Goal: Transaction & Acquisition: Purchase product/service

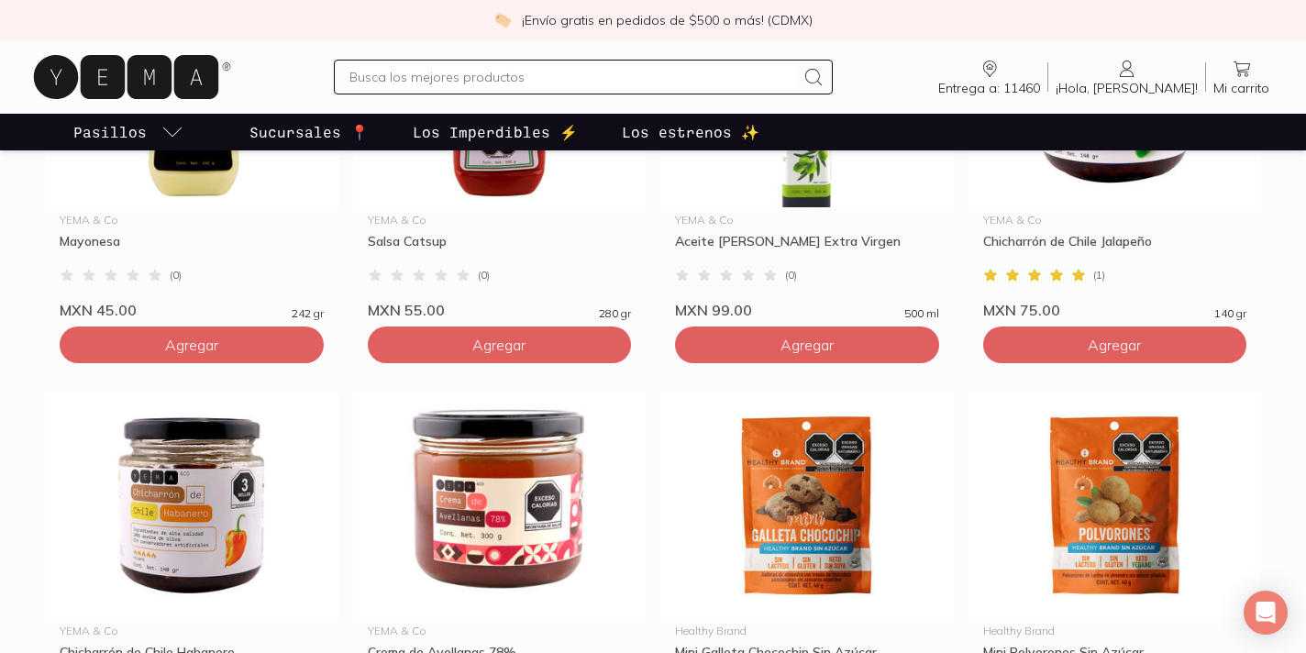
scroll to position [1809, 0]
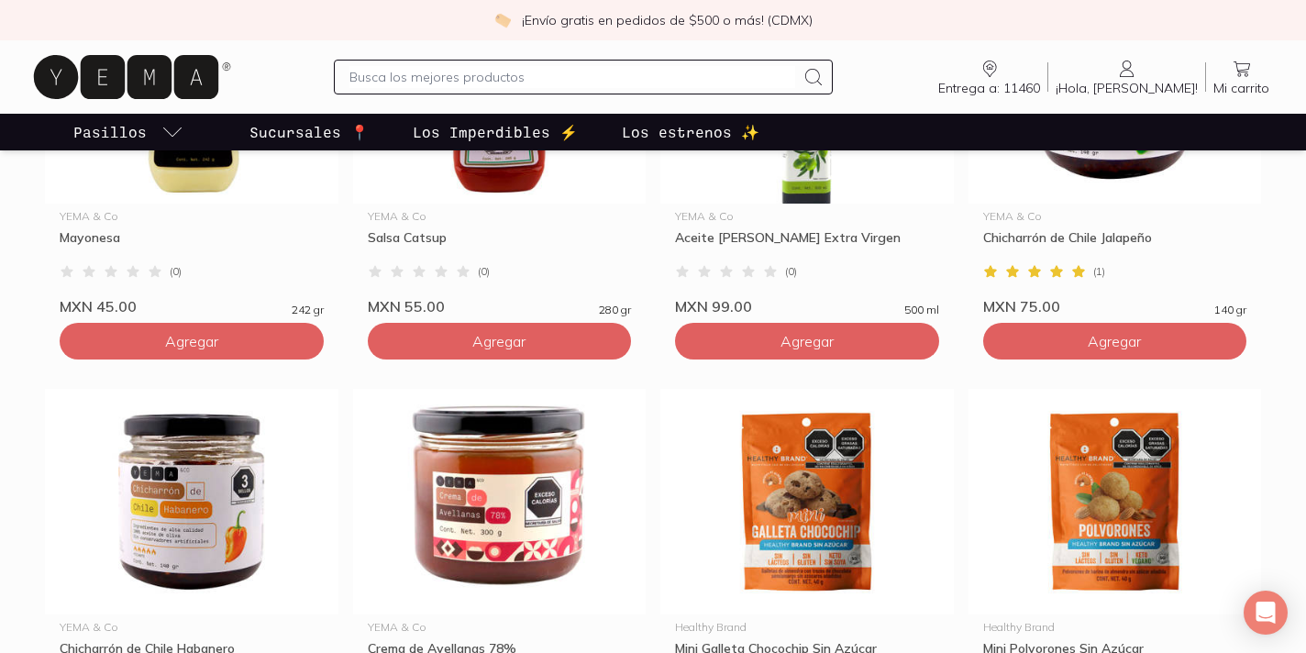
click at [684, 128] on p "Los estrenos ✨" at bounding box center [691, 132] width 138 height 22
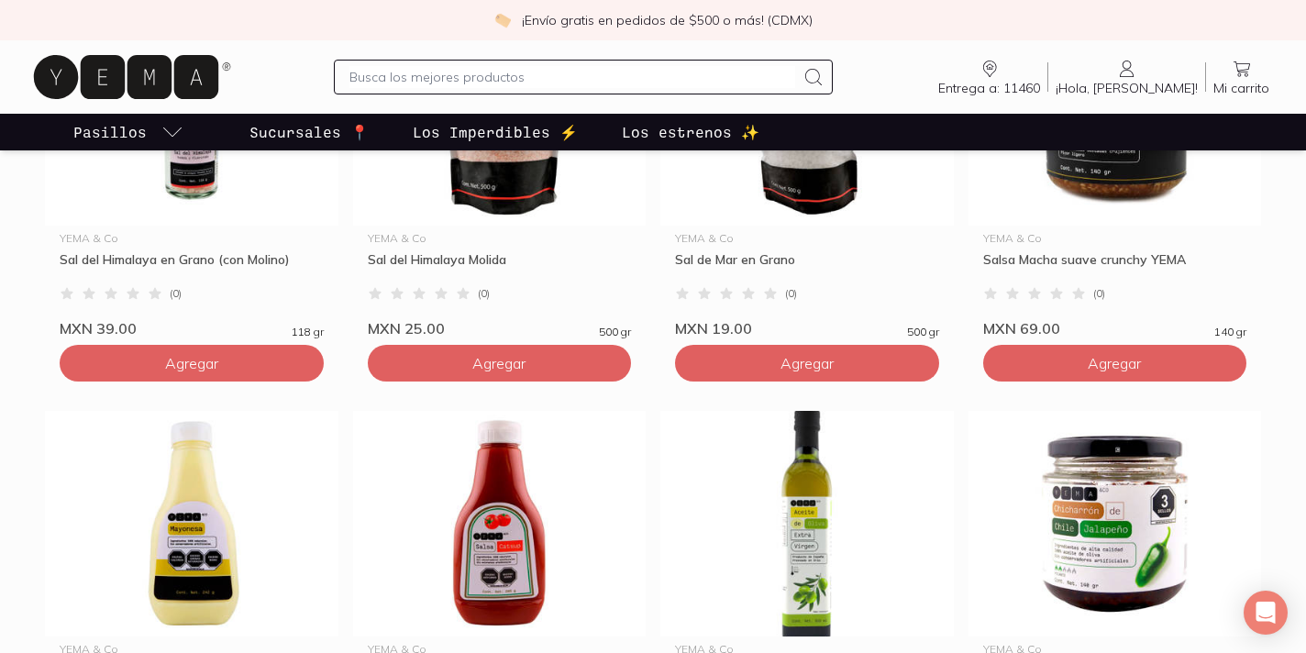
scroll to position [1383, 0]
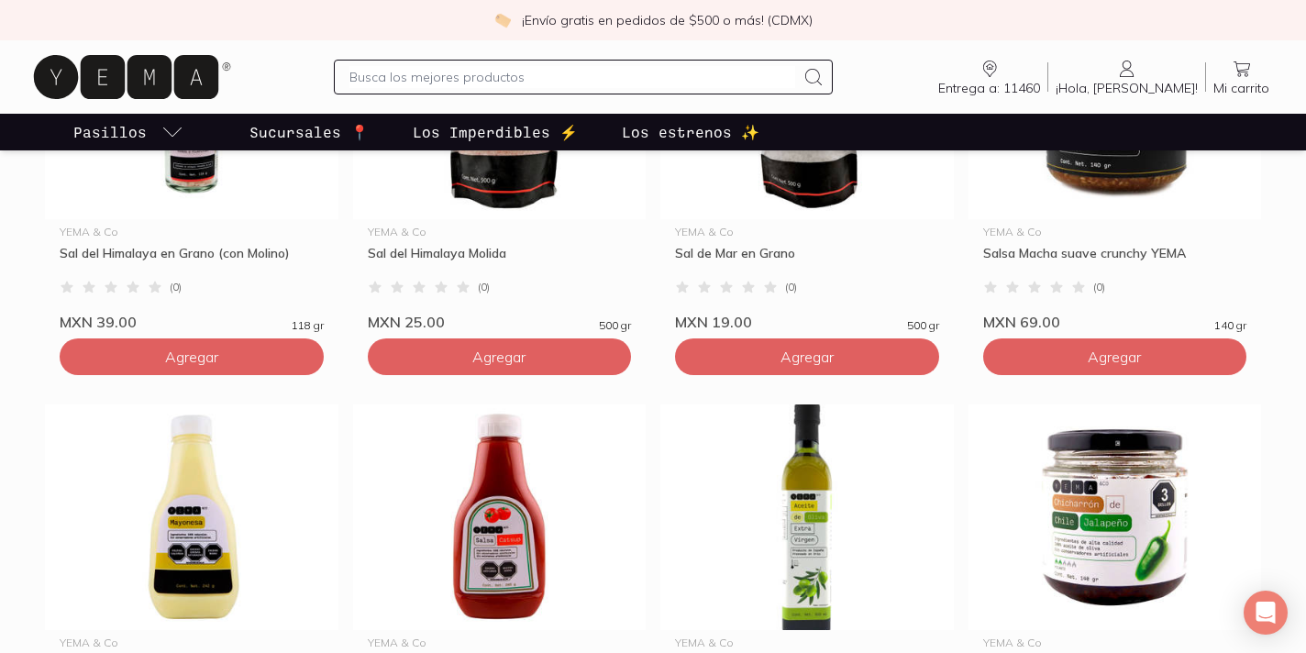
click at [492, 131] on p "Los Imperdibles ⚡️" at bounding box center [495, 132] width 165 height 22
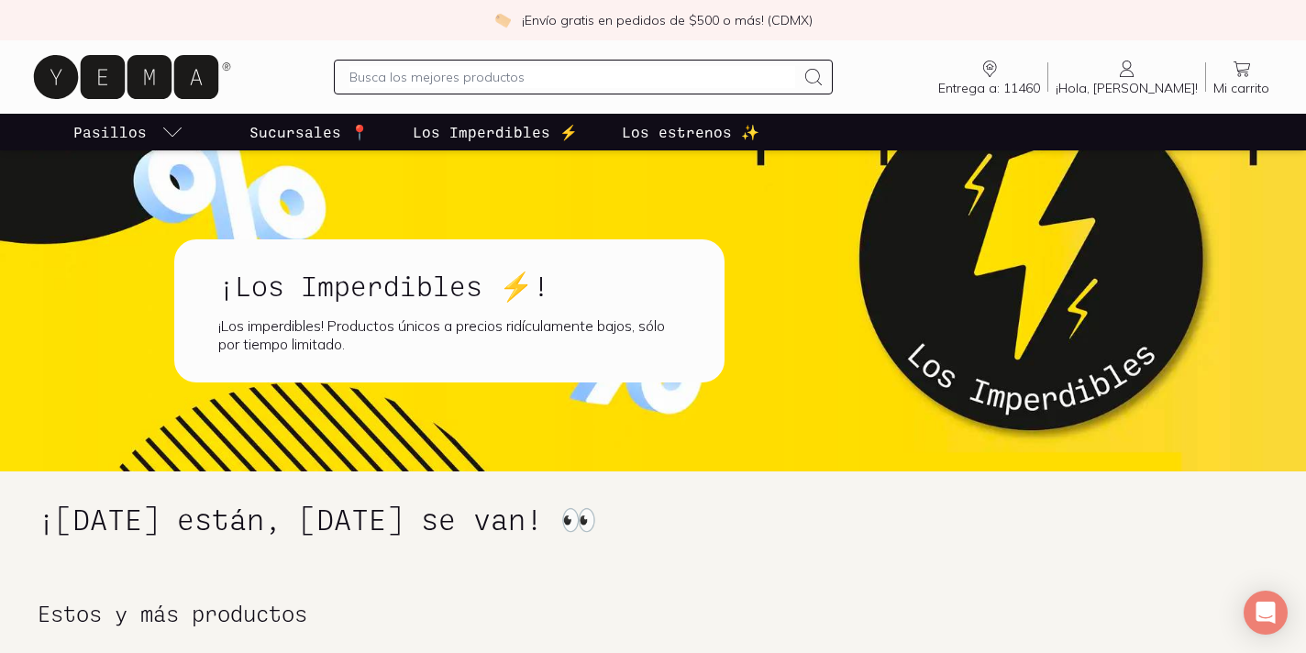
click at [694, 67] on input "text" at bounding box center [573, 77] width 446 height 22
click at [1040, 87] on span "Entrega a: 11460" at bounding box center [990, 88] width 102 height 17
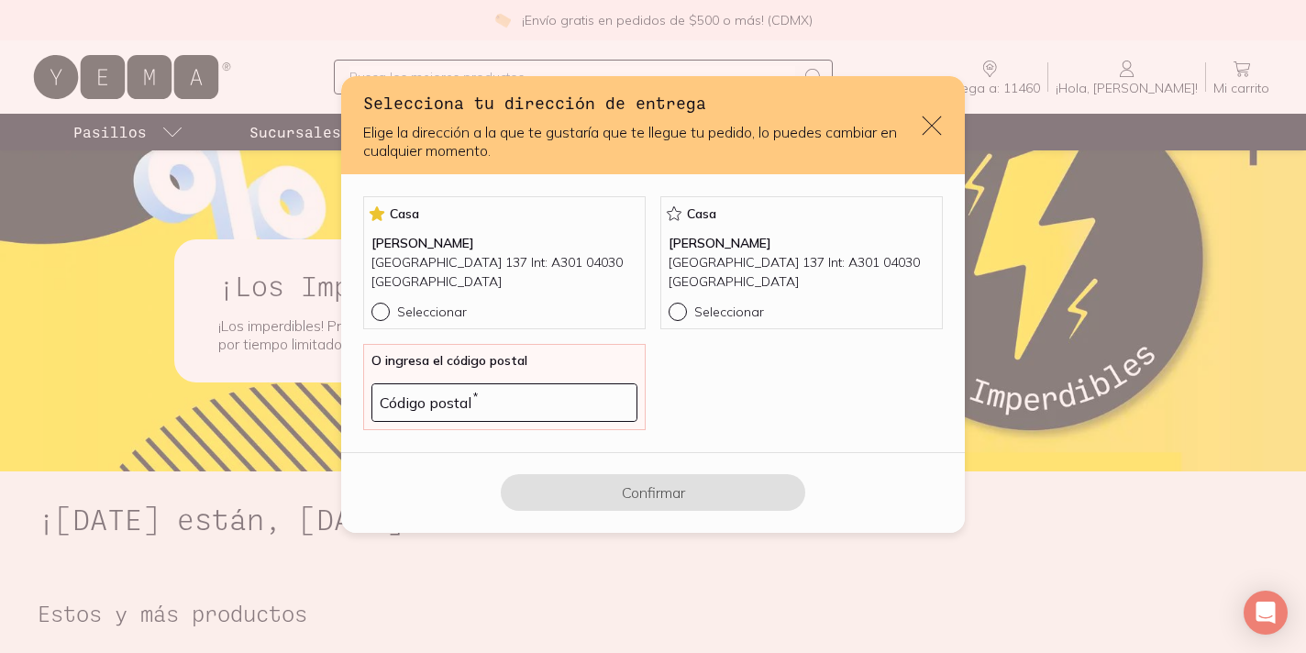
click at [926, 131] on icon "default" at bounding box center [932, 125] width 19 height 19
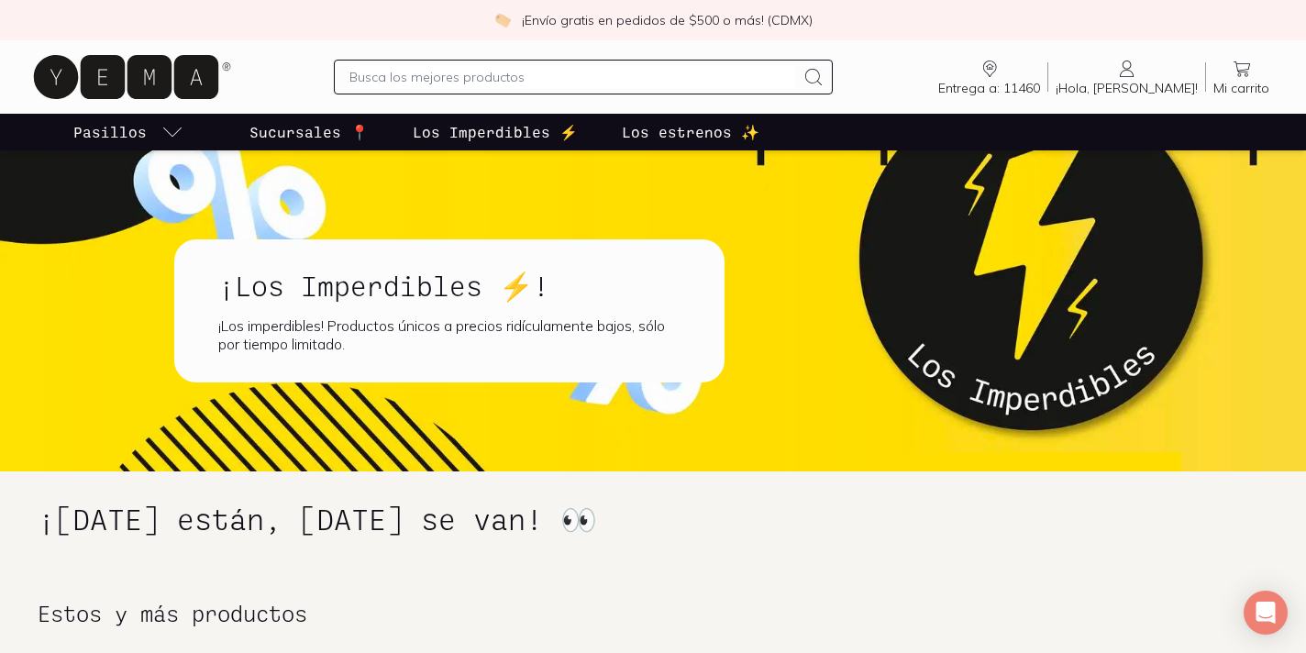
click at [672, 83] on input "text" at bounding box center [573, 77] width 446 height 22
type input "tofu"
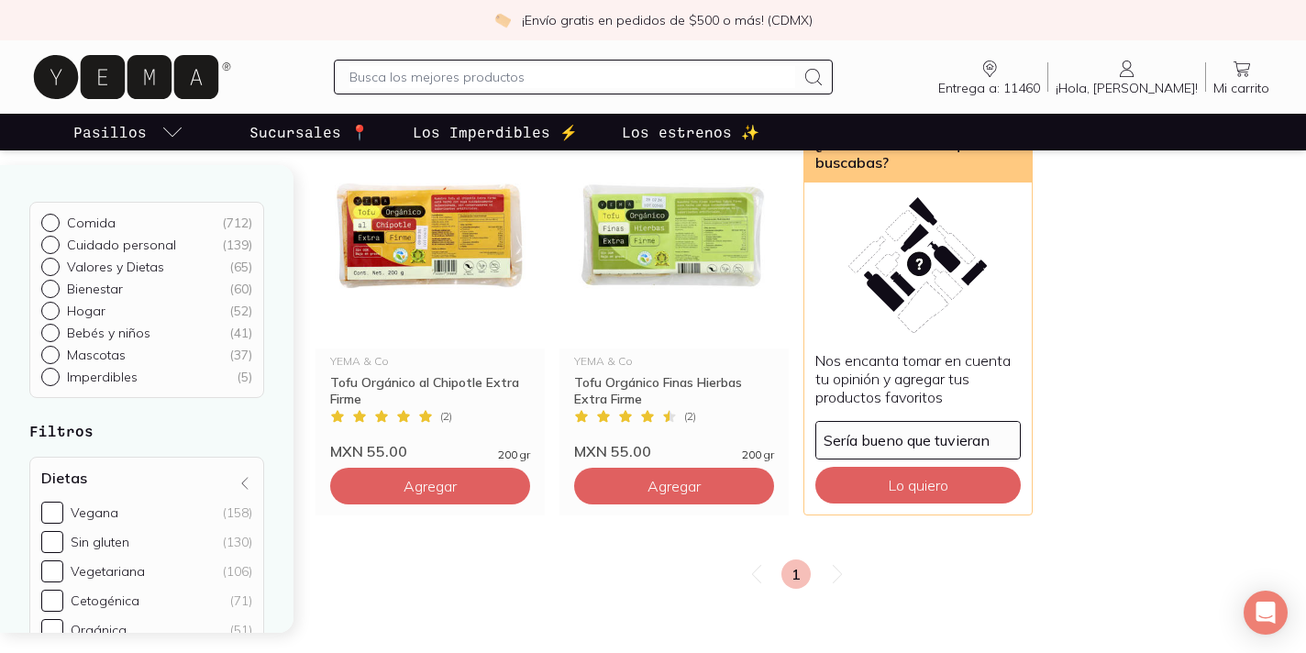
scroll to position [239, 0]
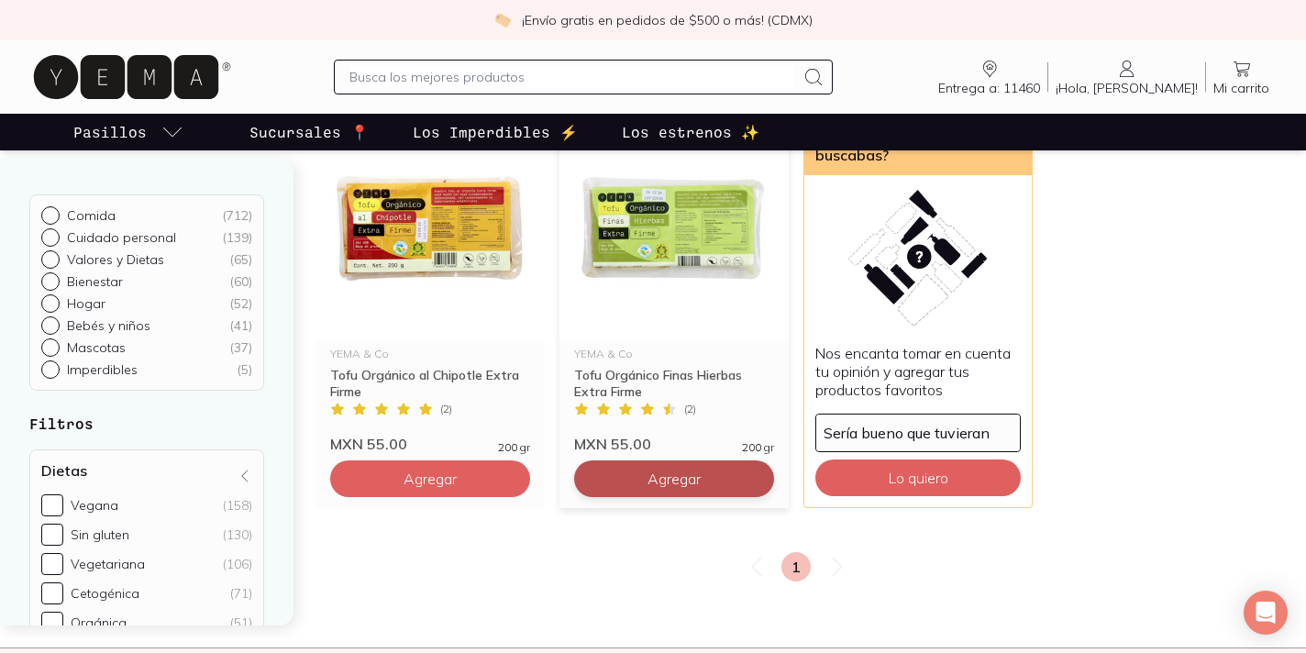
click at [644, 475] on button "Agregar" at bounding box center [674, 479] width 200 height 37
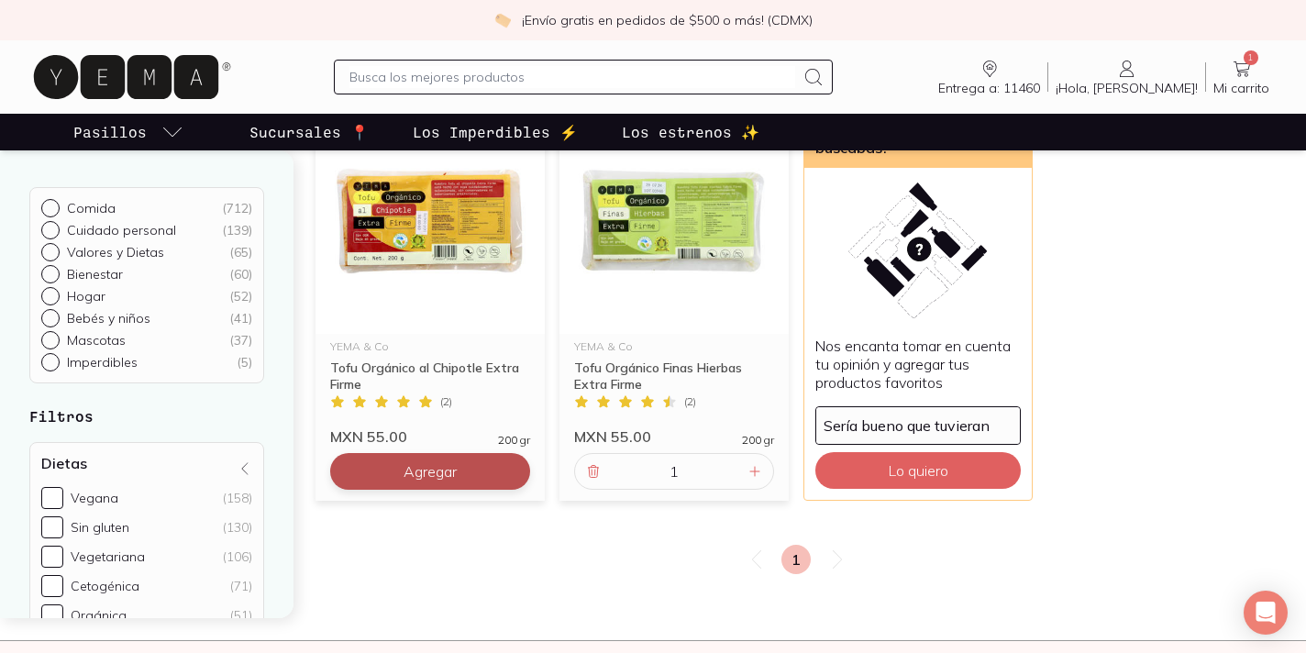
click at [468, 468] on button "Agregar" at bounding box center [430, 471] width 200 height 37
click at [505, 477] on icon at bounding box center [511, 471] width 15 height 15
type input "2"
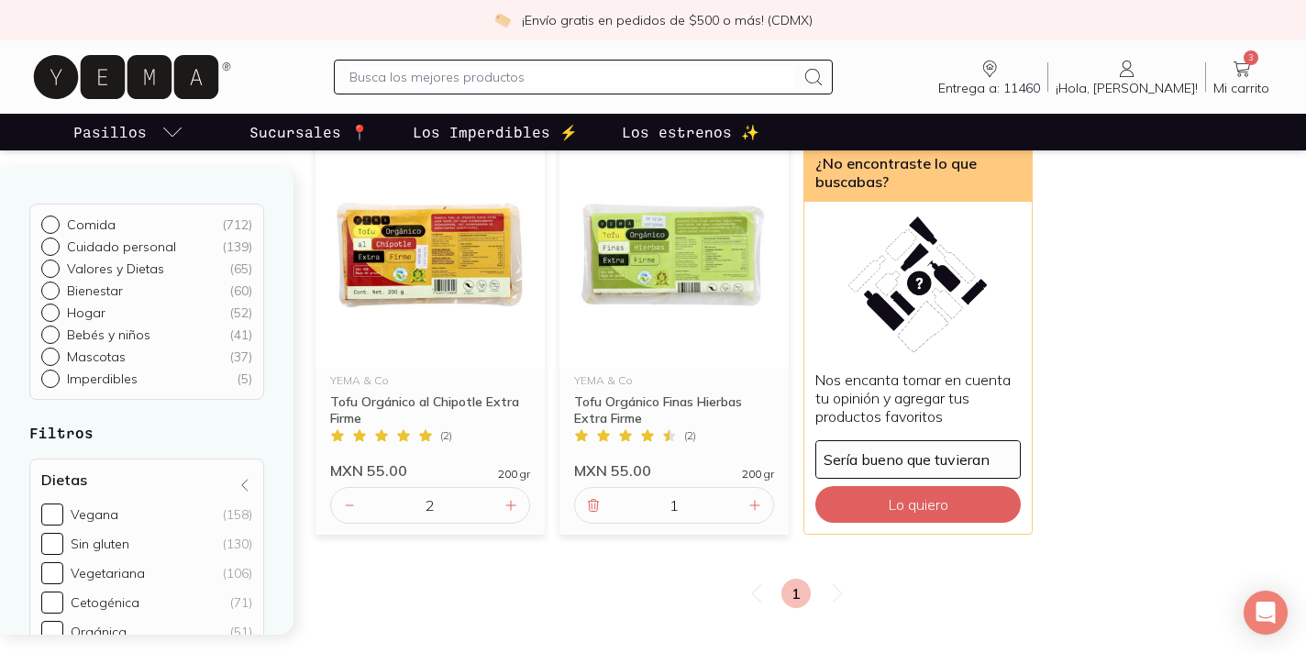
scroll to position [0, 0]
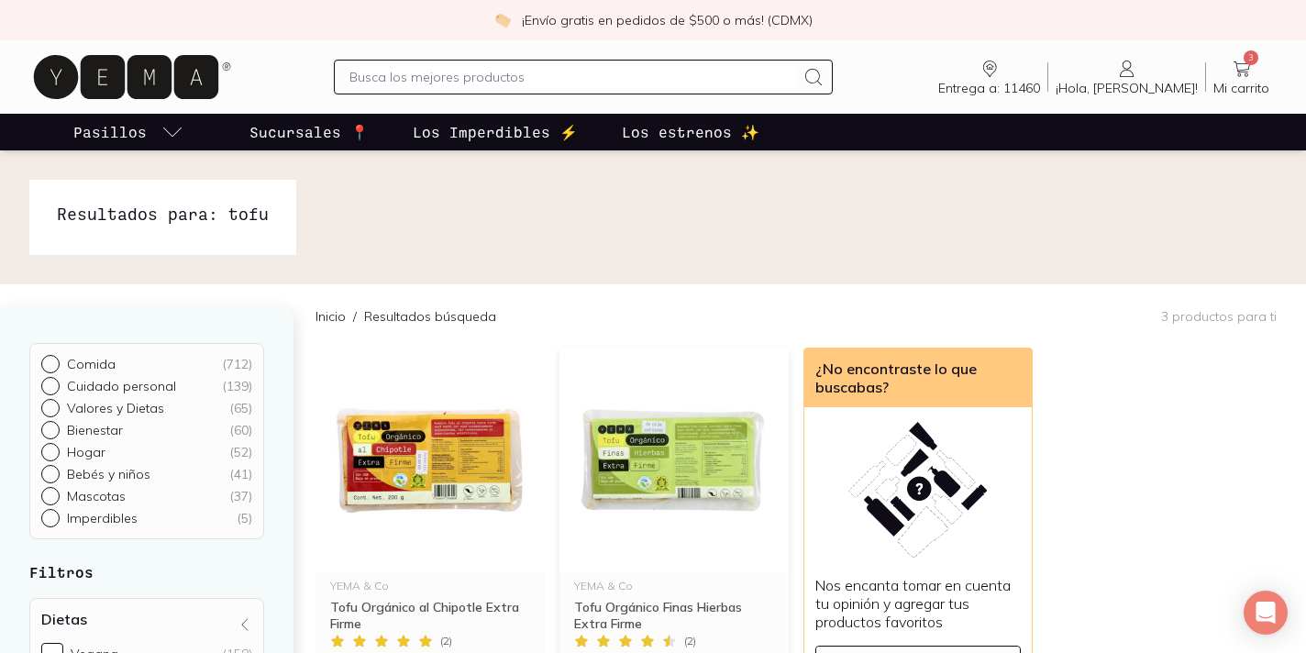
click at [572, 82] on input "text" at bounding box center [573, 77] width 446 height 22
type input "vegan"
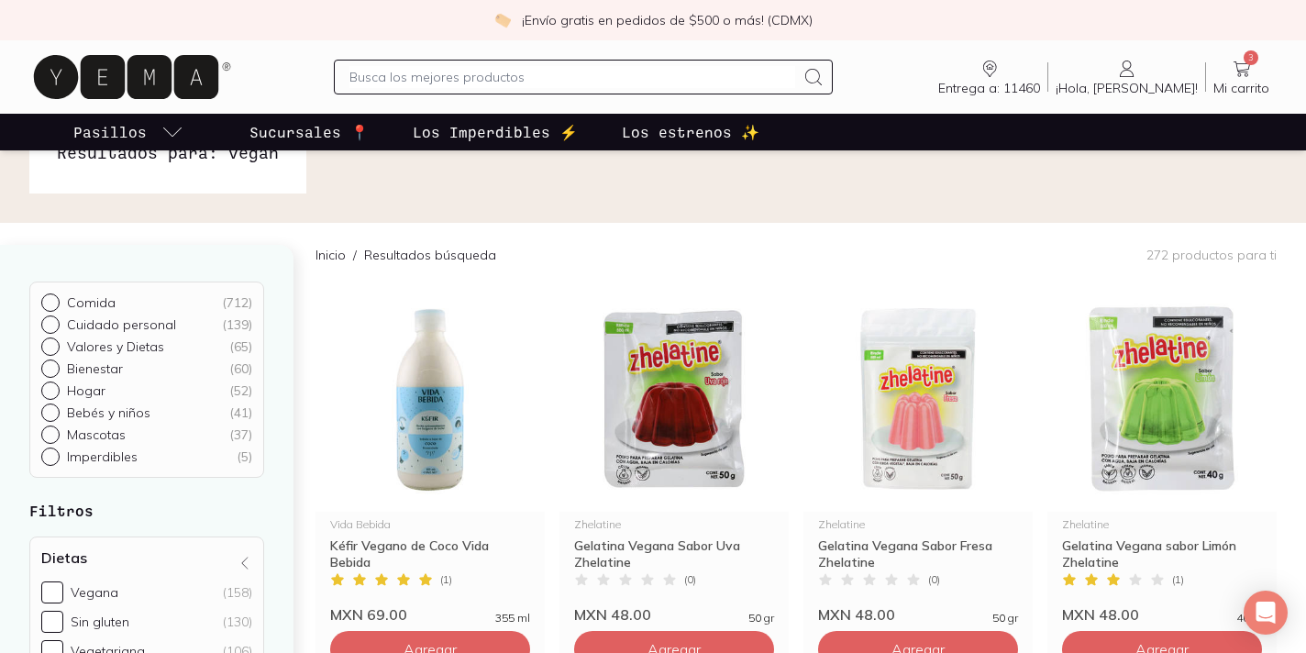
scroll to position [179, 0]
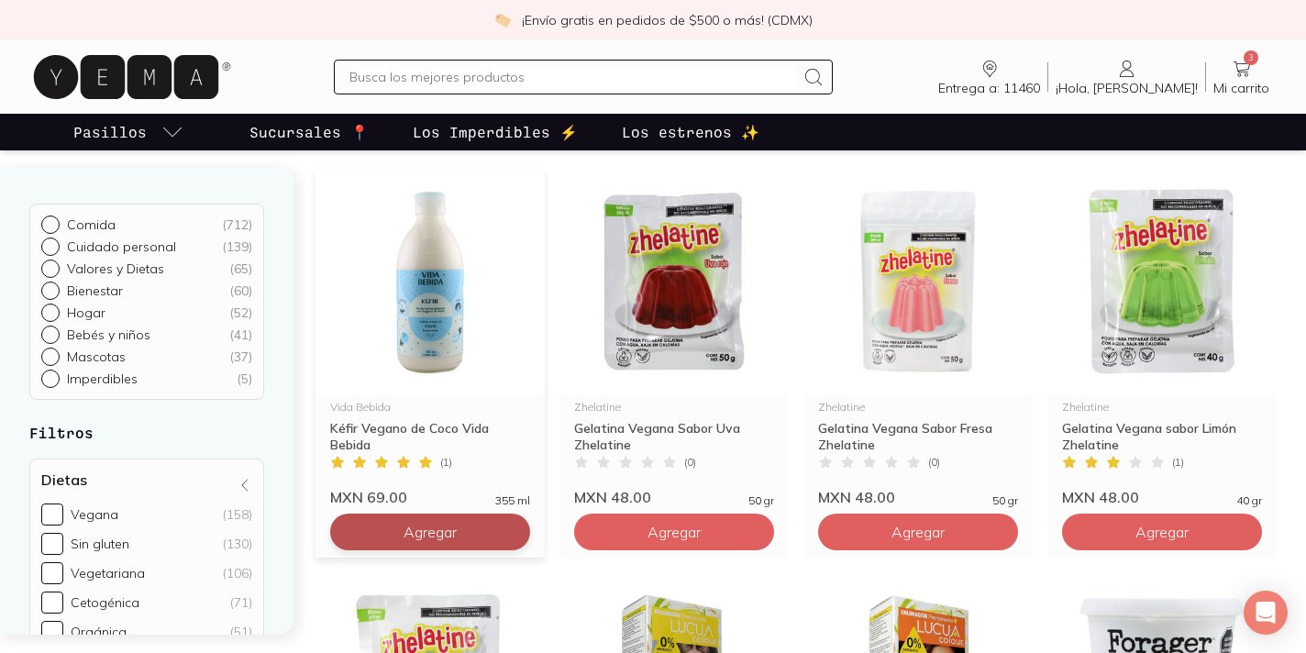
click at [391, 543] on button "Agregar" at bounding box center [430, 532] width 200 height 37
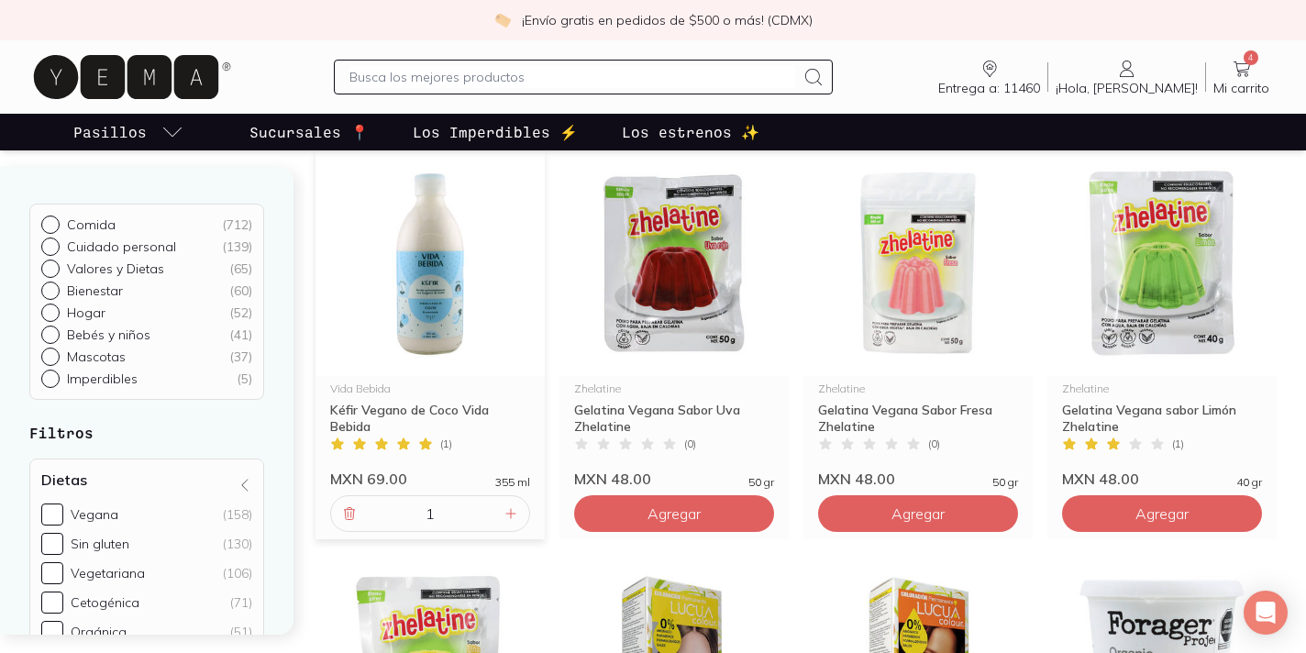
scroll to position [0, 0]
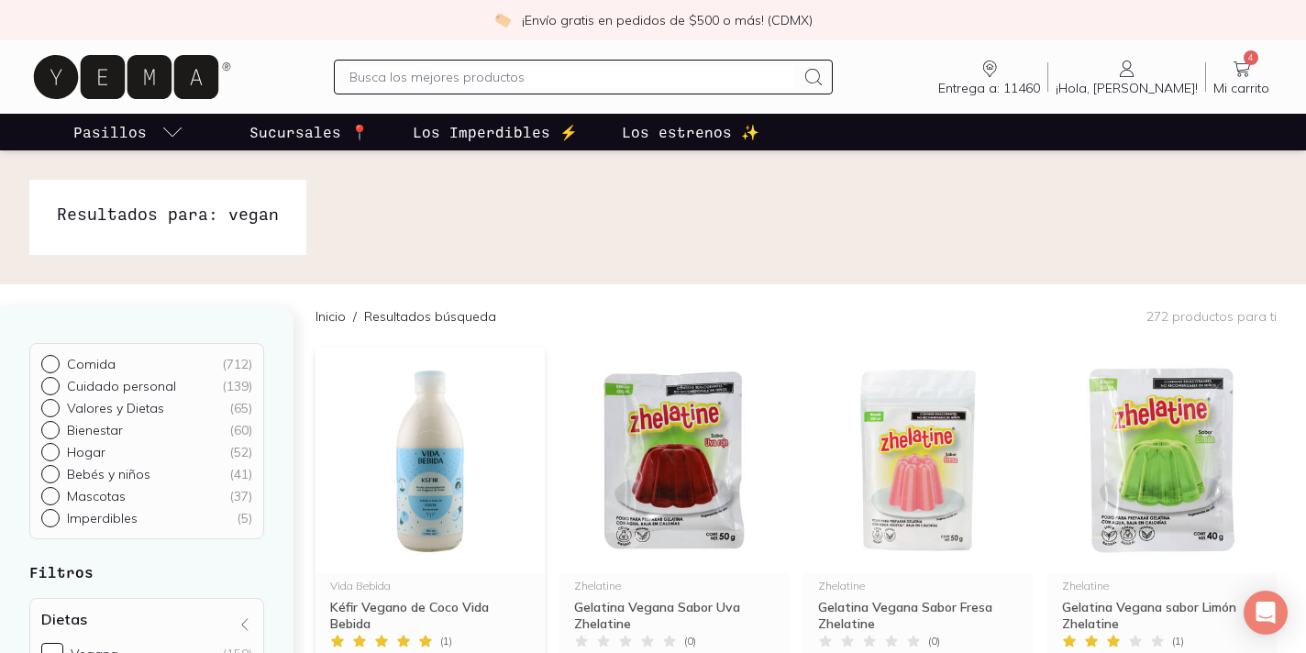
click at [544, 77] on input "text" at bounding box center [573, 77] width 446 height 22
type input "zanahorias"
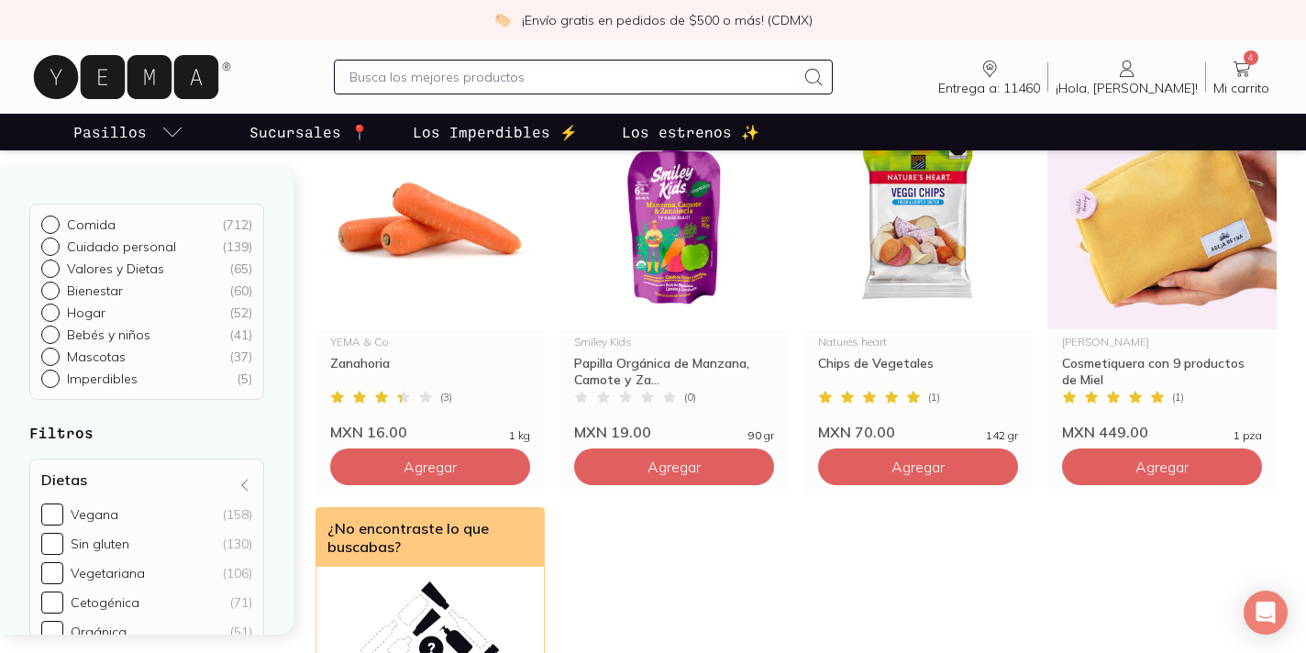
scroll to position [245, 0]
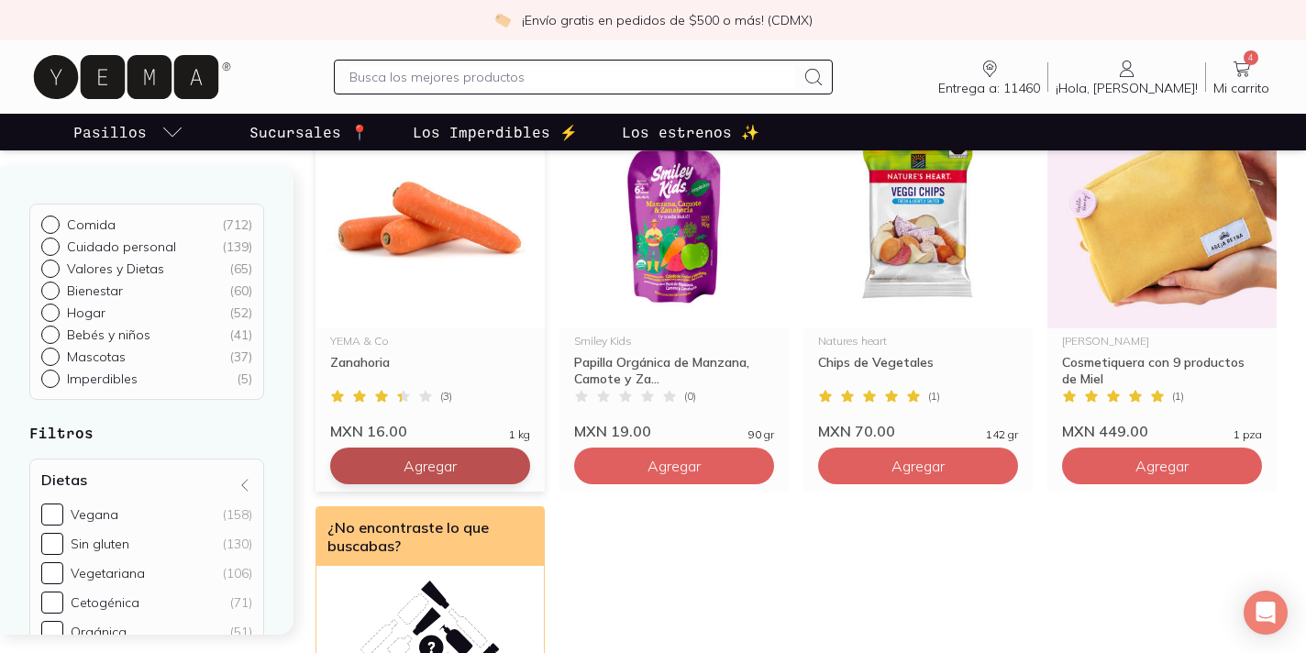
click at [466, 467] on button "Agregar" at bounding box center [430, 466] width 200 height 37
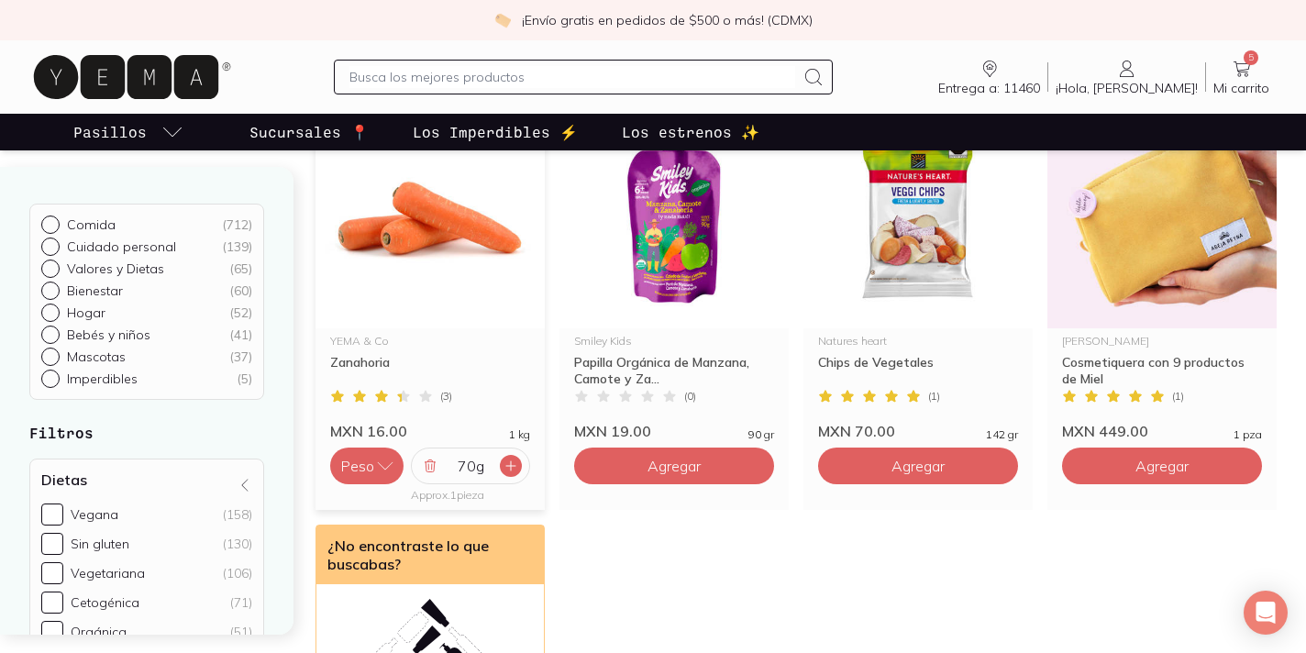
click at [508, 466] on icon at bounding box center [510, 465] width 9 height 9
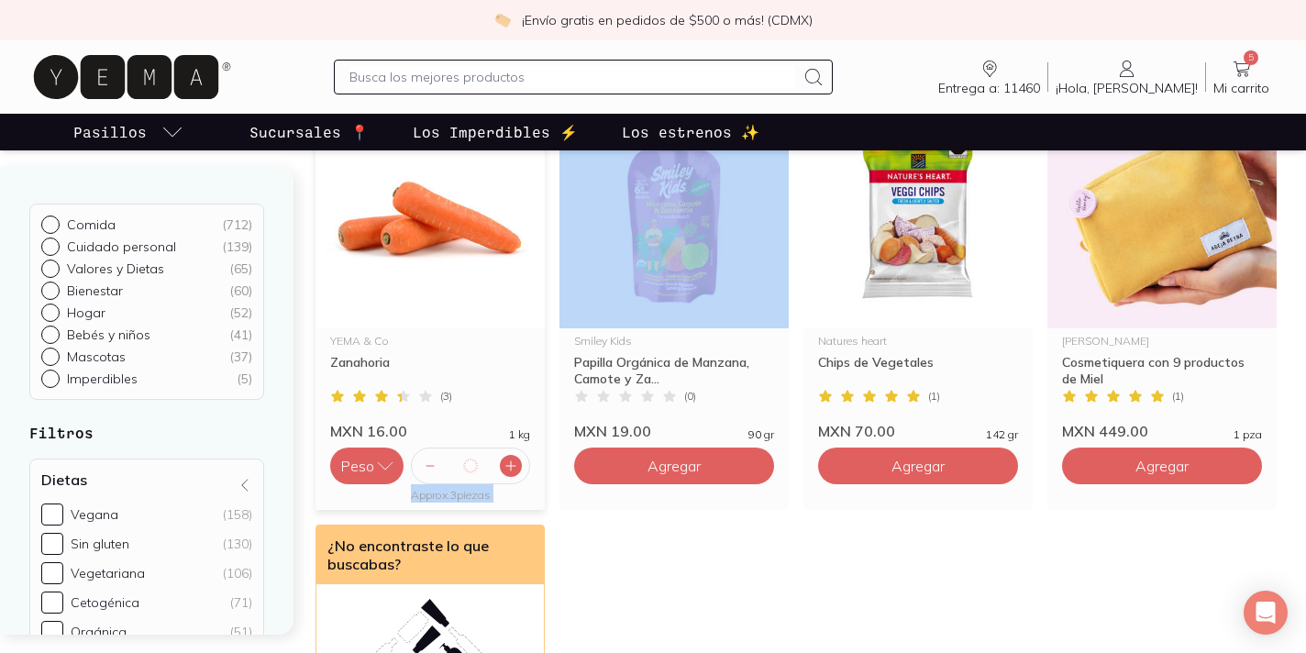
click at [508, 466] on icon at bounding box center [510, 465] width 9 height 9
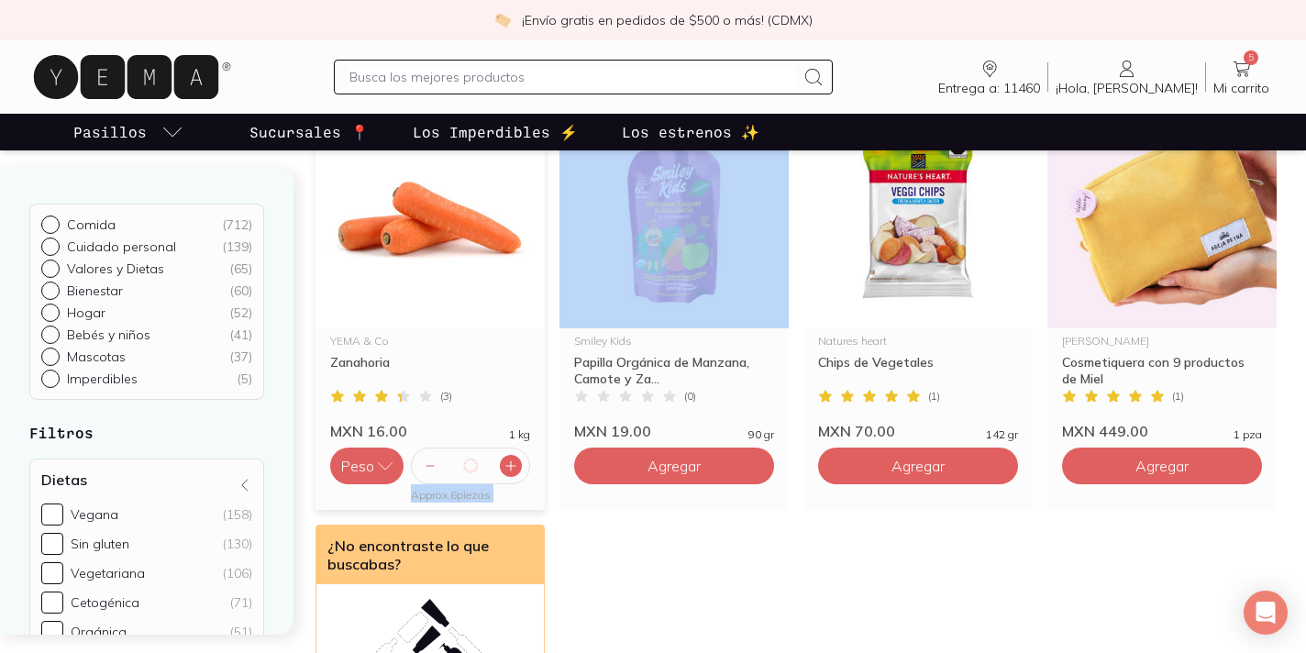
click at [508, 466] on icon at bounding box center [510, 465] width 9 height 9
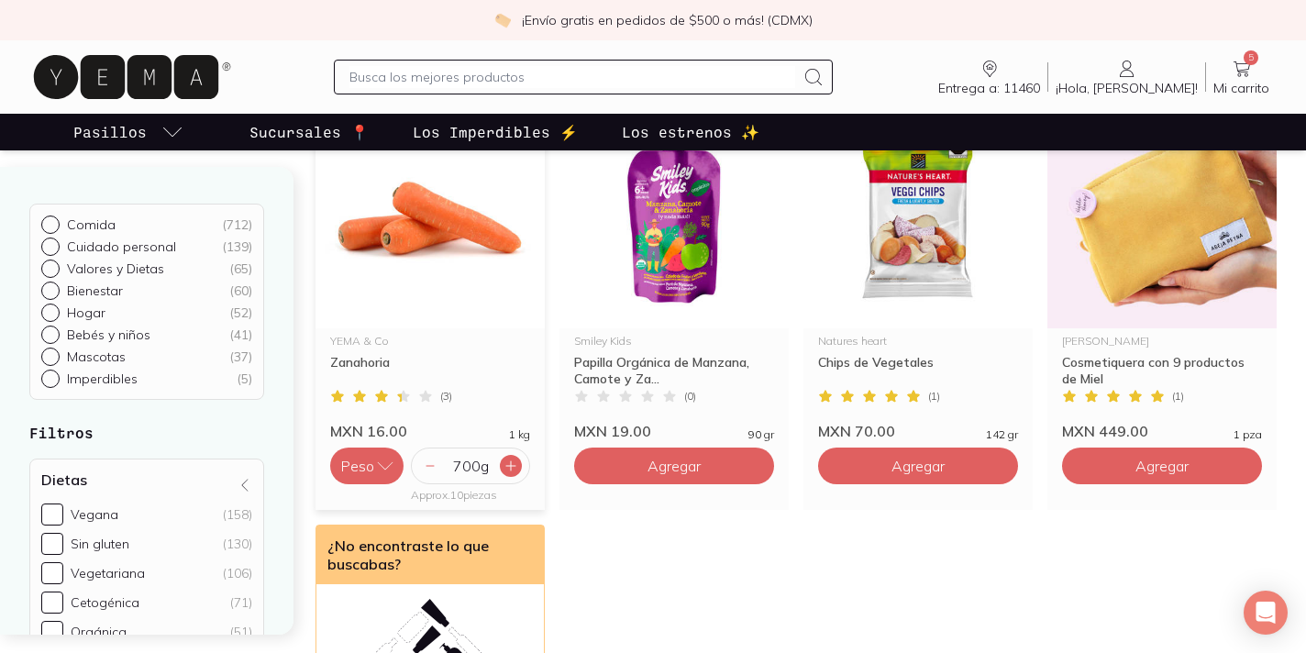
click at [508, 465] on icon at bounding box center [511, 466] width 15 height 15
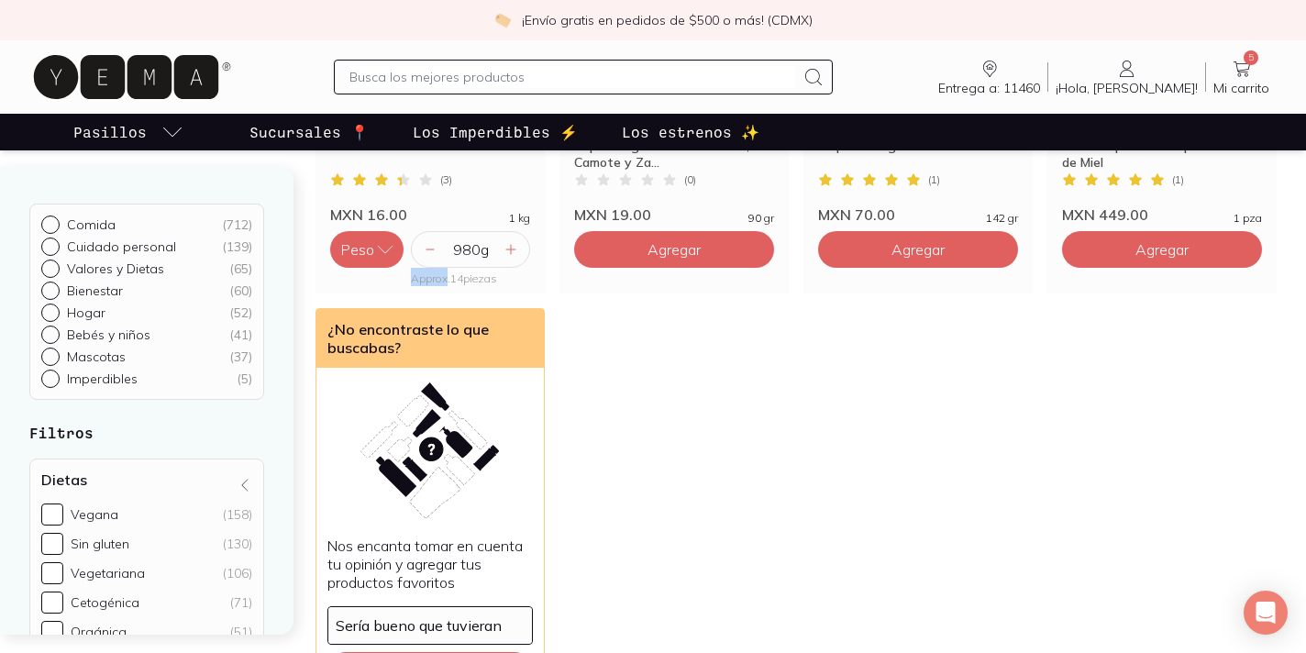
scroll to position [467, 0]
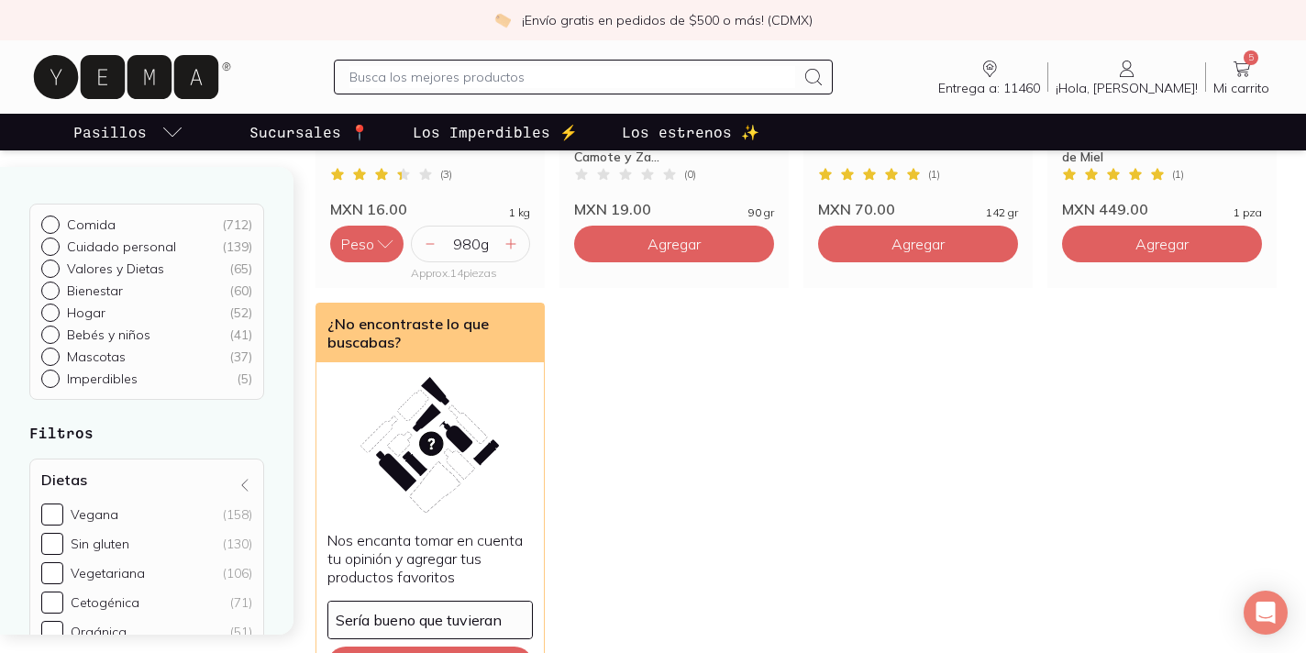
click at [614, 82] on input "text" at bounding box center [573, 77] width 446 height 22
type input "papas"
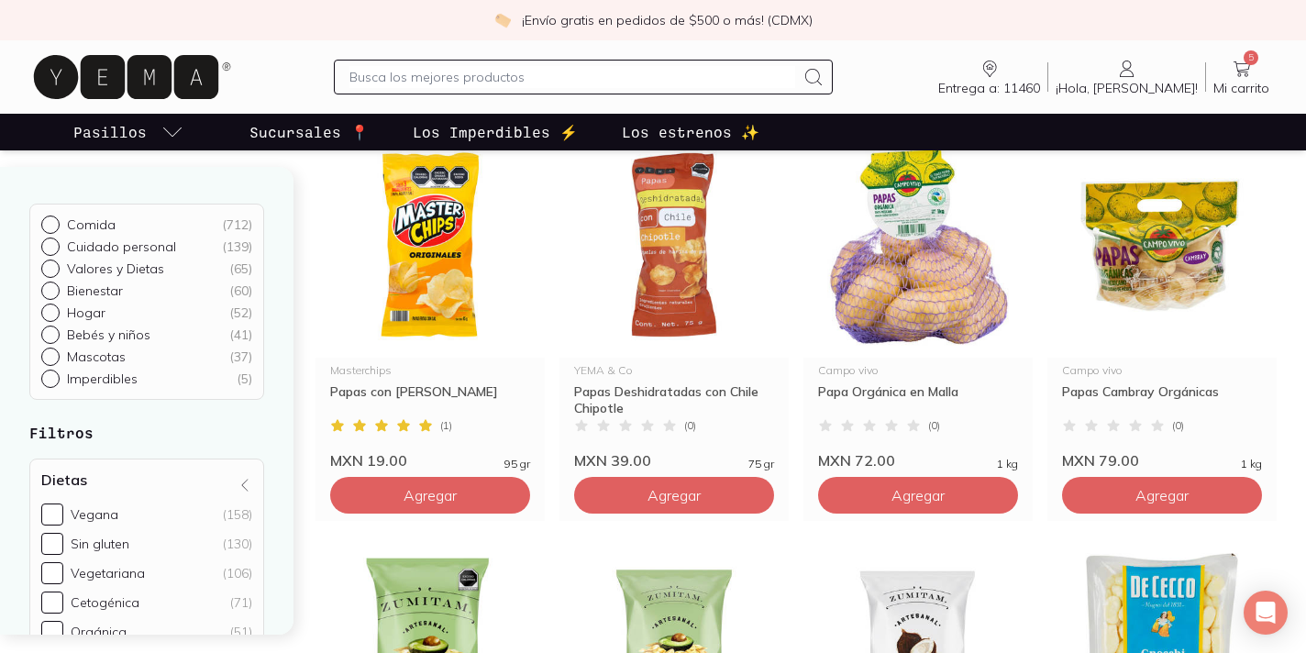
scroll to position [222, 0]
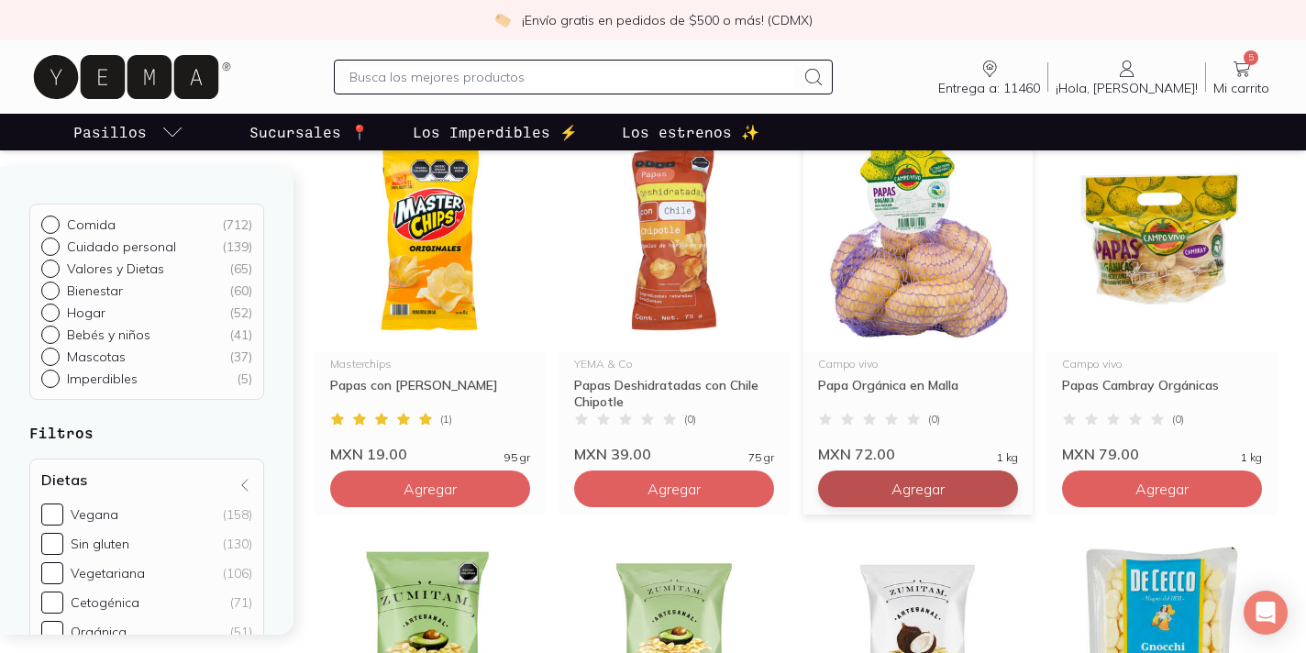
click at [894, 487] on span "Agregar" at bounding box center [918, 489] width 53 height 18
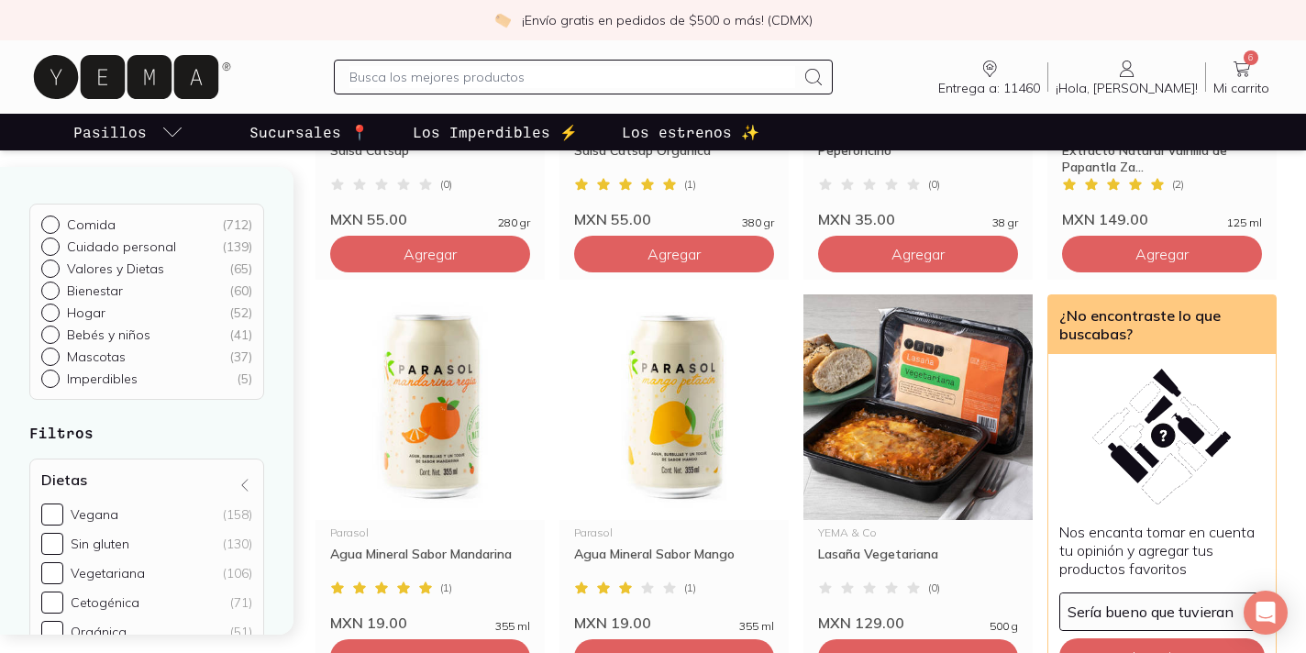
scroll to position [1265, 0]
click at [559, 72] on input "text" at bounding box center [573, 77] width 446 height 22
type input "calabaza"
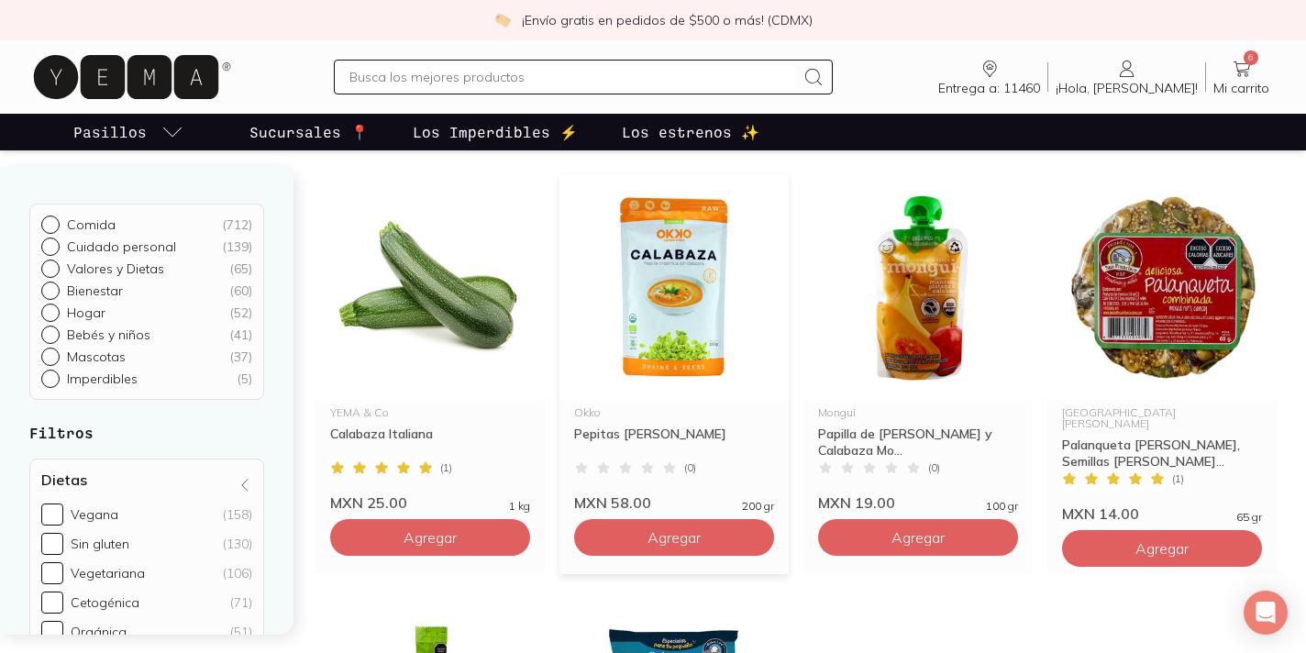
scroll to position [175, 0]
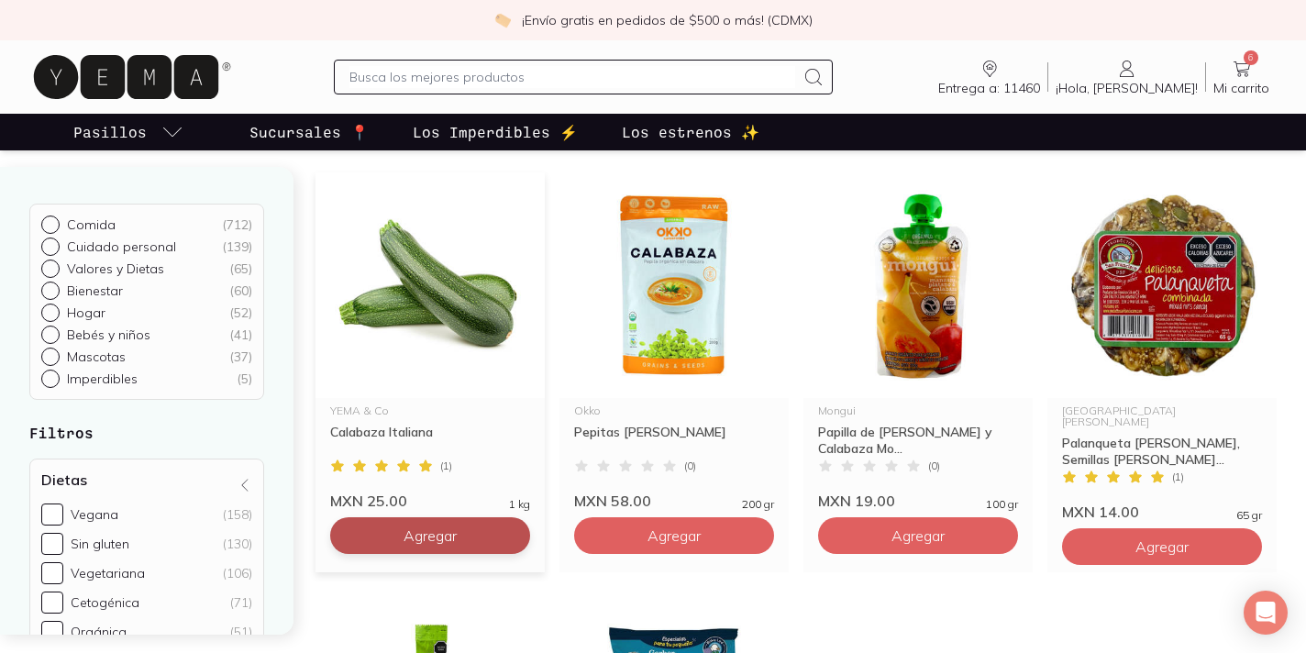
click at [390, 539] on button "Agregar" at bounding box center [430, 535] width 200 height 37
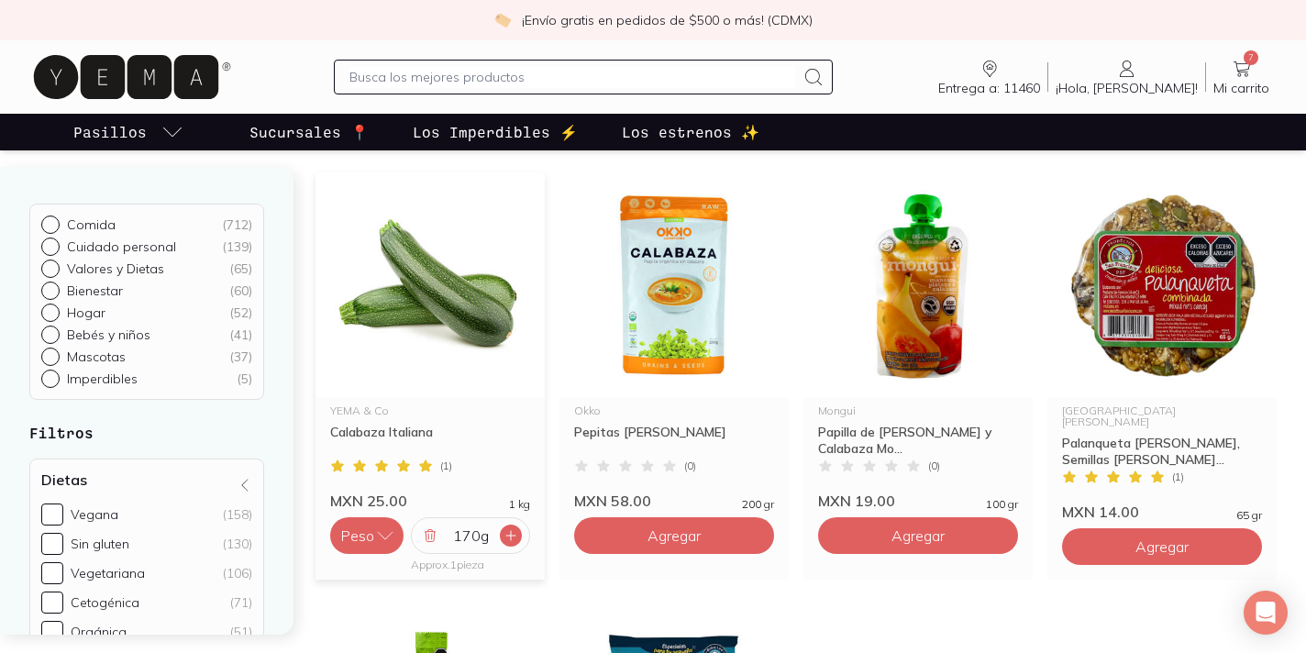
click at [513, 535] on icon at bounding box center [511, 535] width 15 height 15
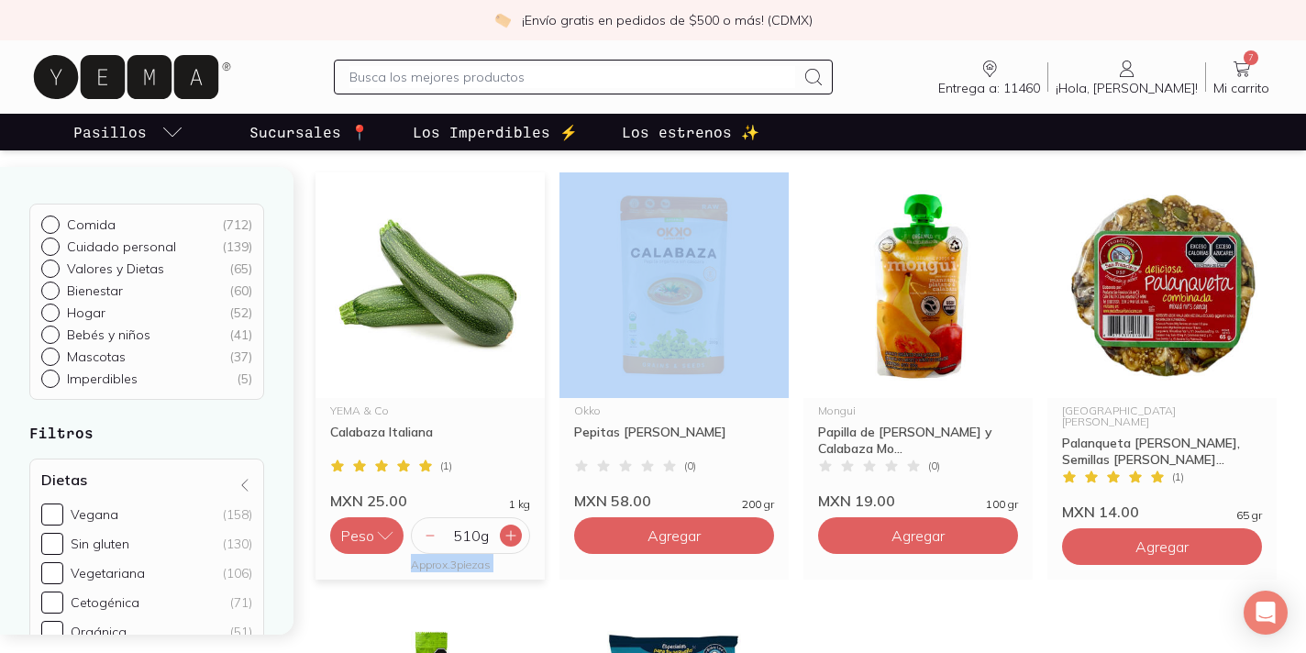
click at [513, 535] on icon at bounding box center [511, 535] width 15 height 15
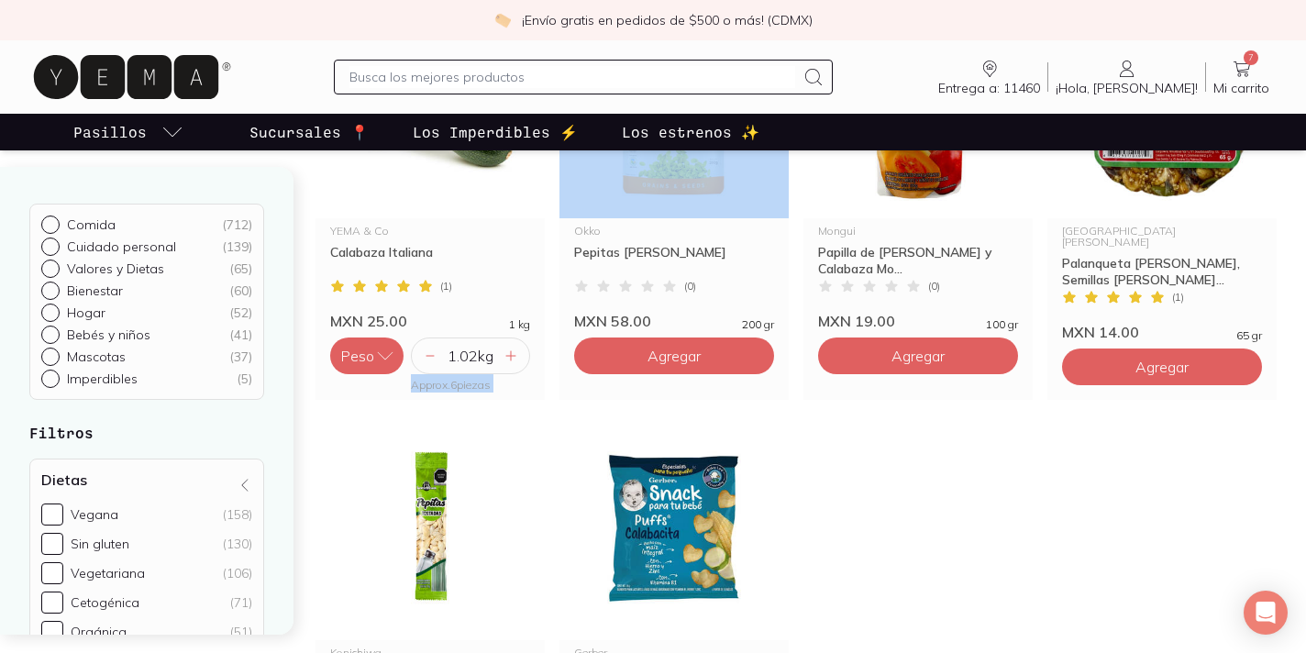
scroll to position [0, 0]
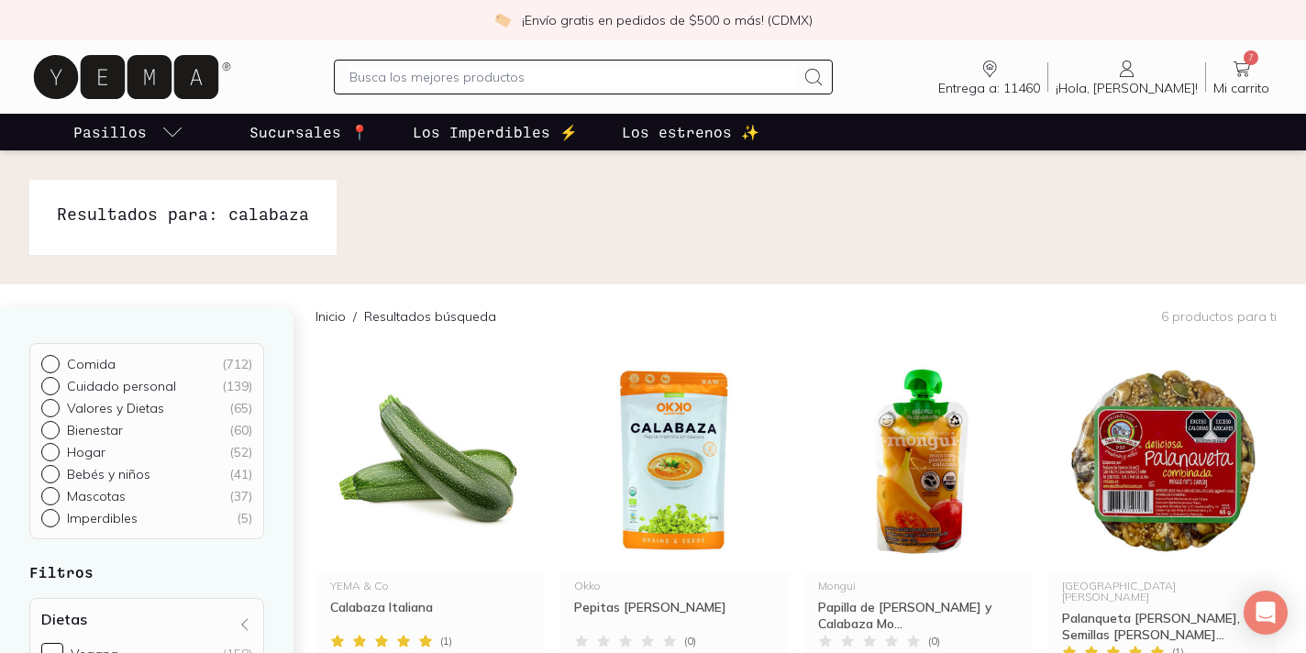
click at [543, 79] on input "text" at bounding box center [573, 77] width 446 height 22
type input "[DEMOGRAPHIC_DATA]"
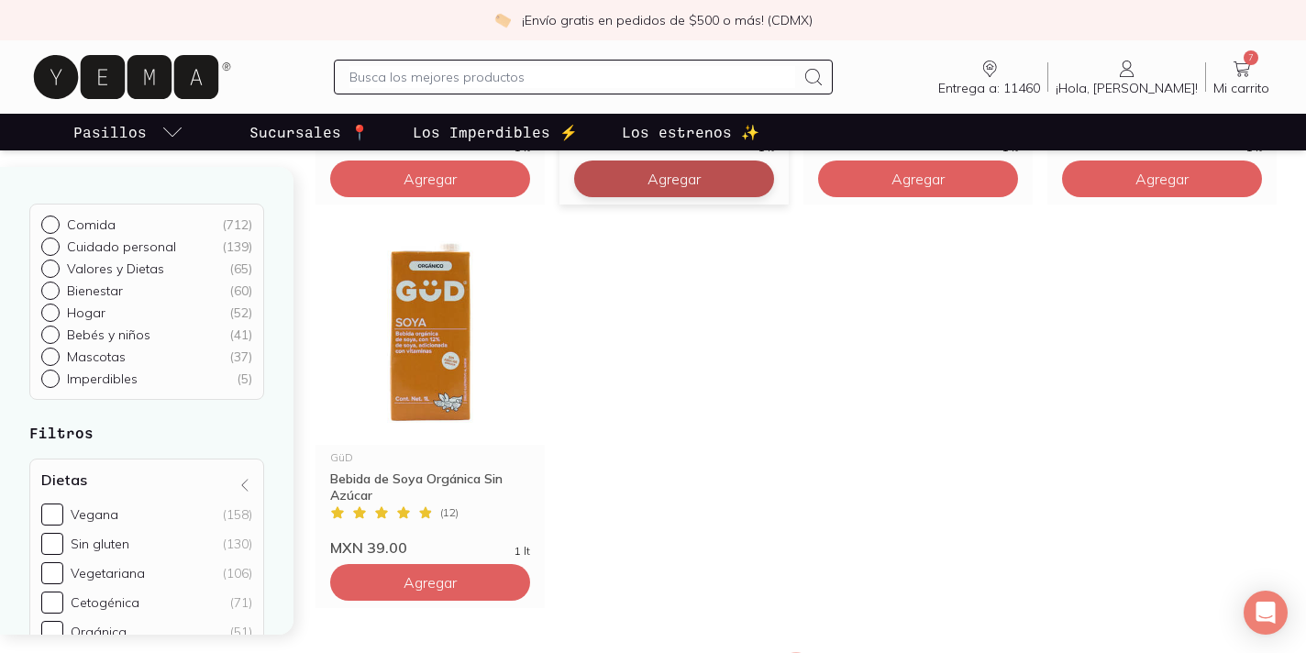
scroll to position [943, 0]
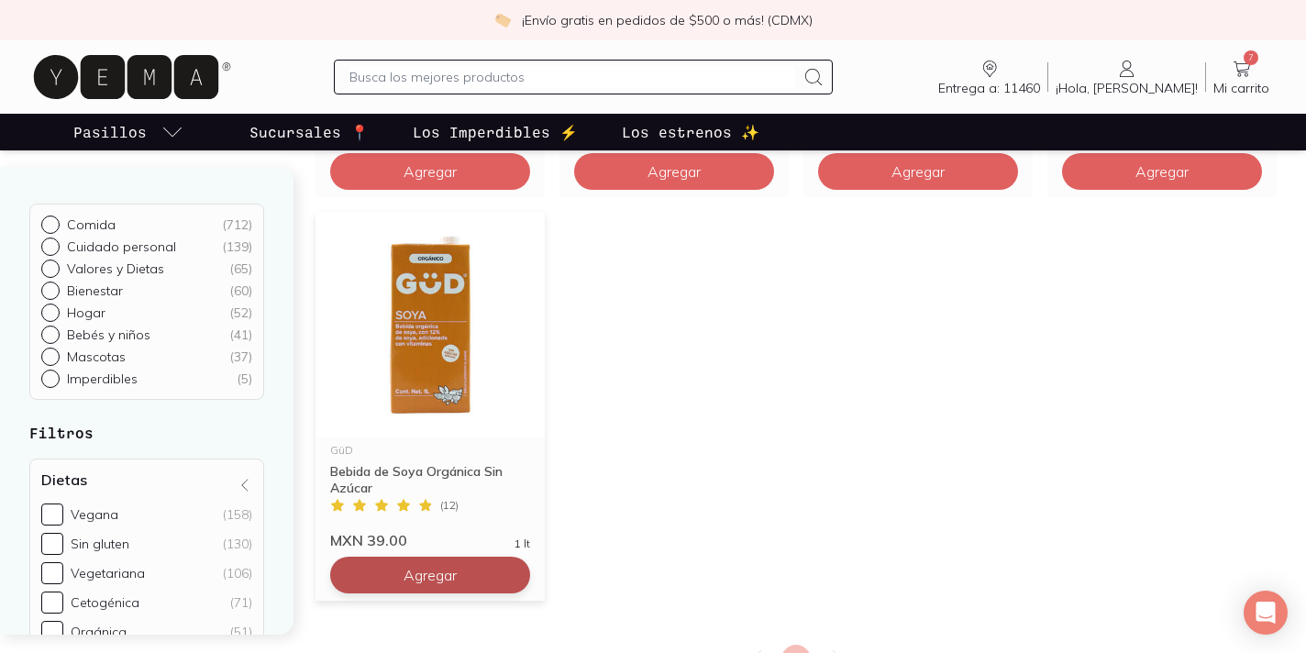
click at [466, 580] on button "Agregar" at bounding box center [430, 575] width 200 height 37
click at [511, 577] on icon at bounding box center [510, 575] width 9 height 9
type input "4"
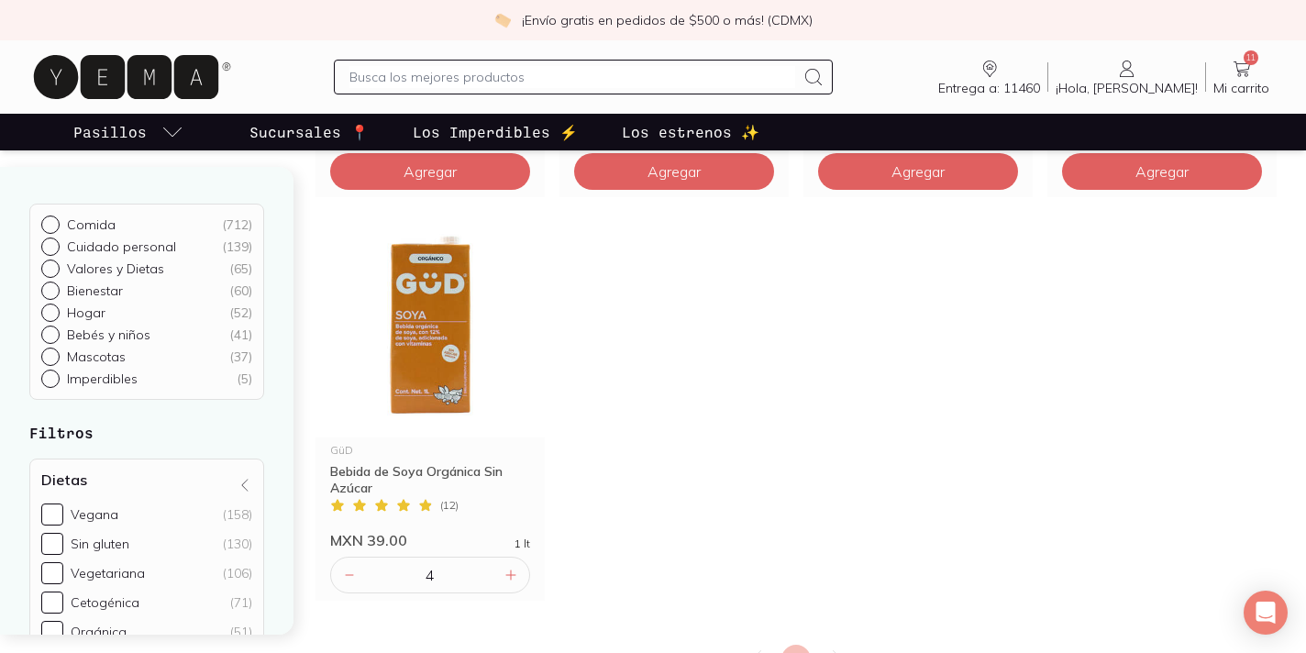
click at [616, 72] on input "text" at bounding box center [573, 77] width 446 height 22
type input "birdman"
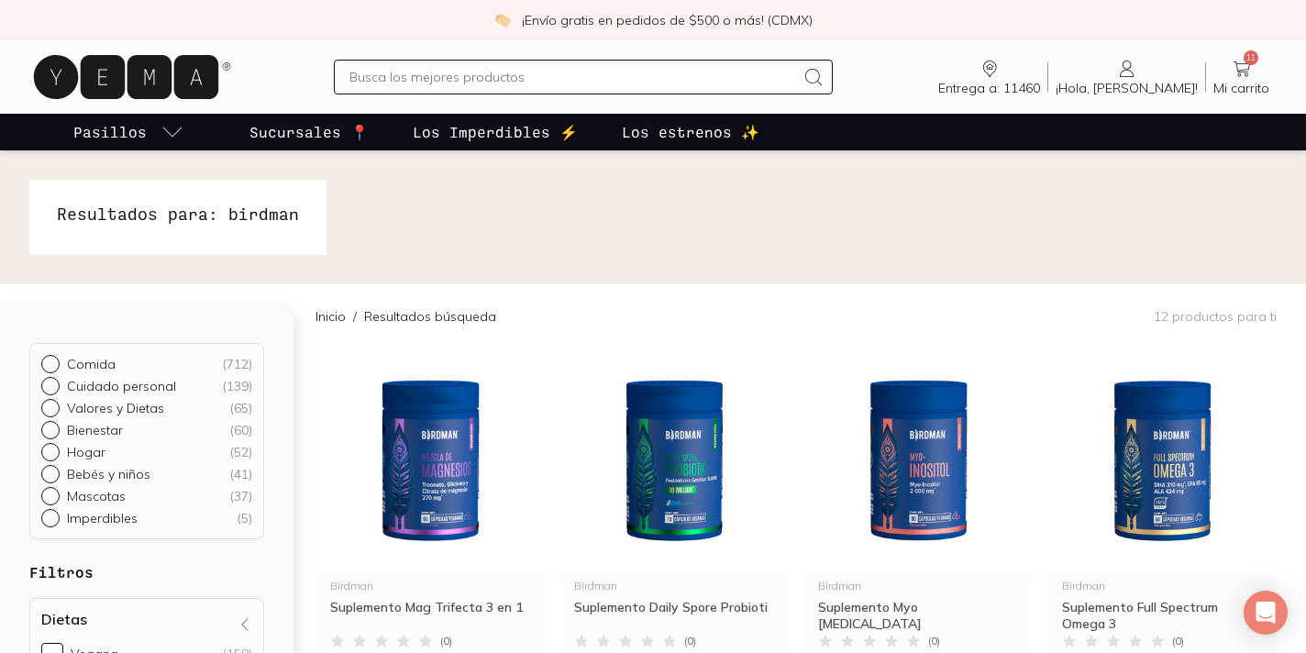
click at [661, 86] on input "text" at bounding box center [573, 77] width 446 height 22
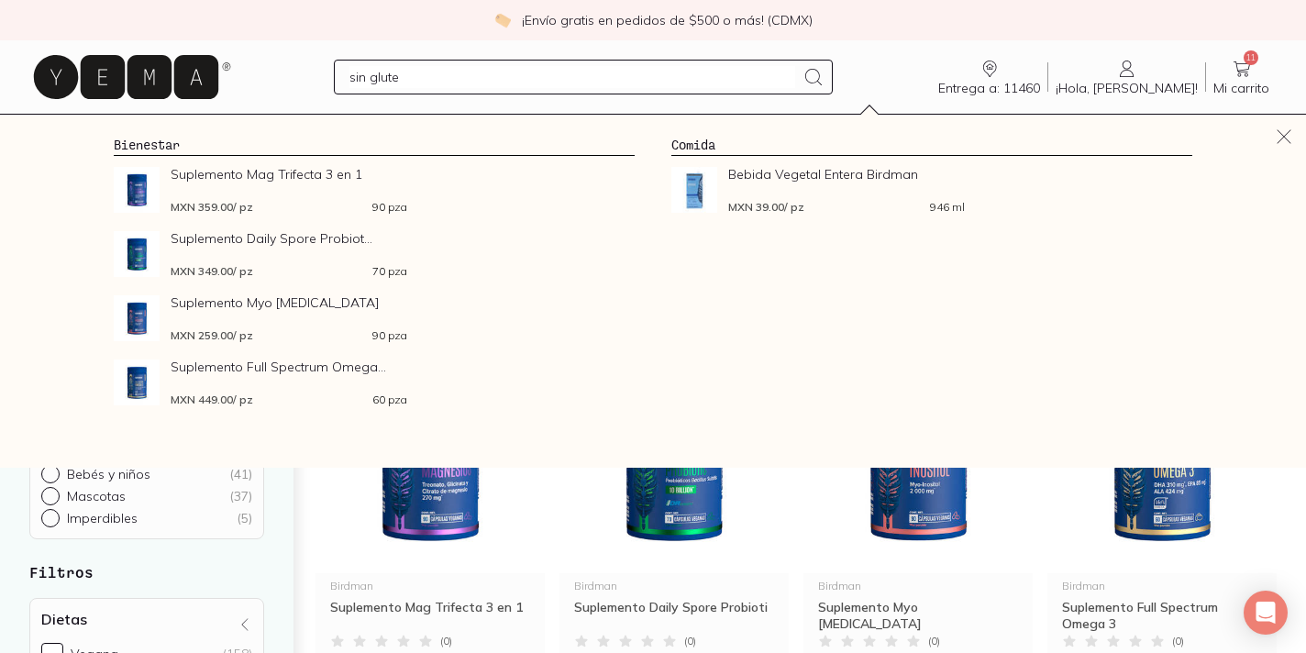
type input "sin gluten"
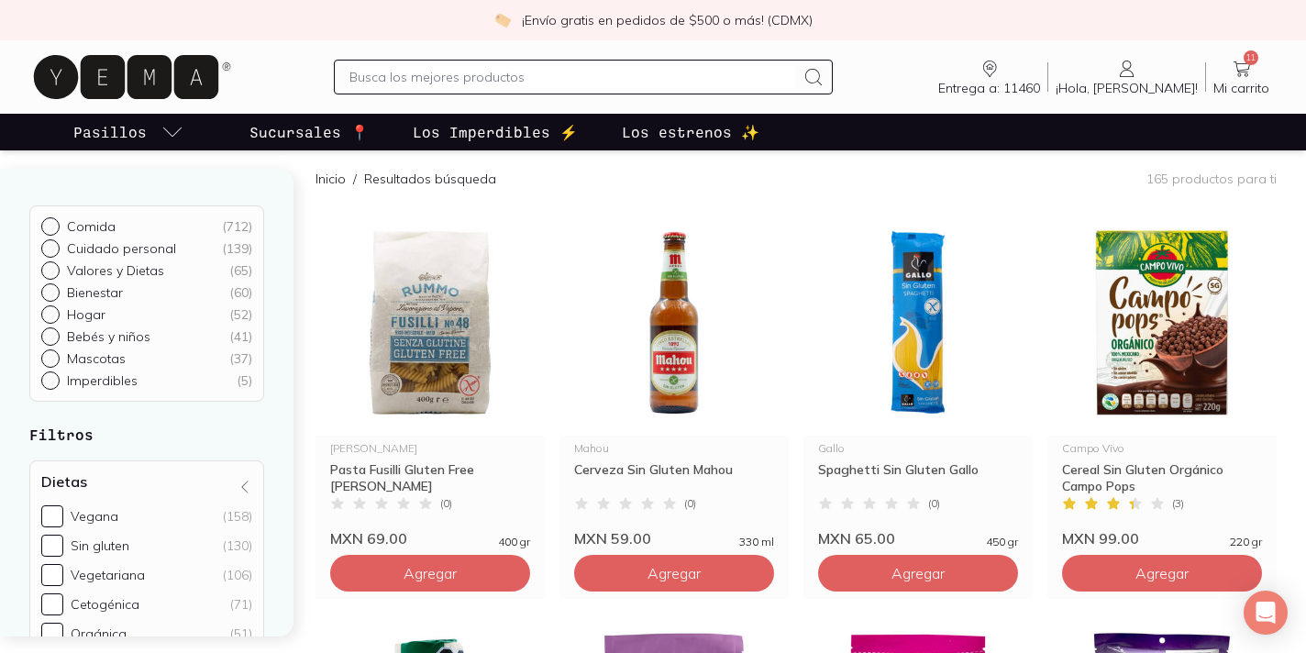
scroll to position [157, 0]
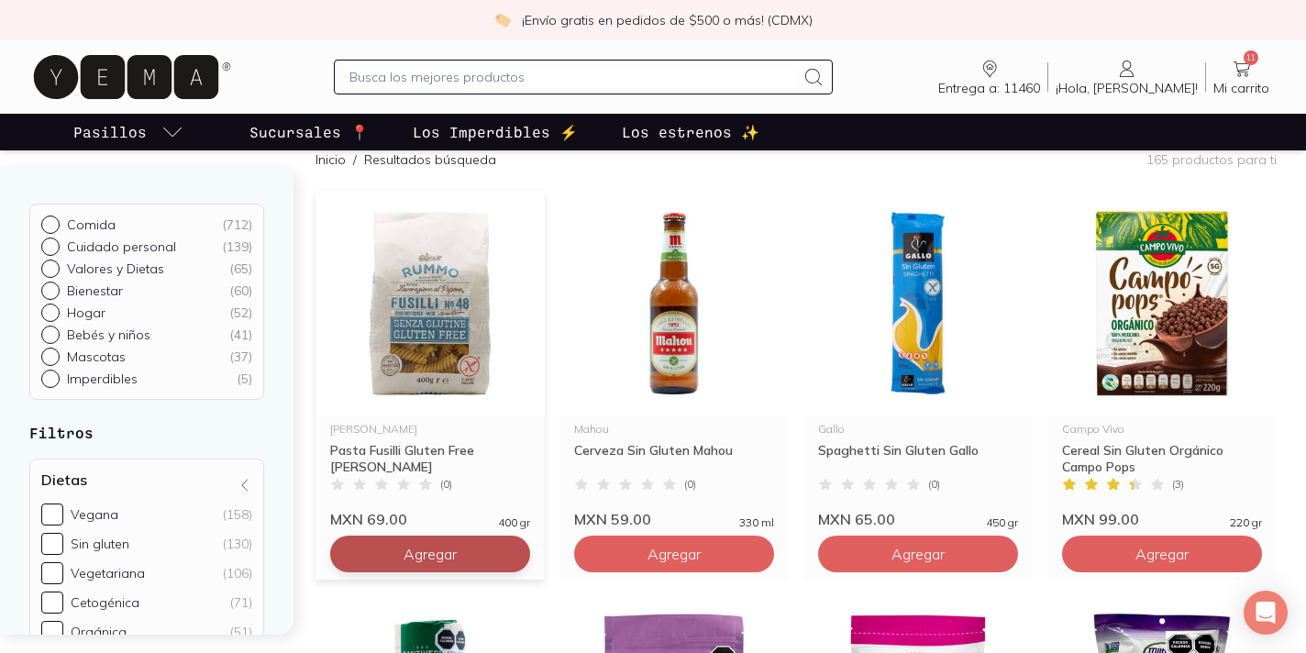
click at [428, 550] on span "Agregar" at bounding box center [430, 554] width 53 height 18
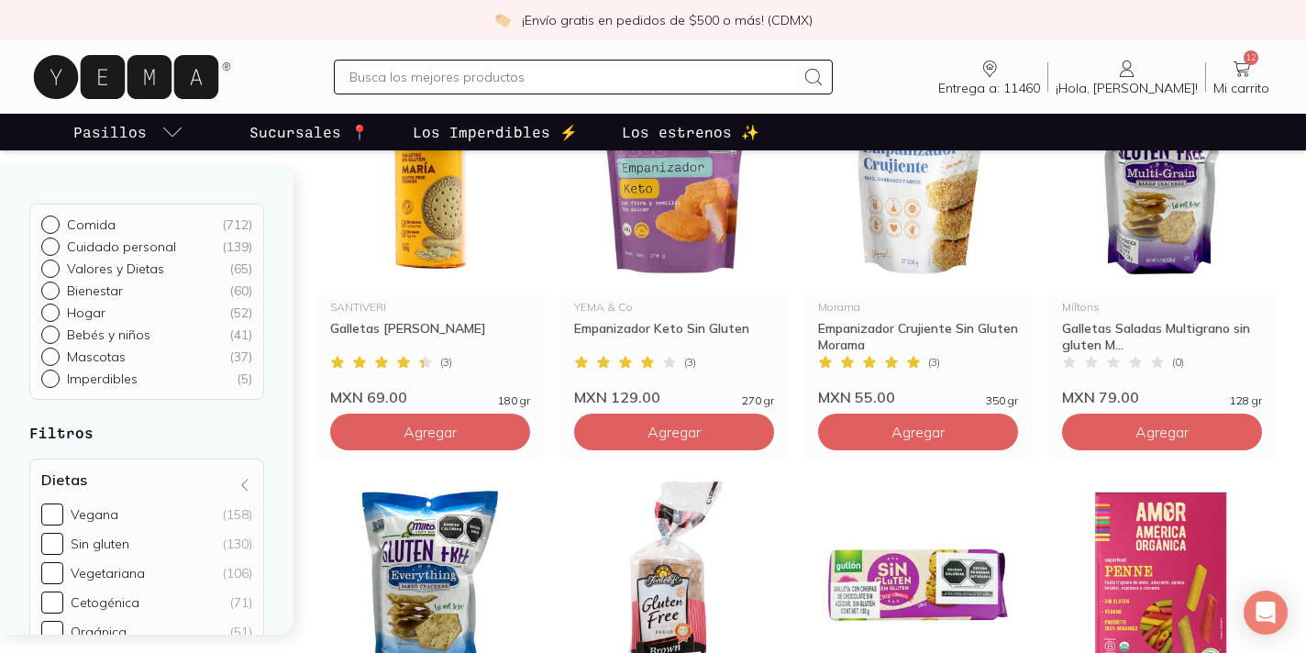
scroll to position [688, 0]
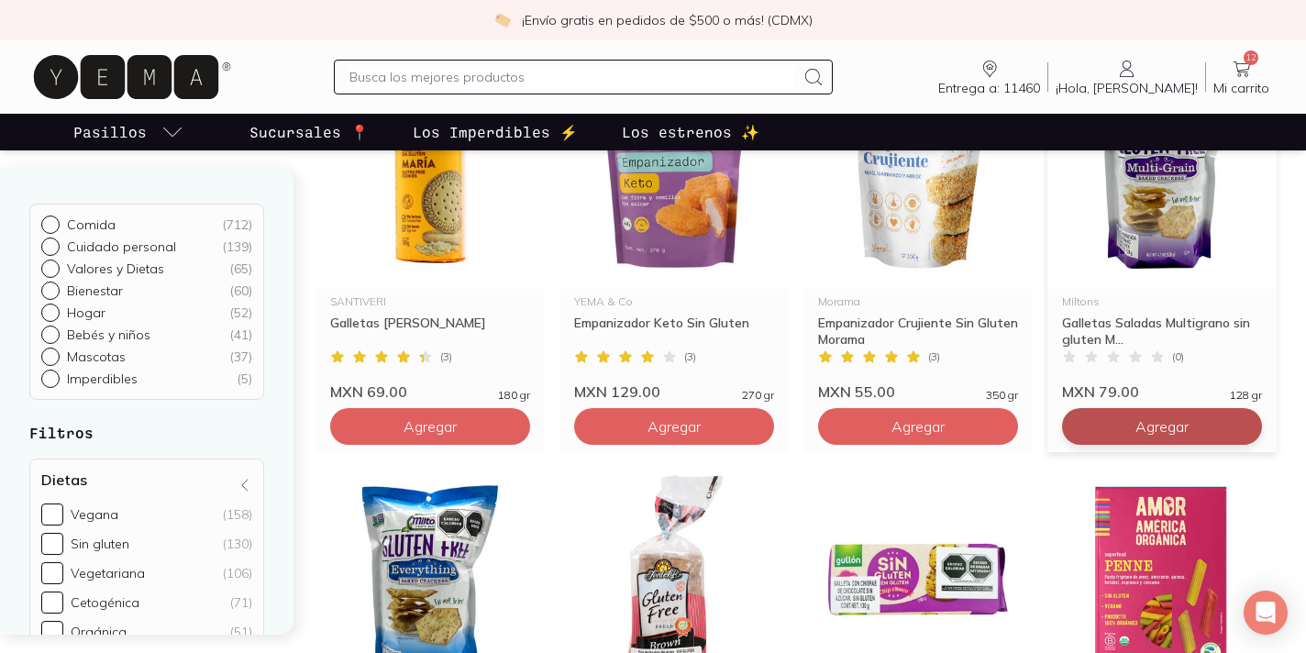
click at [1161, 426] on span "Agregar" at bounding box center [1162, 426] width 53 height 18
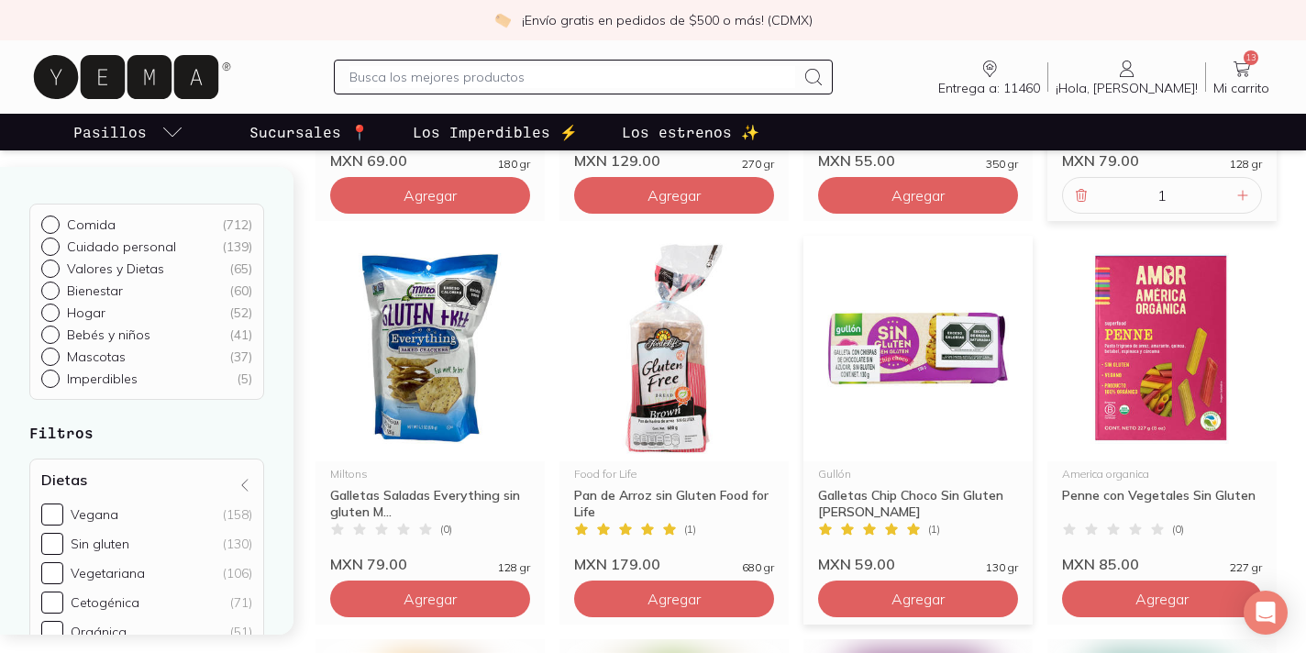
scroll to position [934, 0]
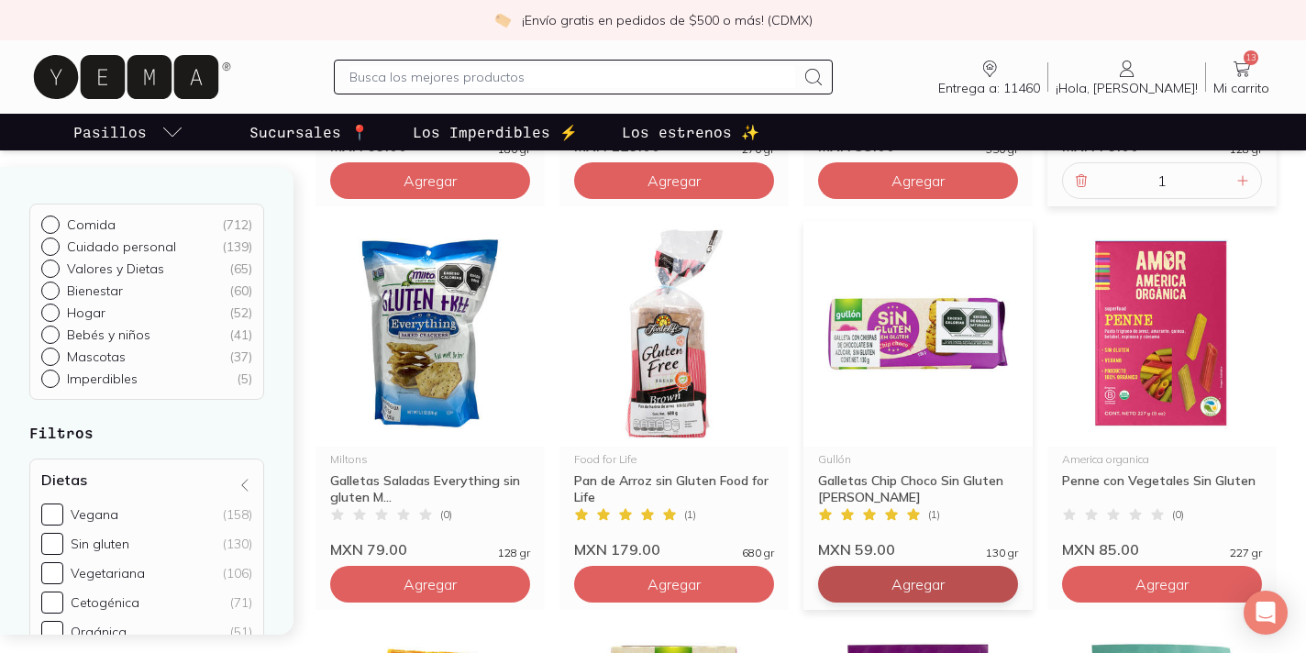
click at [900, 586] on span "Agregar" at bounding box center [918, 584] width 53 height 18
click at [999, 584] on icon at bounding box center [998, 584] width 9 height 9
type input "2"
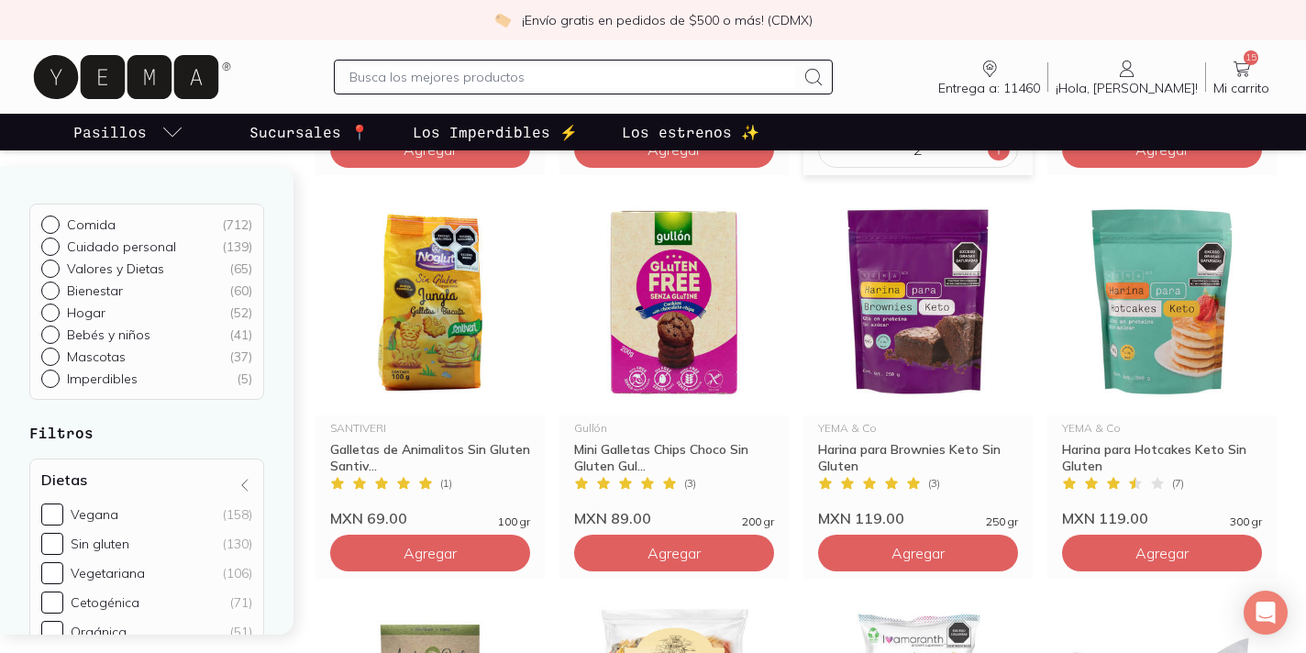
scroll to position [1455, 0]
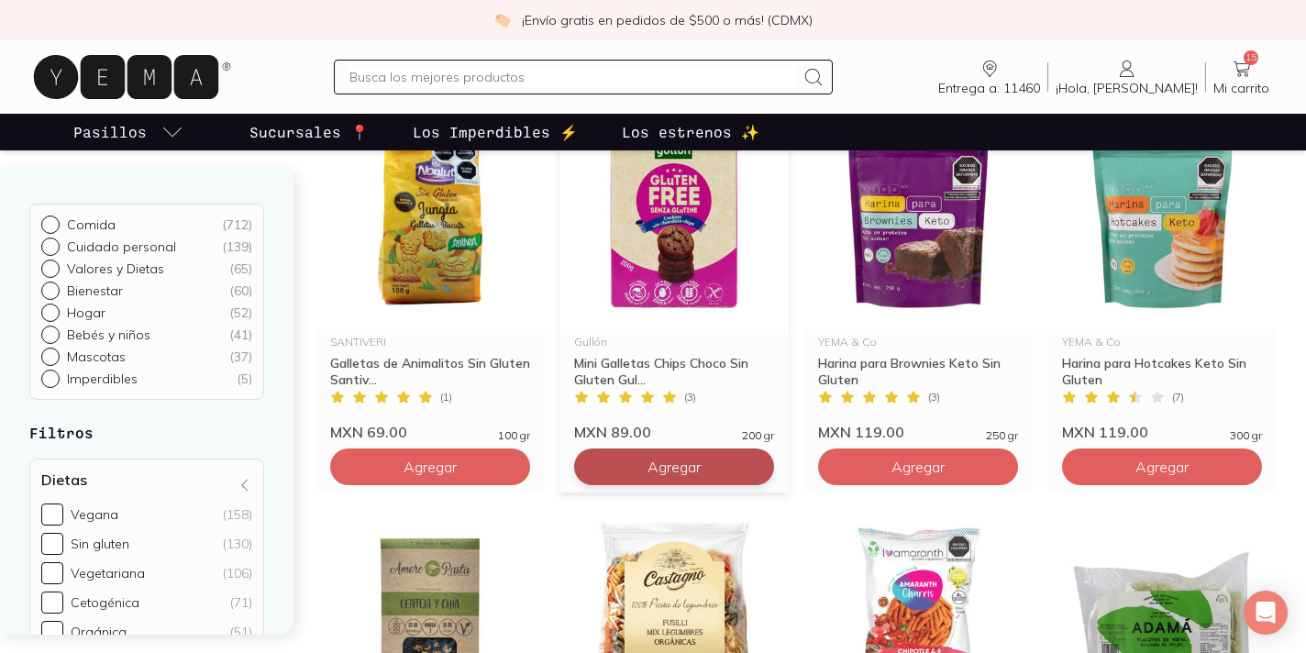
click at [707, 469] on button "Agregar" at bounding box center [674, 467] width 200 height 37
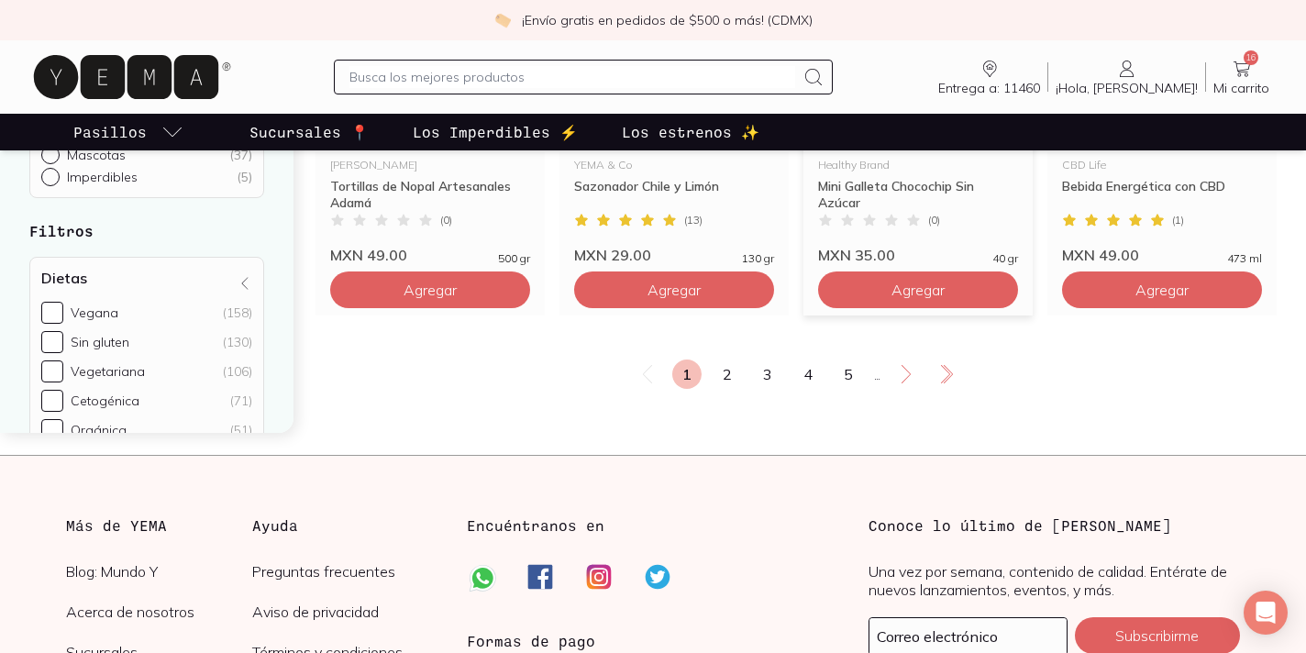
scroll to position [3249, 0]
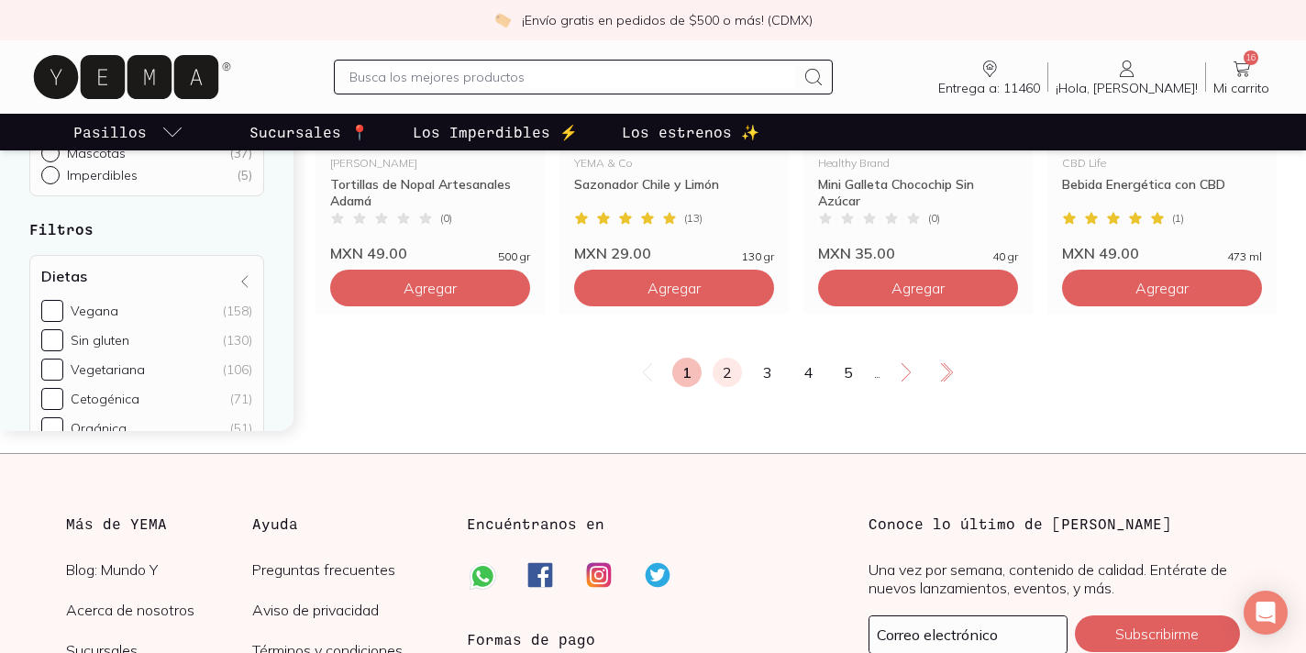
click at [722, 372] on link "2" at bounding box center [727, 372] width 29 height 29
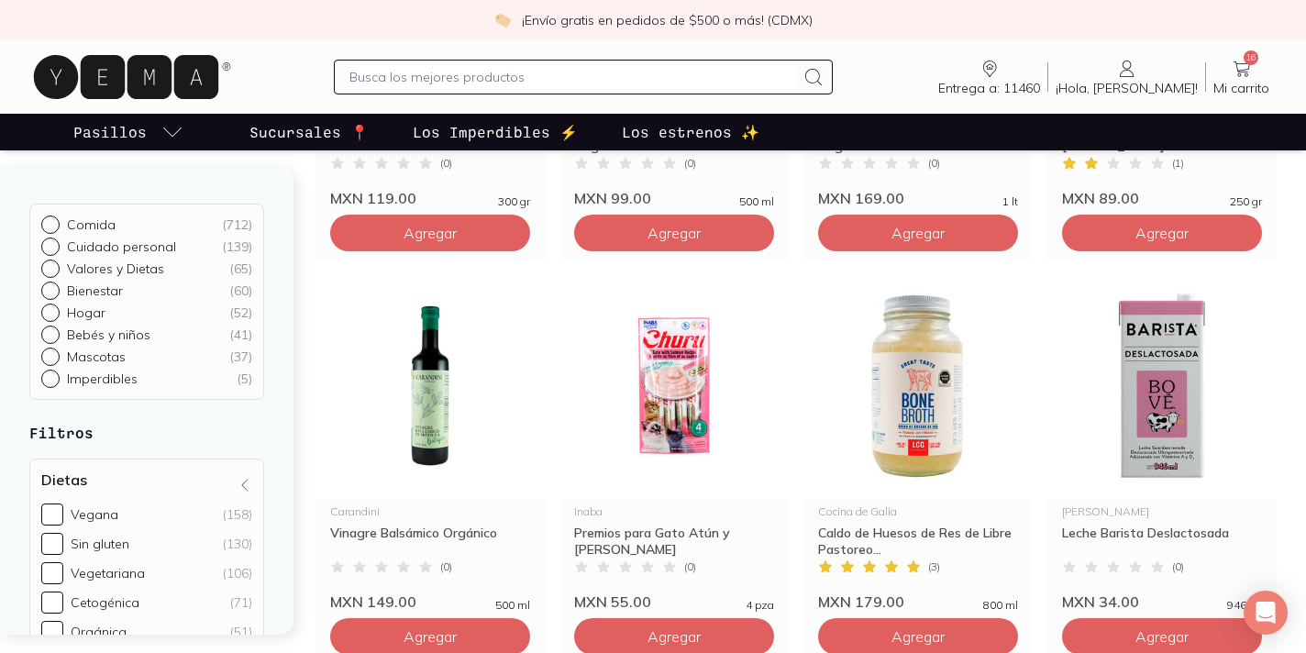
scroll to position [2499, 0]
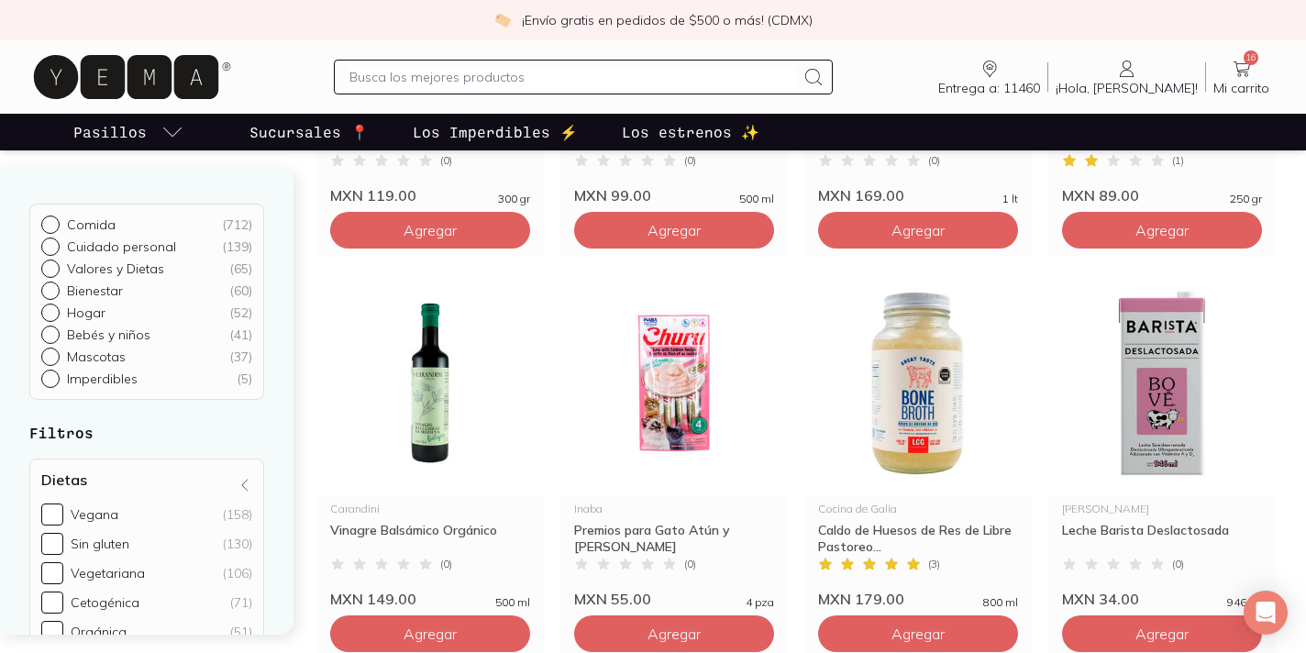
click at [593, 68] on input "text" at bounding box center [573, 77] width 446 height 22
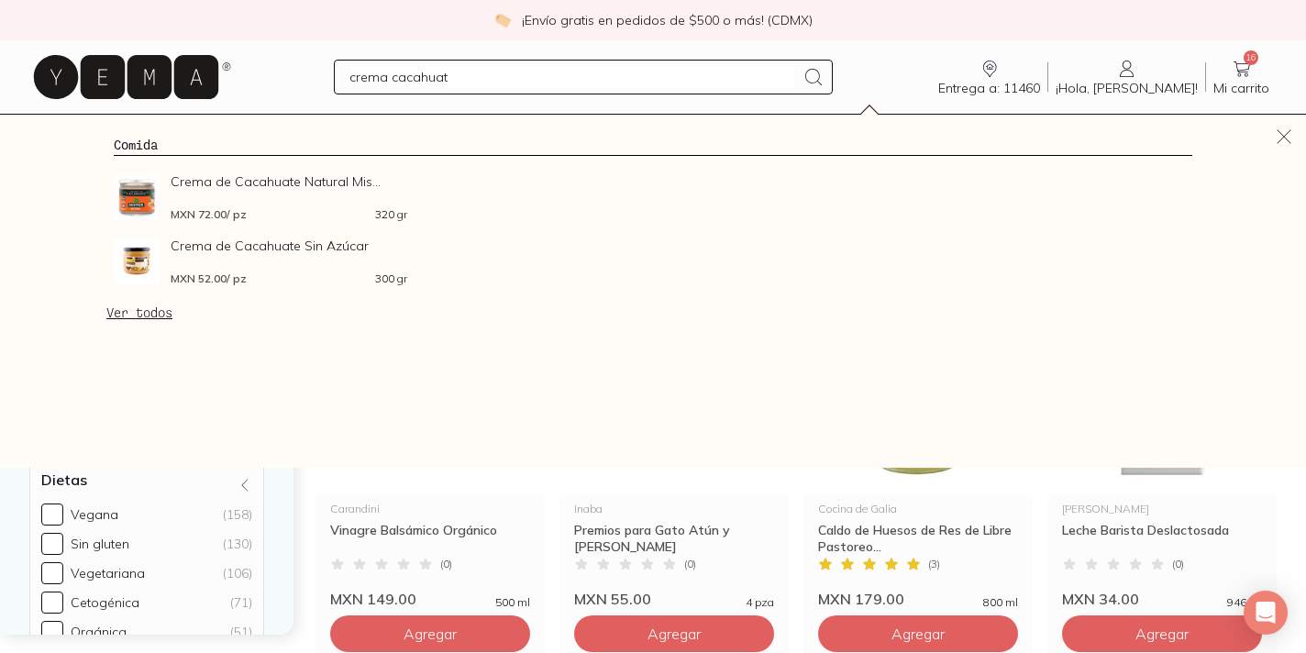
type input "crema cacahuate"
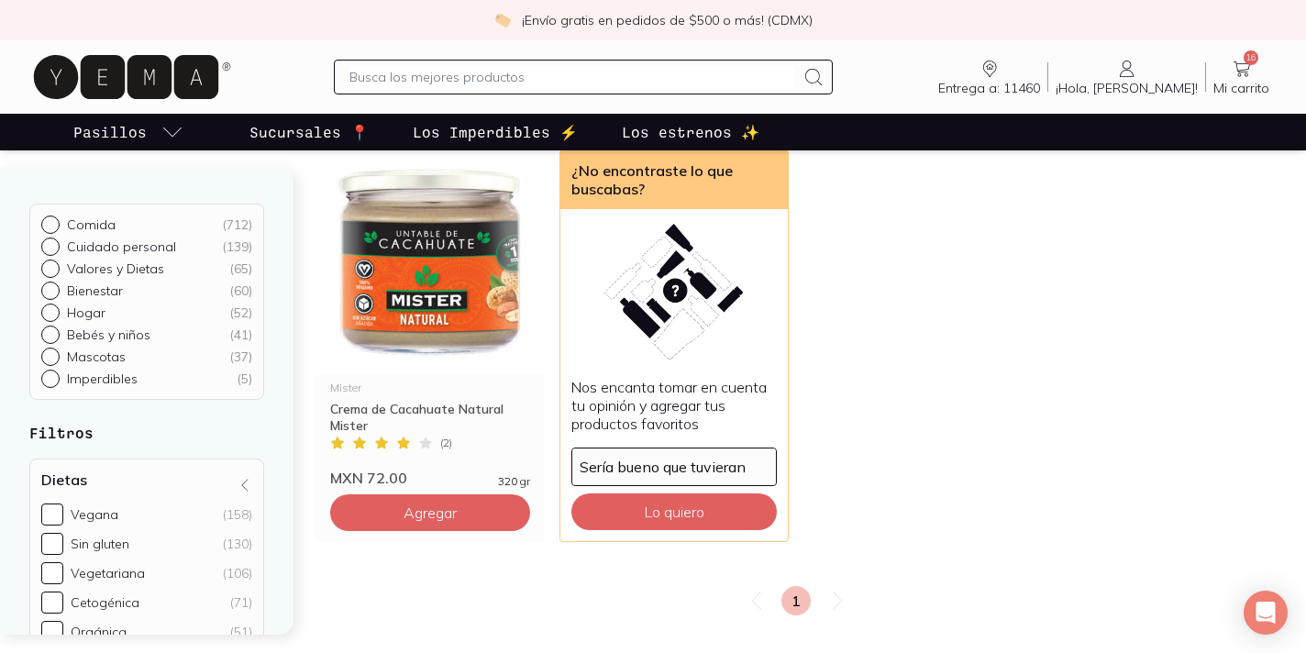
scroll to position [199, 0]
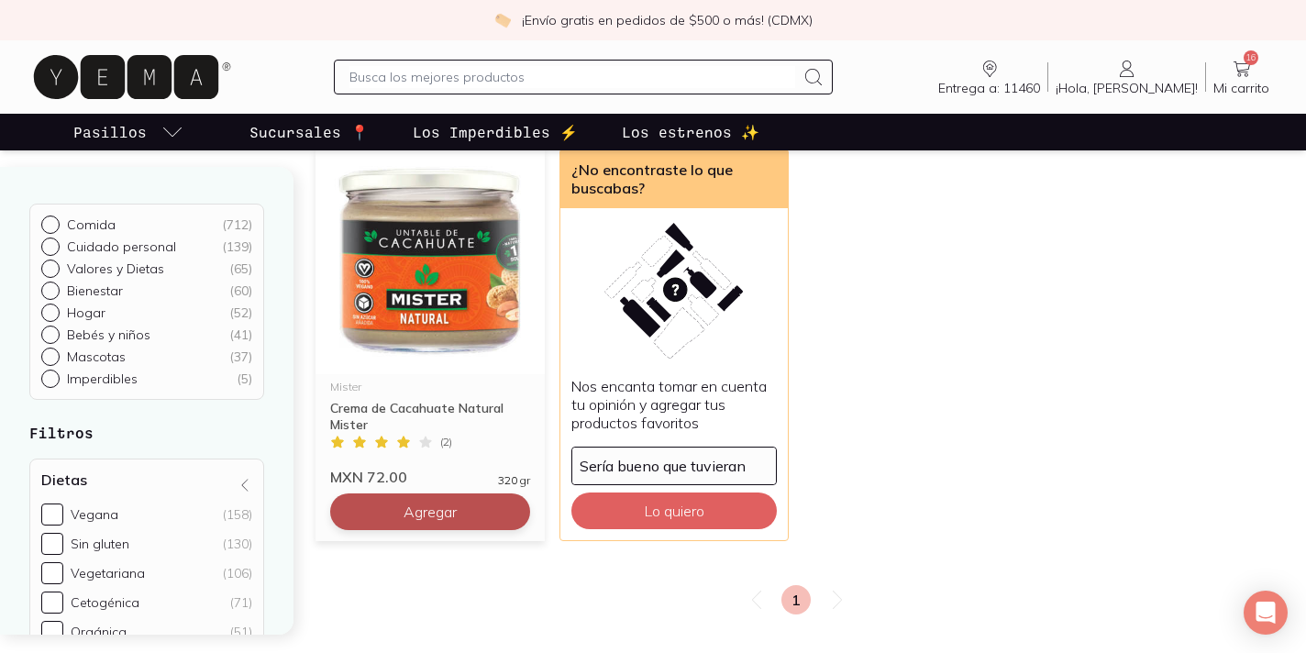
click at [435, 518] on span "Agregar" at bounding box center [430, 512] width 53 height 18
click at [563, 83] on input "text" at bounding box center [573, 77] width 446 height 22
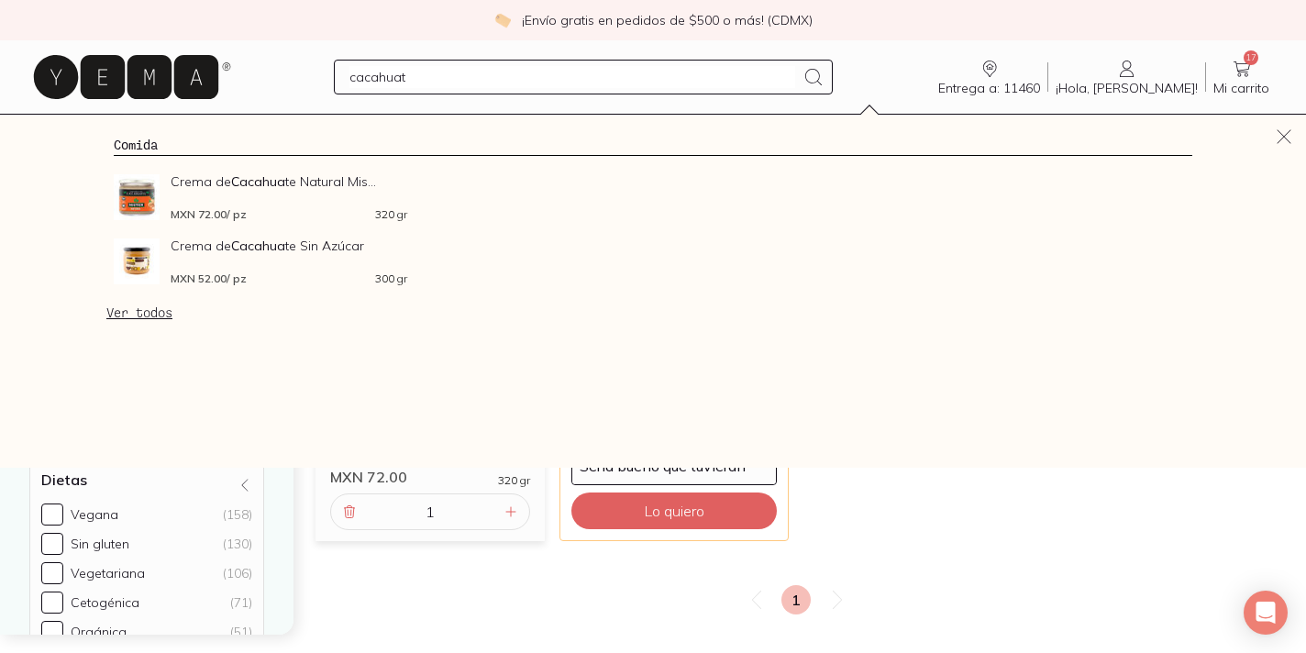
type input "cacahuate"
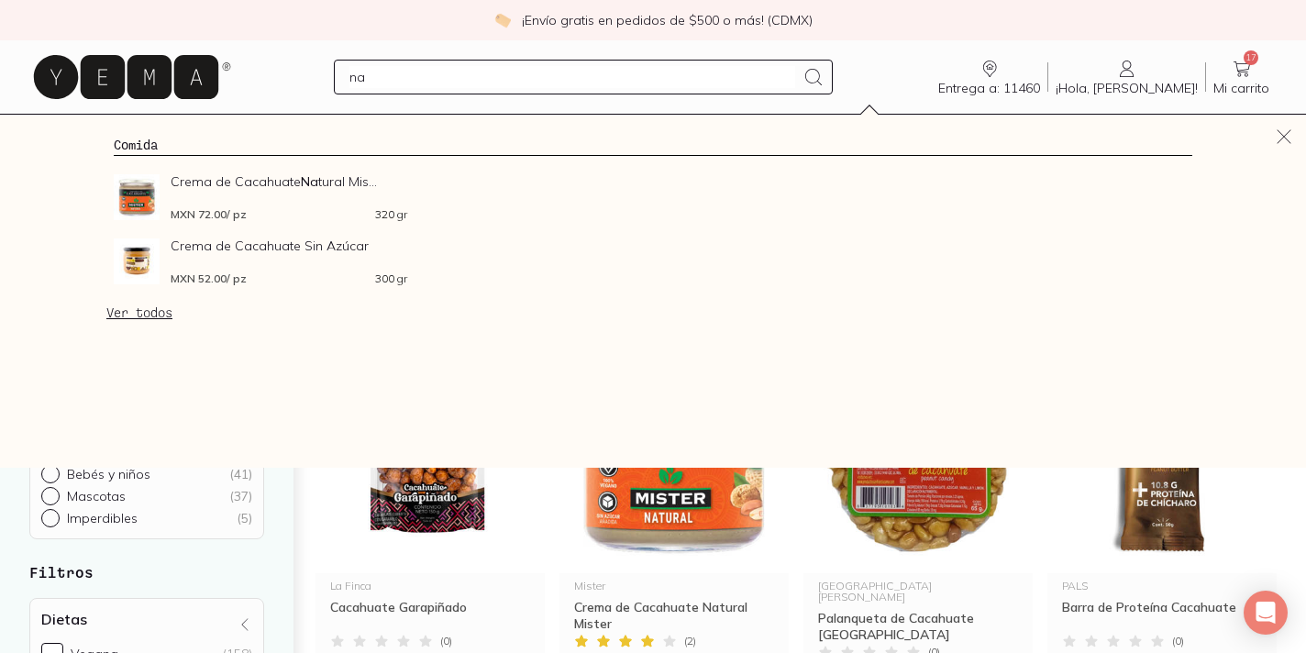
type input "n"
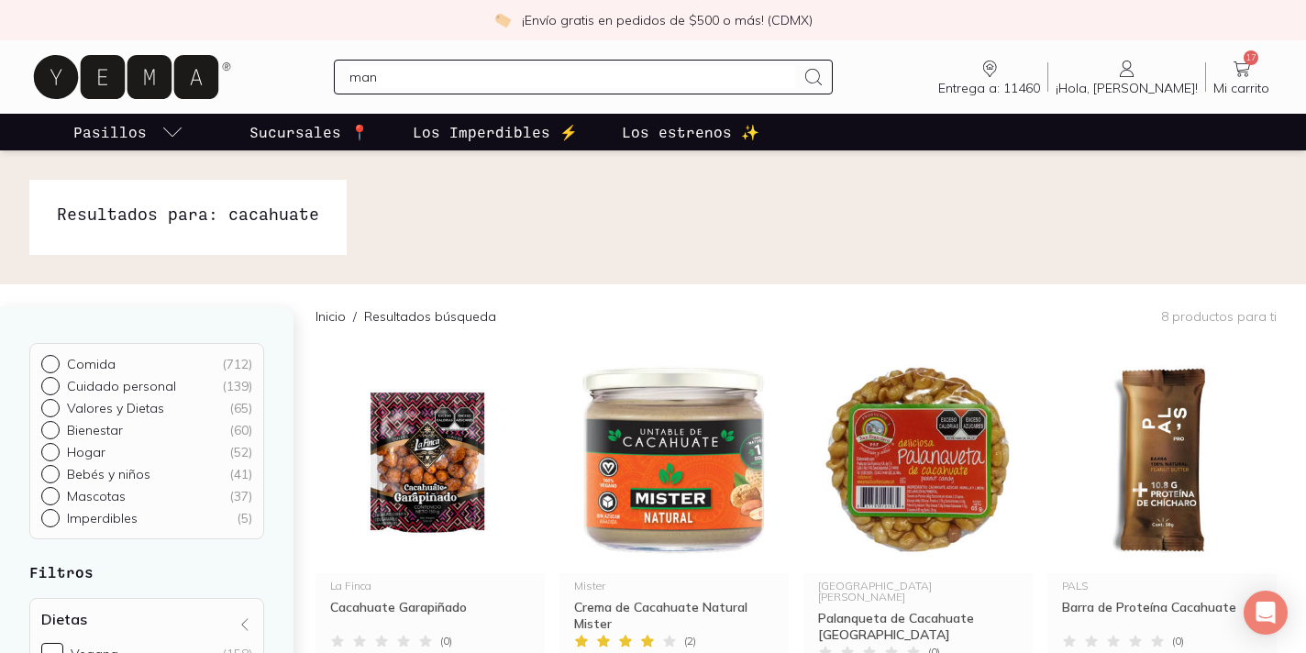
type input "mani"
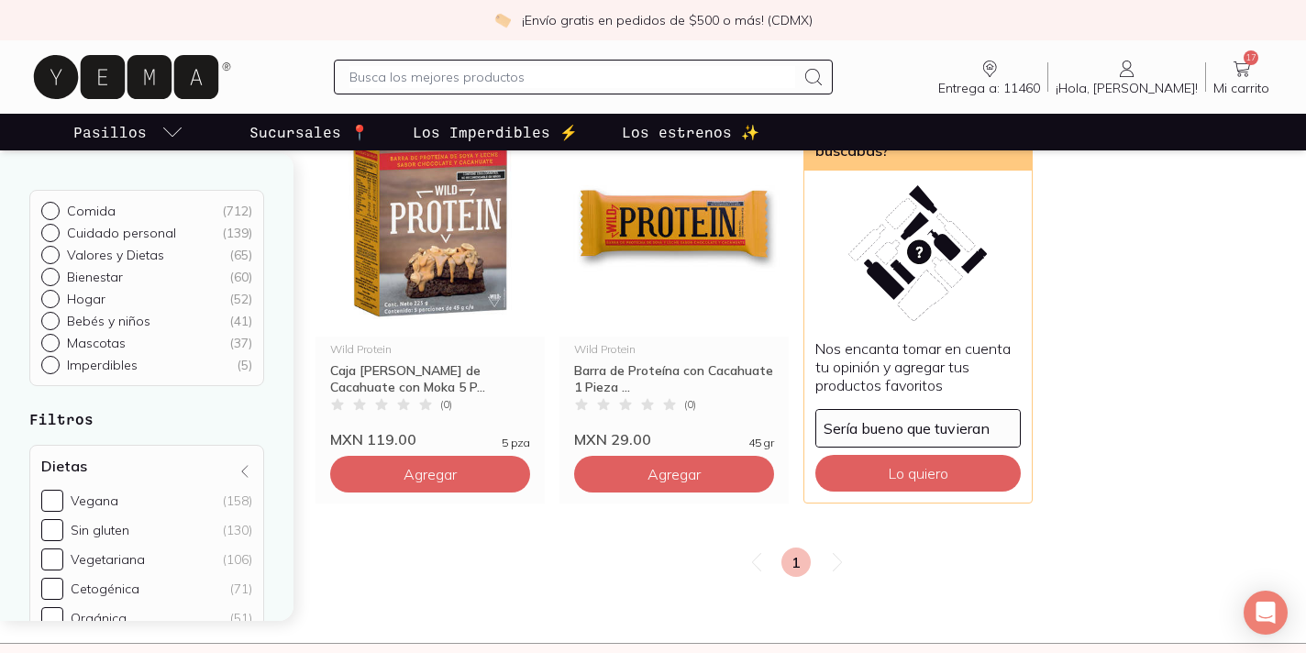
scroll to position [705, 0]
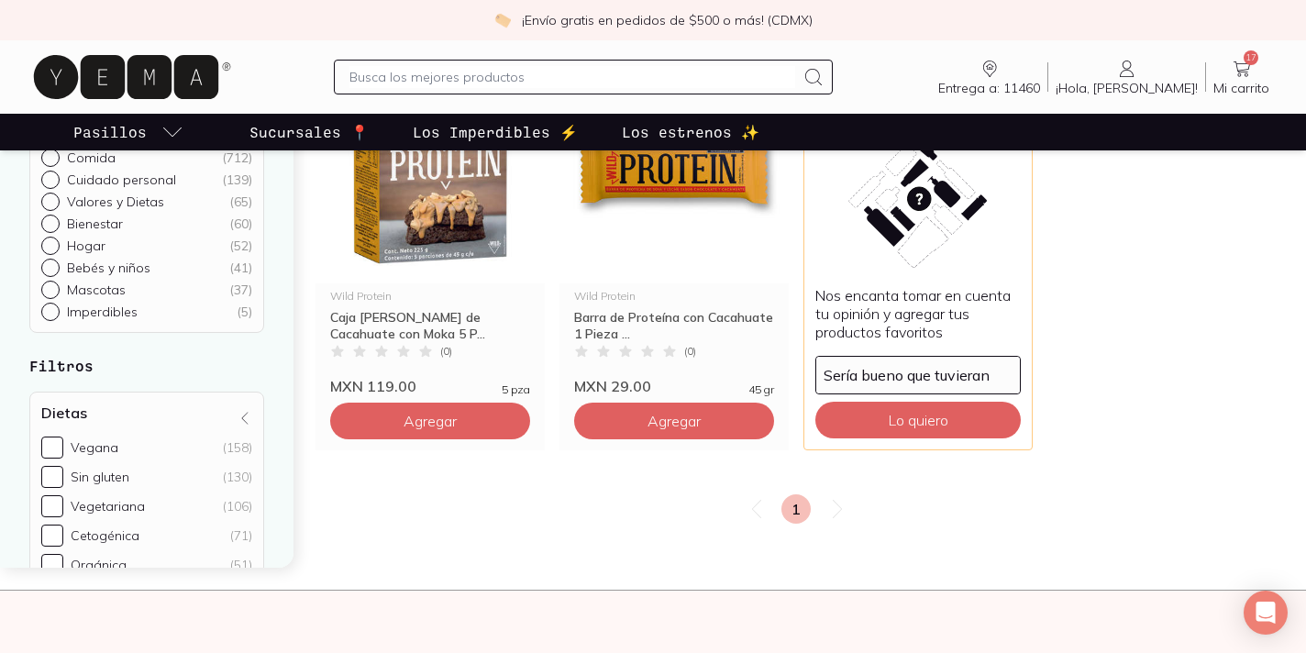
click at [581, 78] on input "text" at bounding box center [573, 77] width 446 height 22
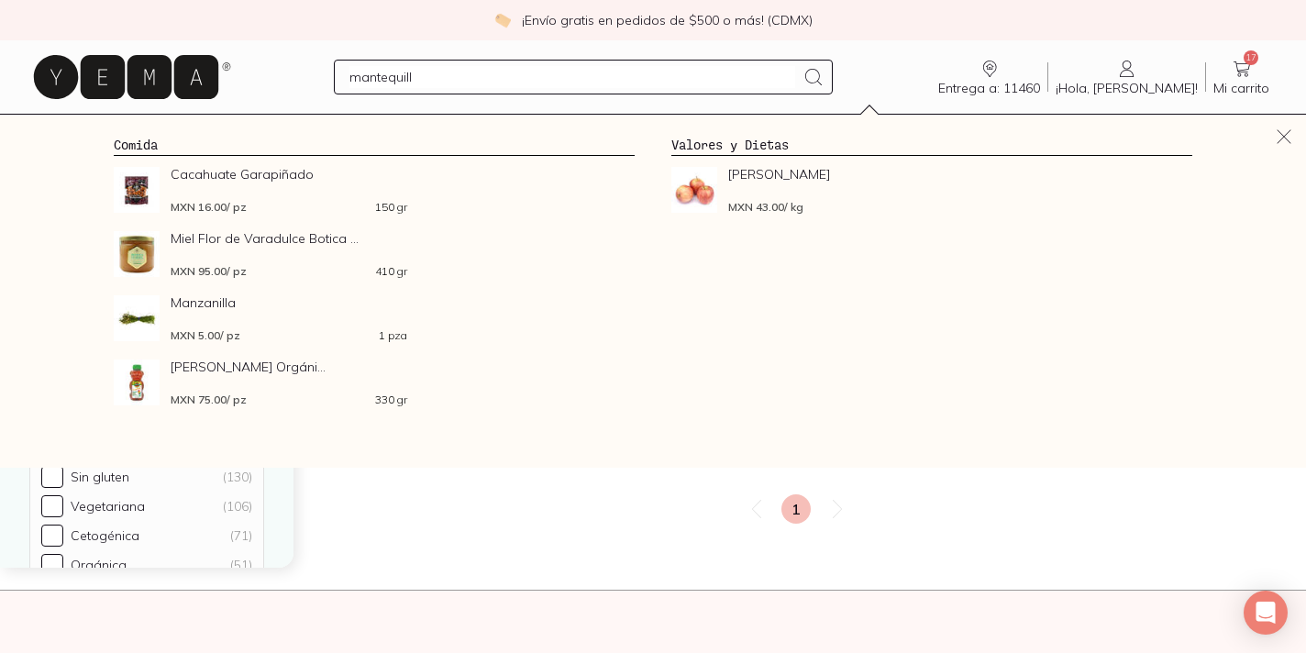
type input "mantequilla"
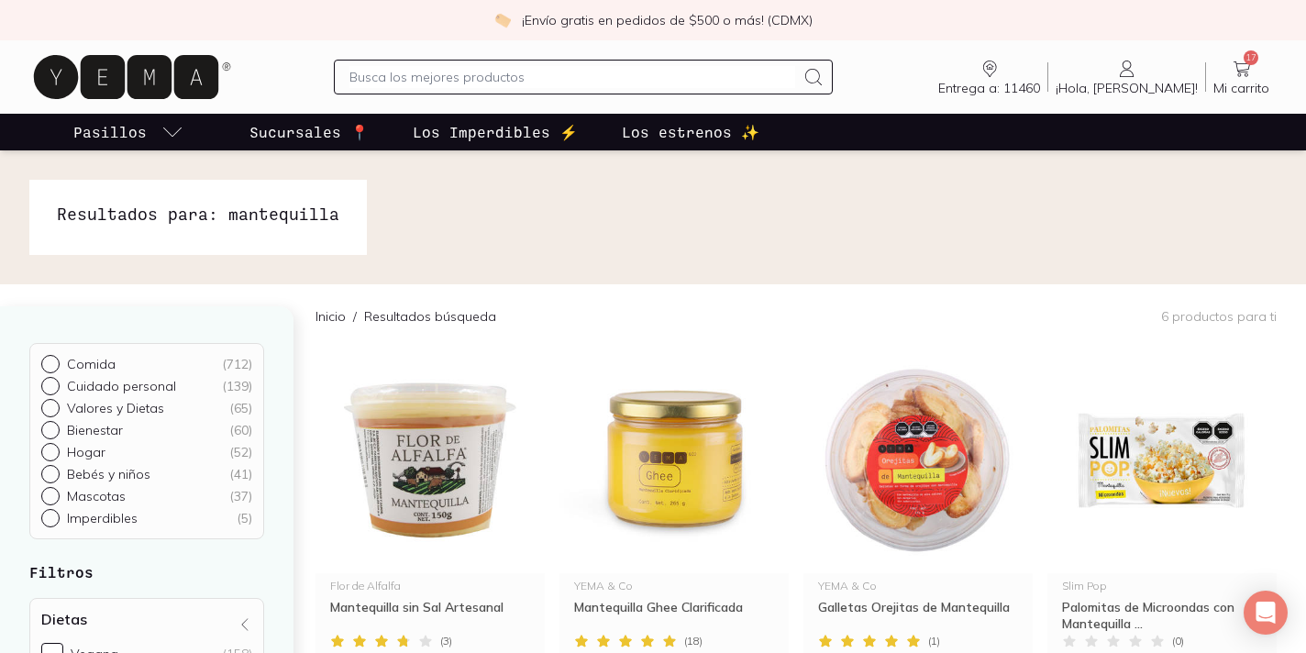
click at [1245, 61] on span "17" at bounding box center [1251, 57] width 15 height 15
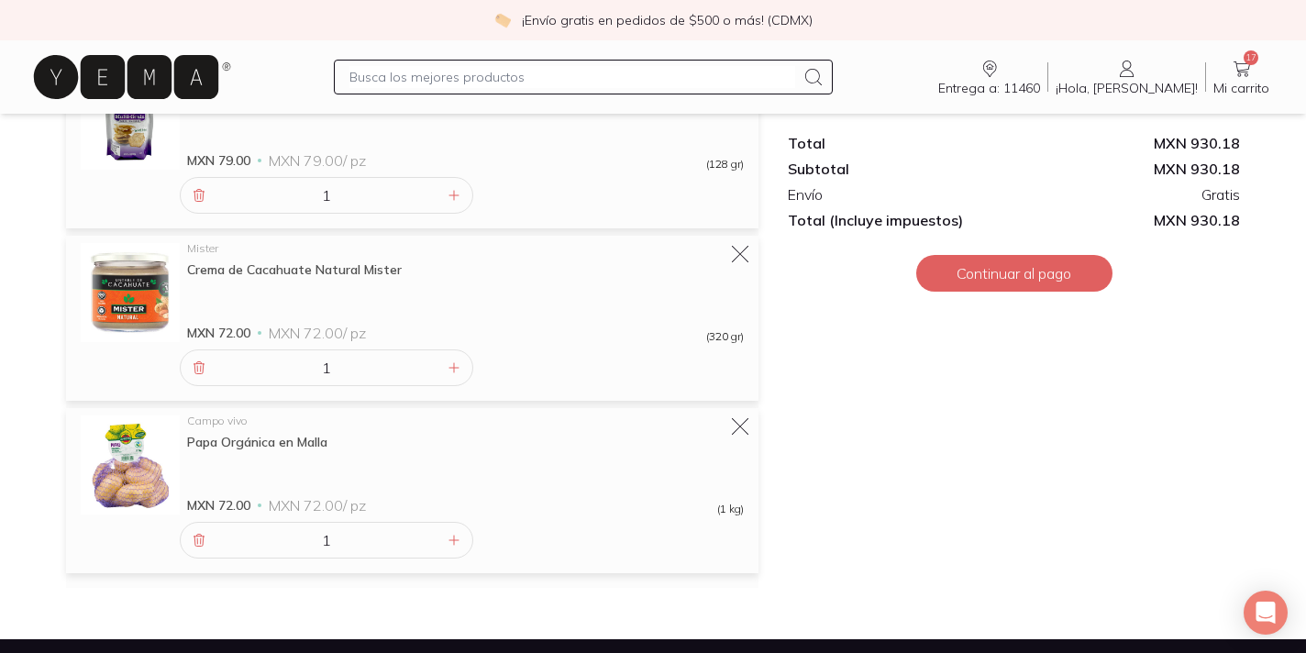
scroll to position [1895, 0]
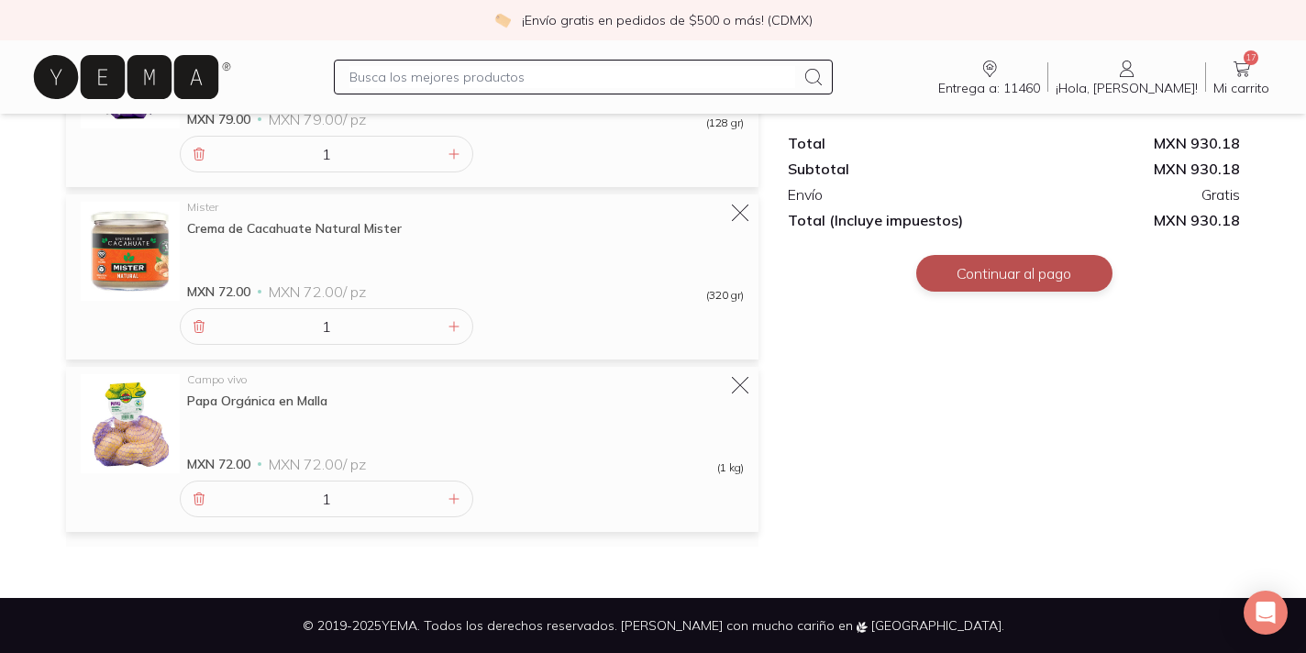
click at [1016, 277] on button "Continuar al pago" at bounding box center [1014, 273] width 196 height 37
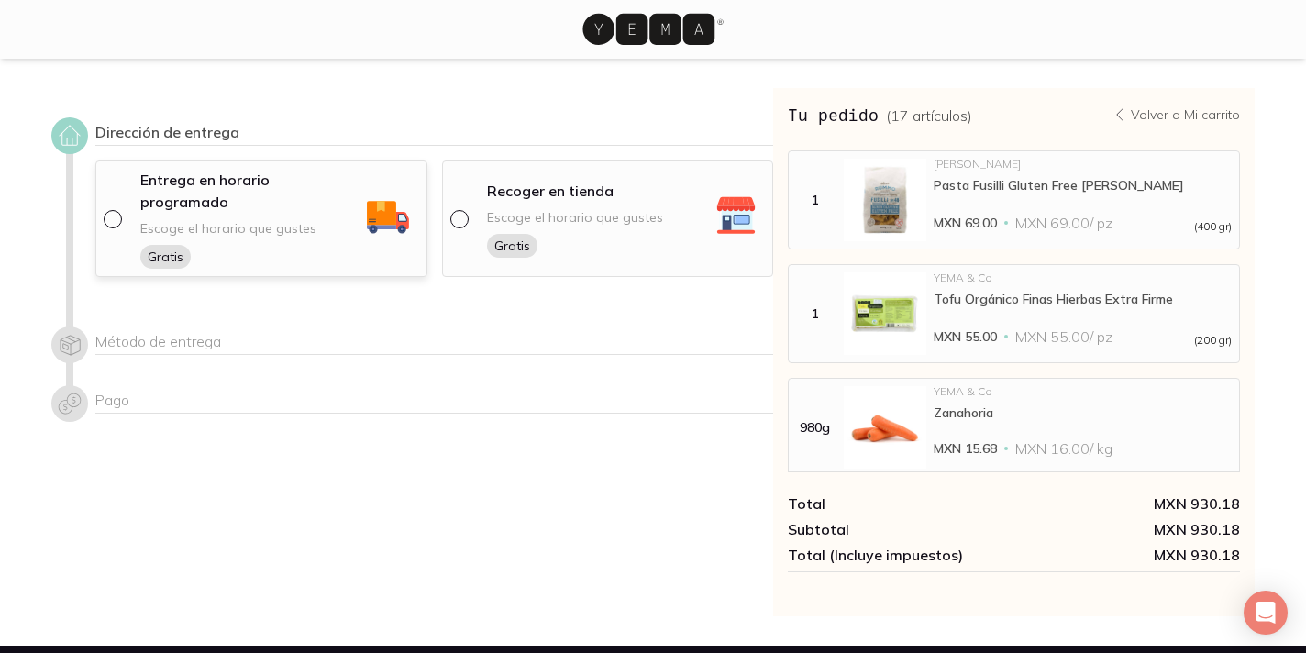
click at [152, 220] on span "Escoge el horario que gustes" at bounding box center [228, 228] width 176 height 17
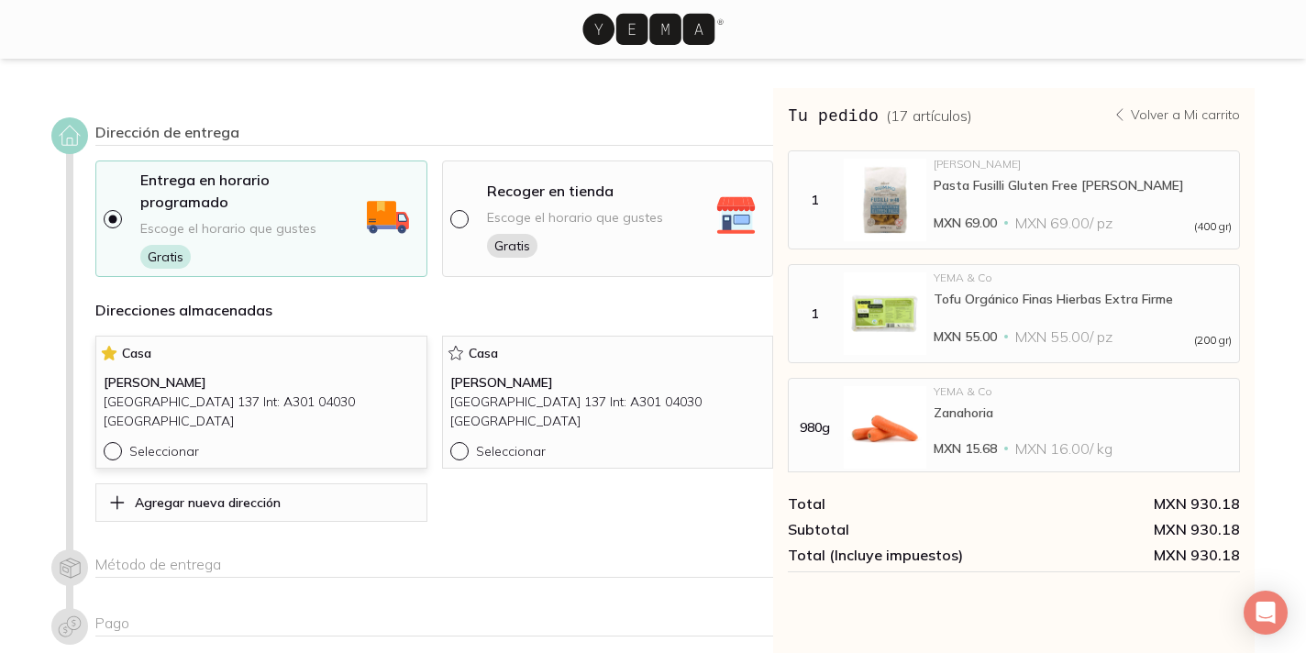
click at [119, 442] on div at bounding box center [117, 451] width 26 height 18
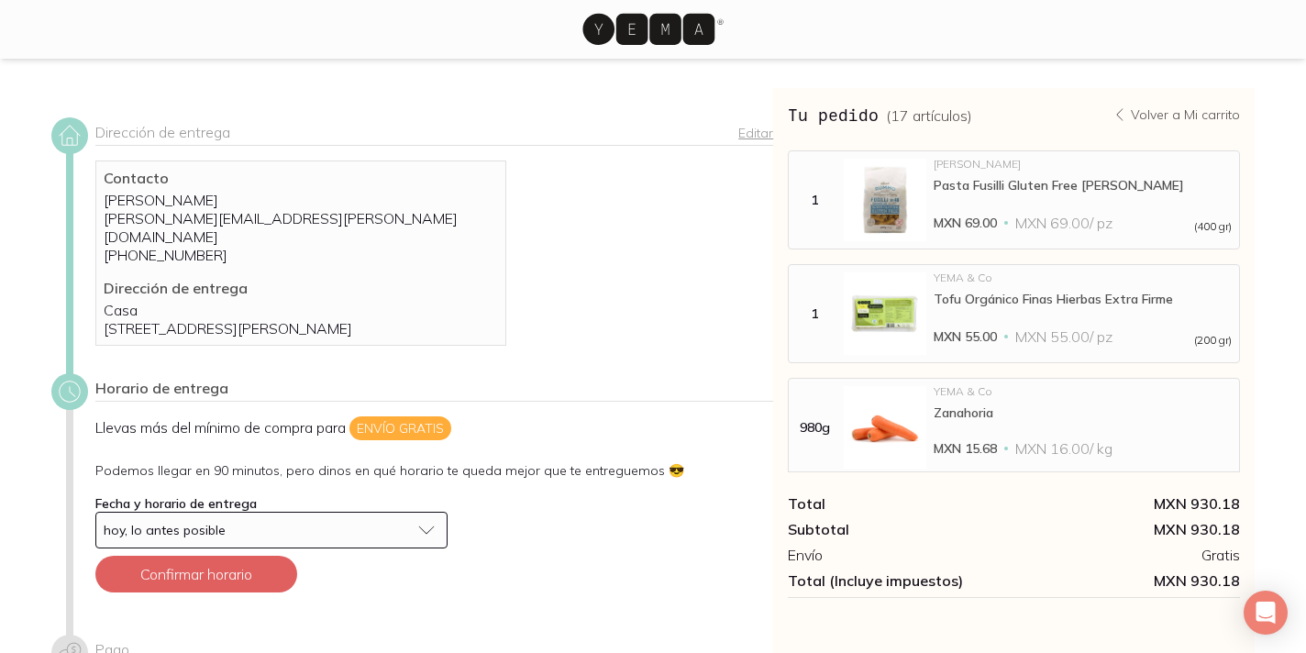
click at [653, 36] on icon at bounding box center [649, 29] width 132 height 31
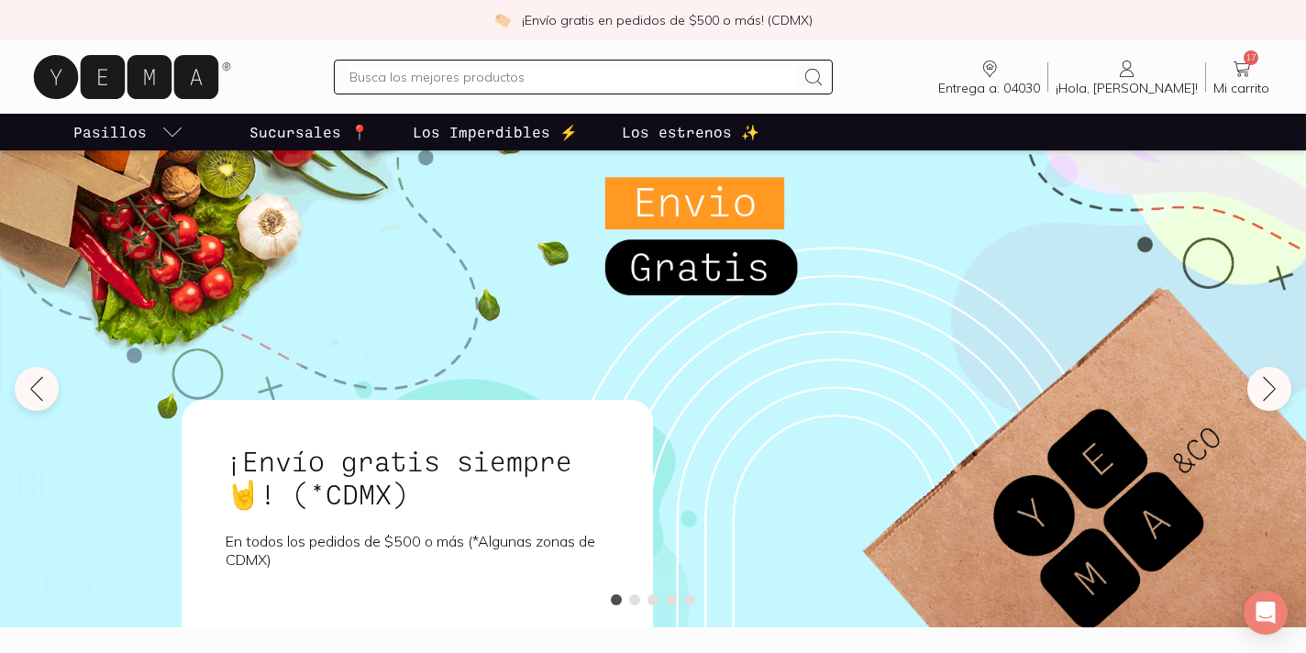
click at [453, 79] on input "text" at bounding box center [573, 77] width 446 height 22
type input "jengibre"
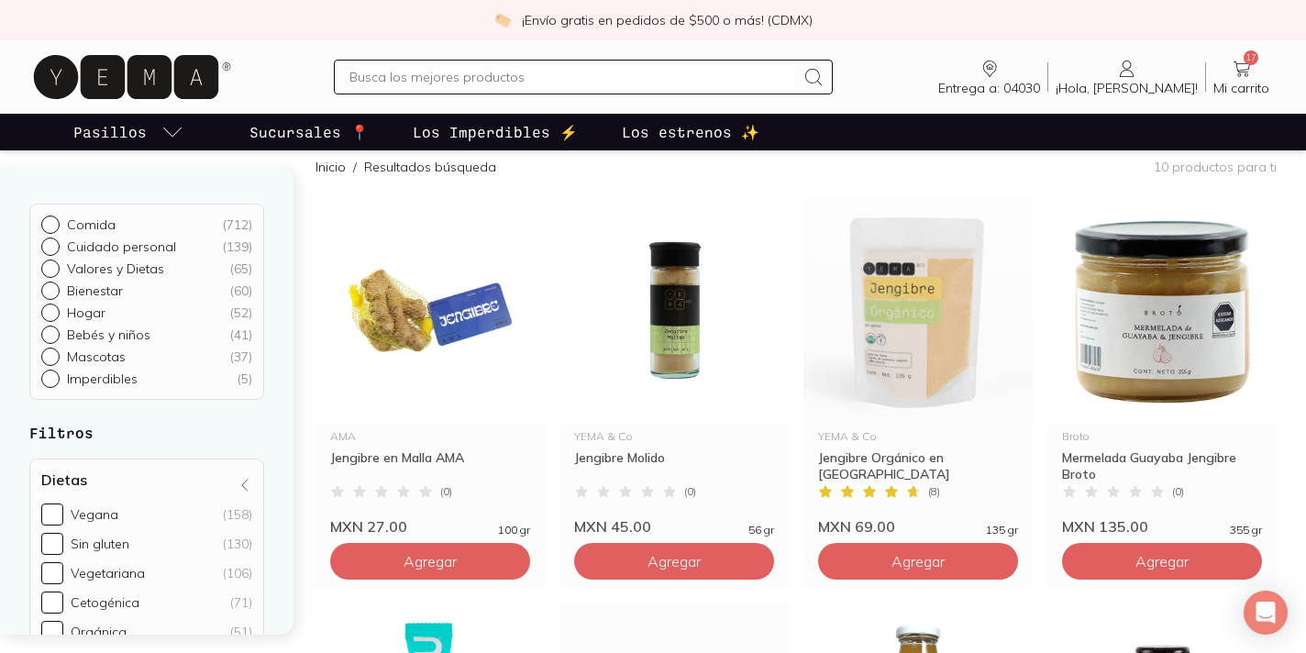
scroll to position [176, 0]
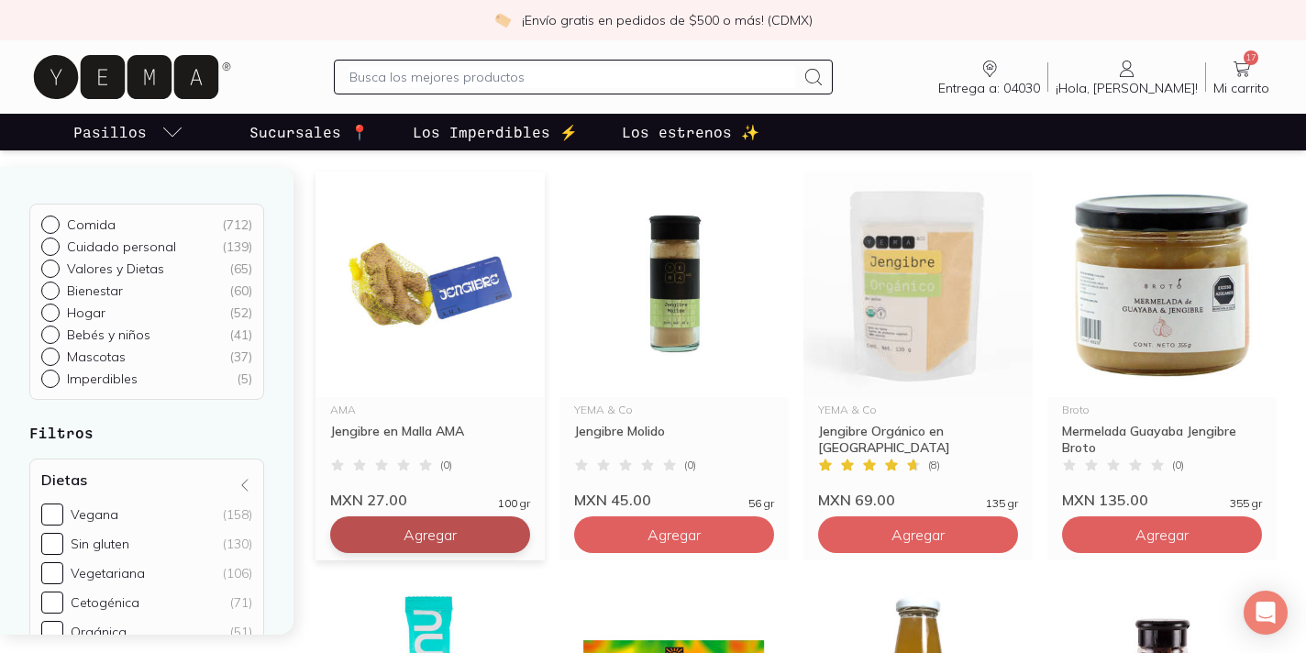
click at [430, 535] on span "Agregar" at bounding box center [430, 535] width 53 height 18
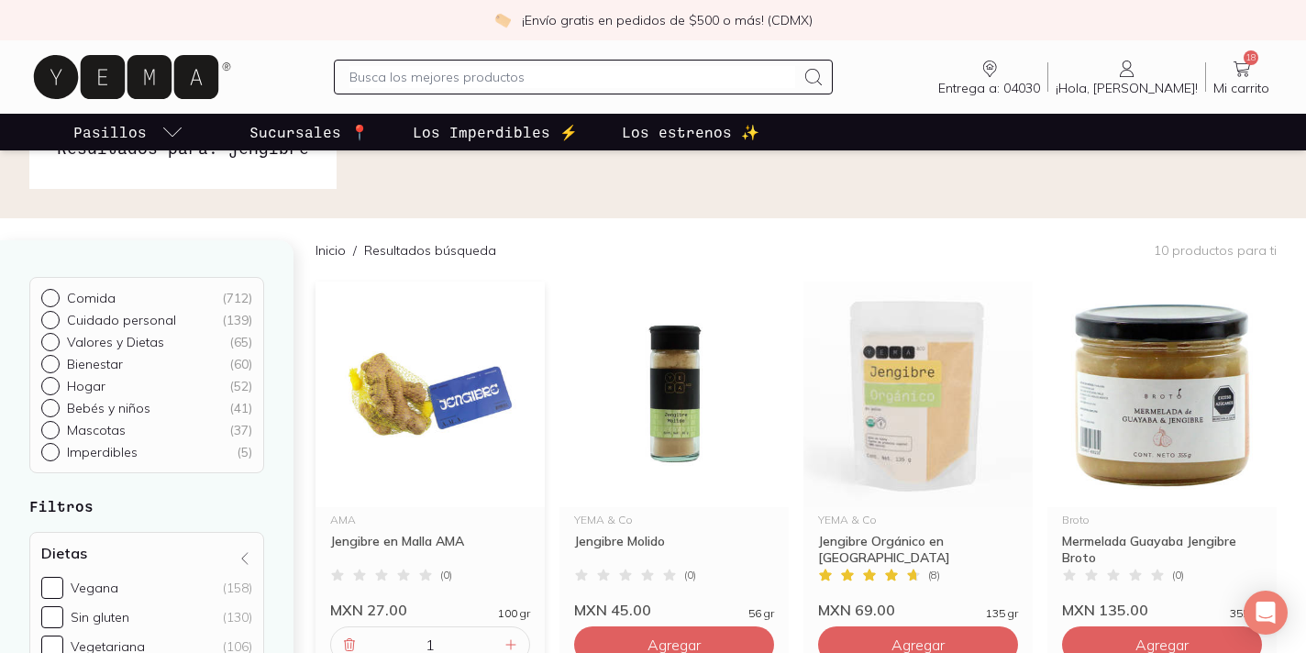
scroll to position [0, 0]
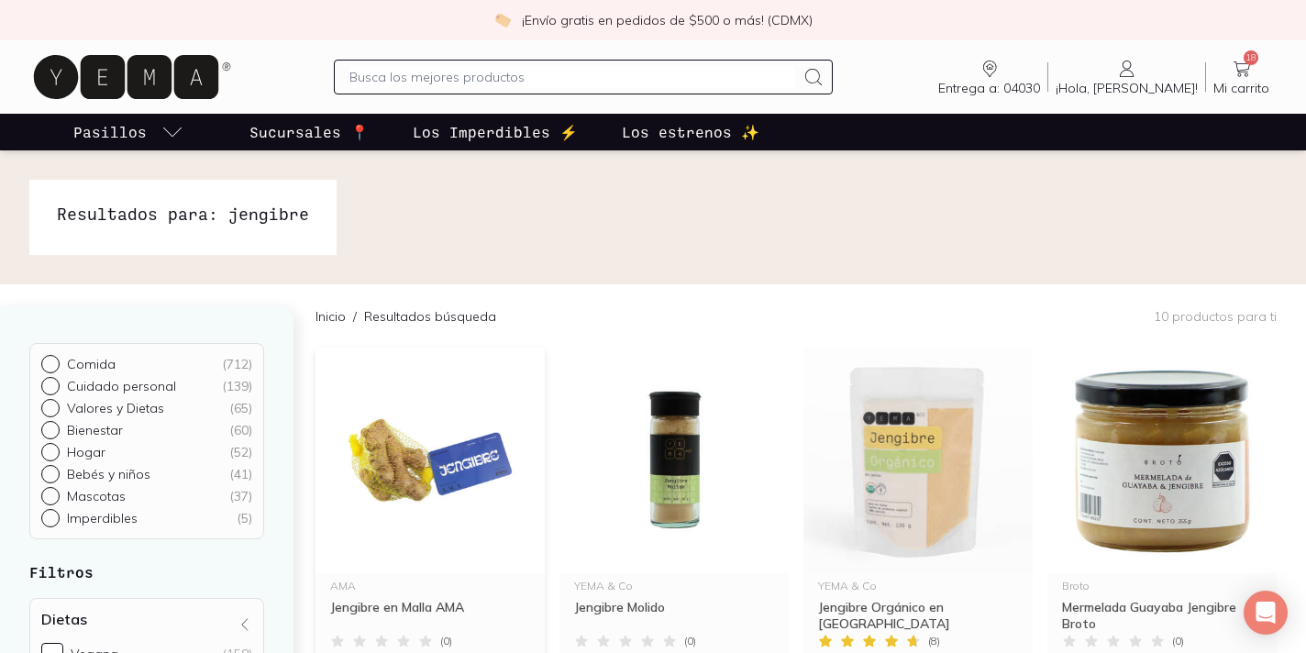
click at [550, 82] on input "text" at bounding box center [573, 77] width 446 height 22
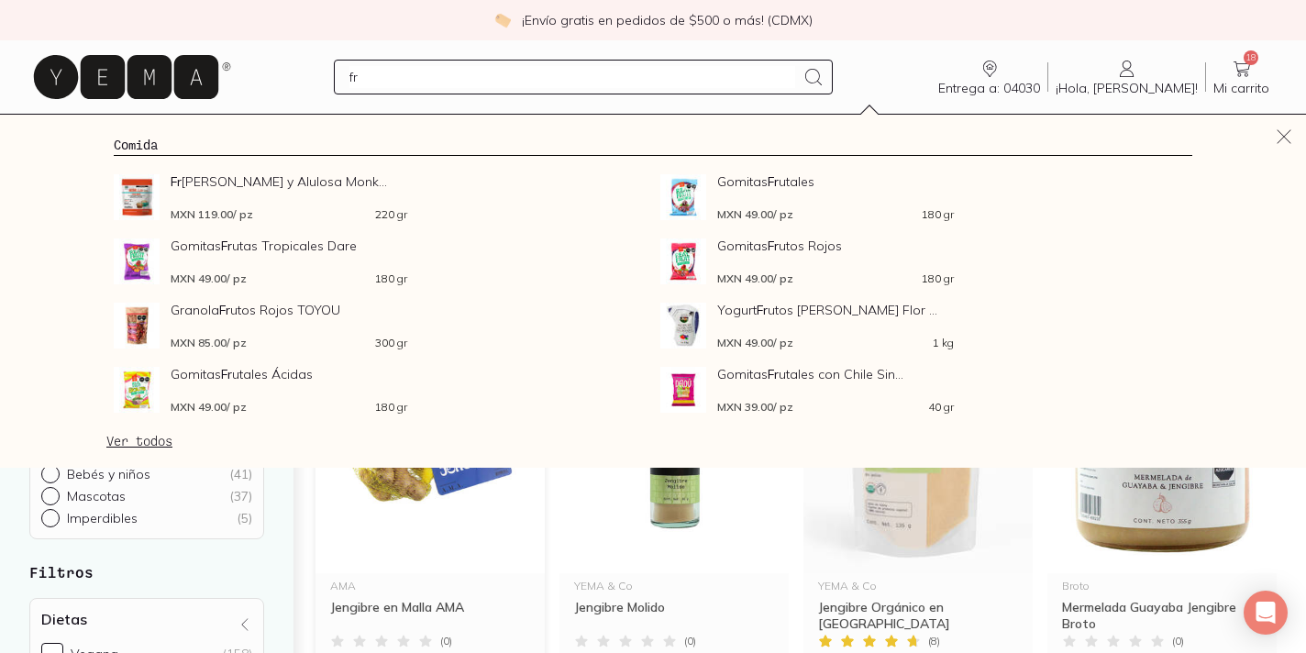
type input "f"
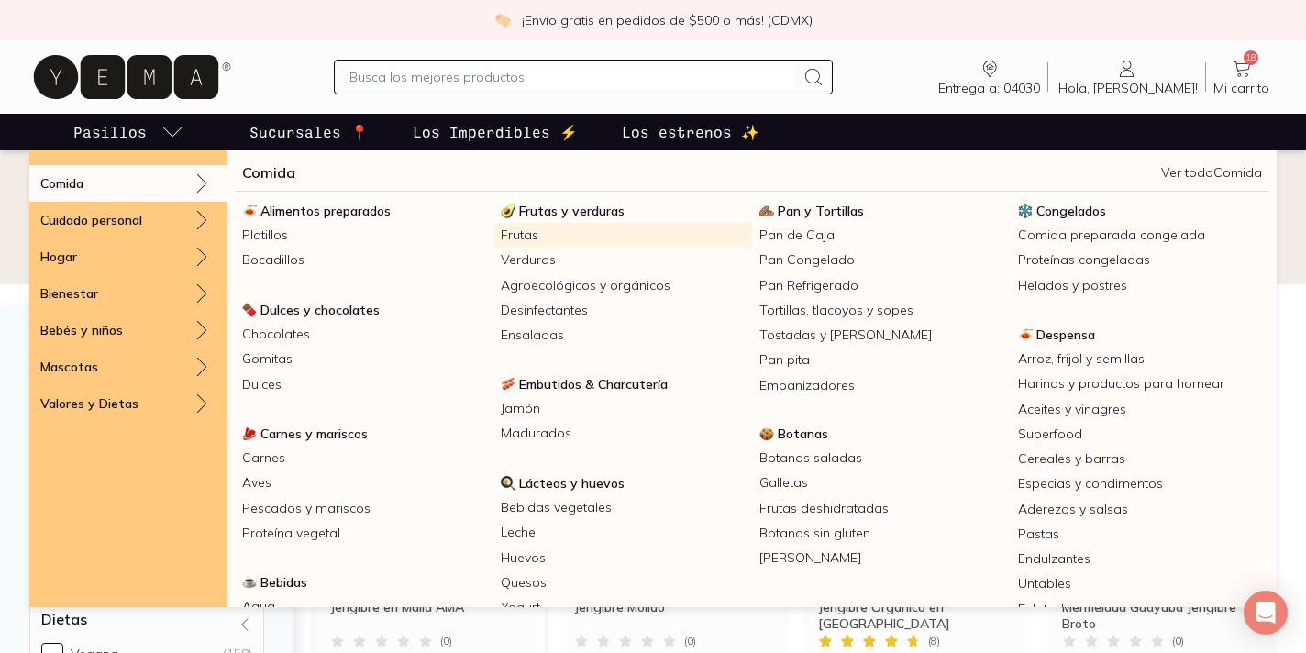
click at [518, 238] on link "Frutas" at bounding box center [623, 235] width 259 height 25
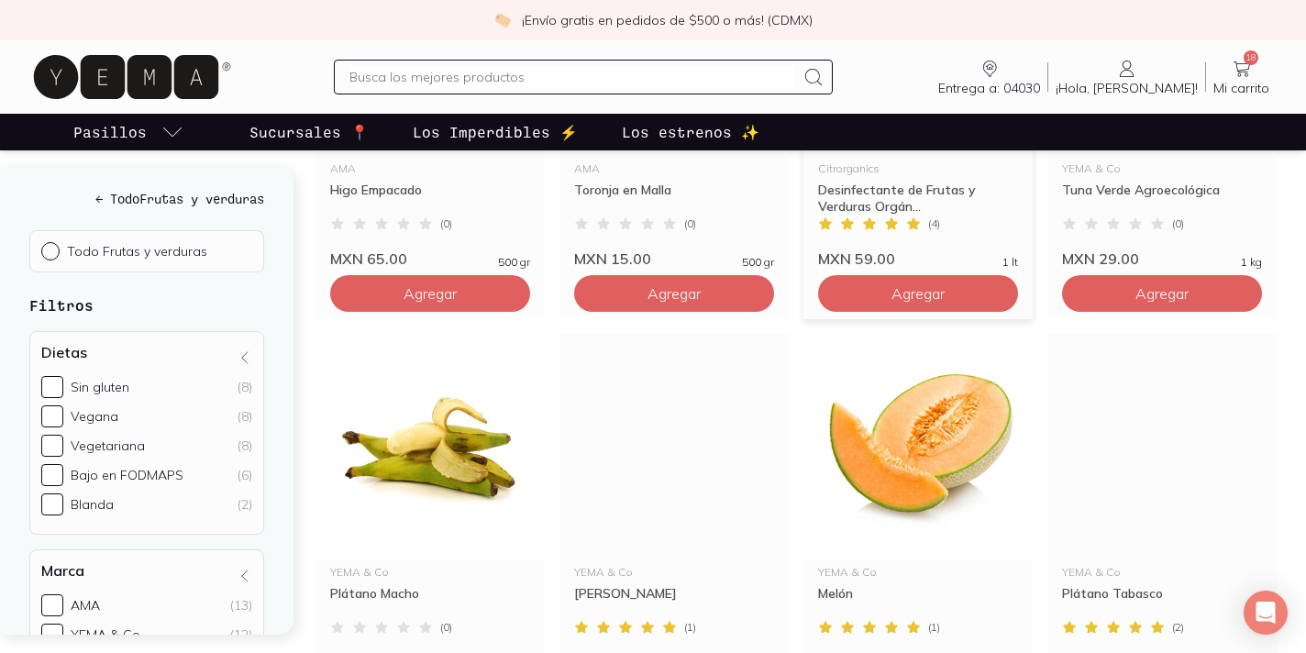
scroll to position [949, 0]
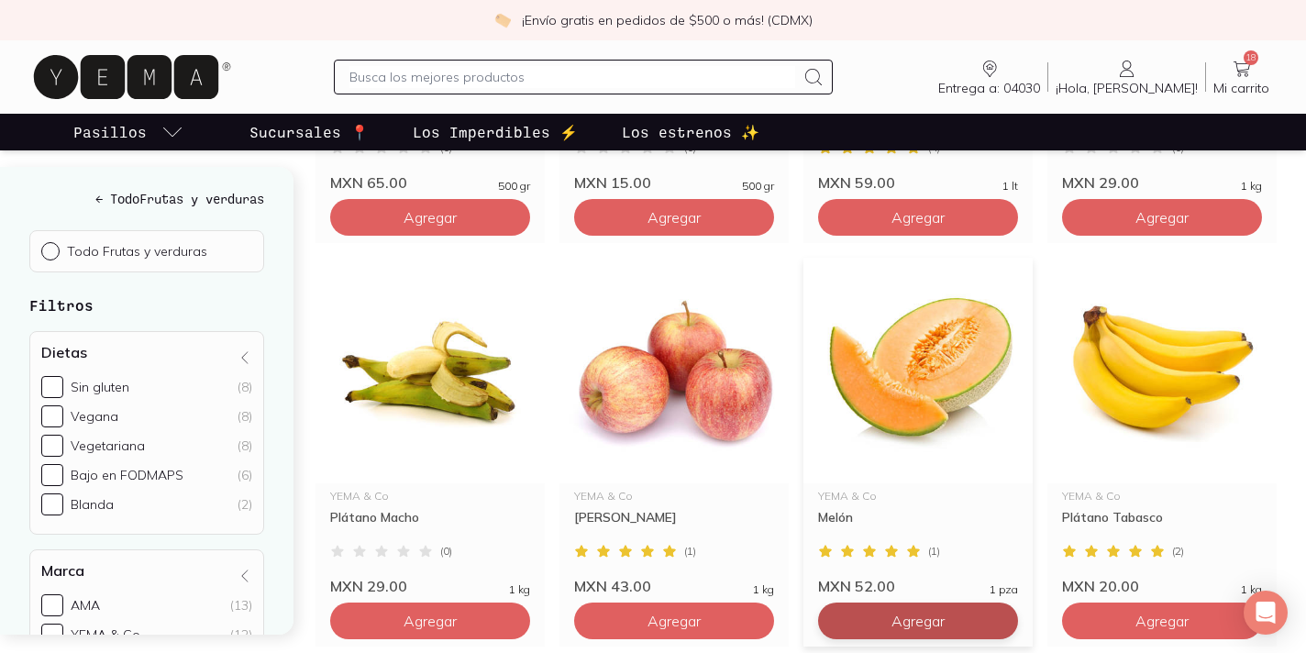
click at [898, 622] on span "Agregar" at bounding box center [918, 621] width 53 height 18
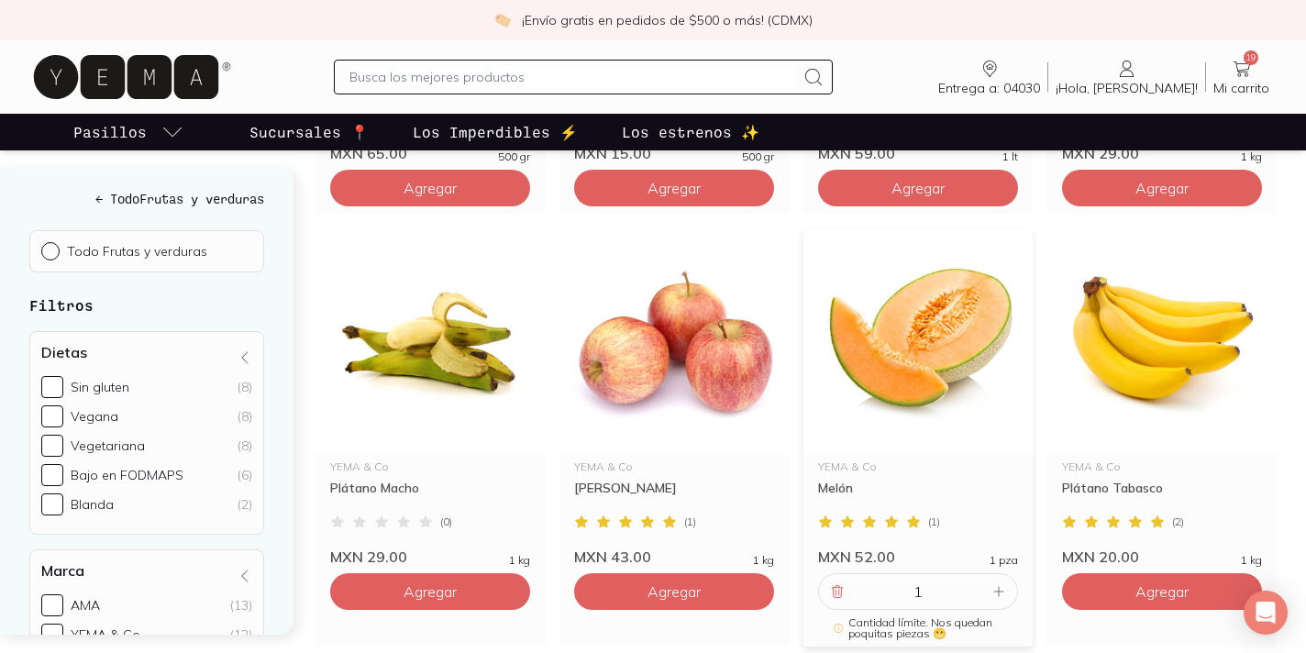
scroll to position [1011, 0]
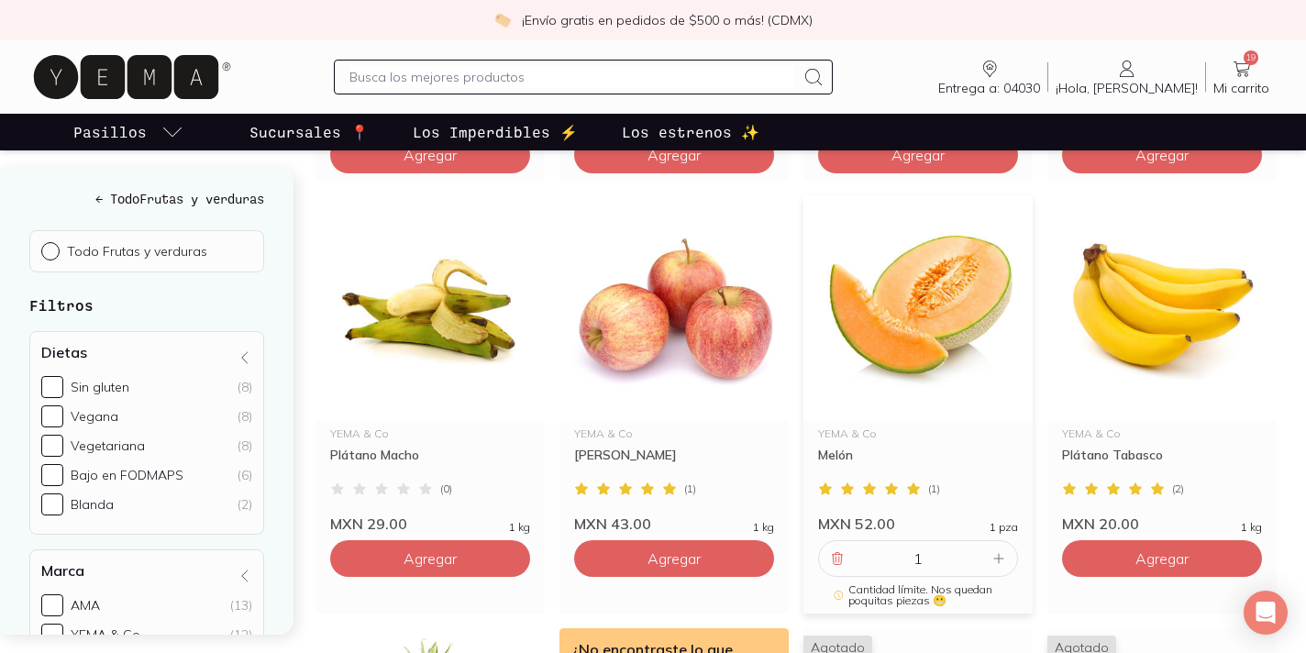
click at [1239, 83] on span "Mi carrito" at bounding box center [1242, 88] width 56 height 17
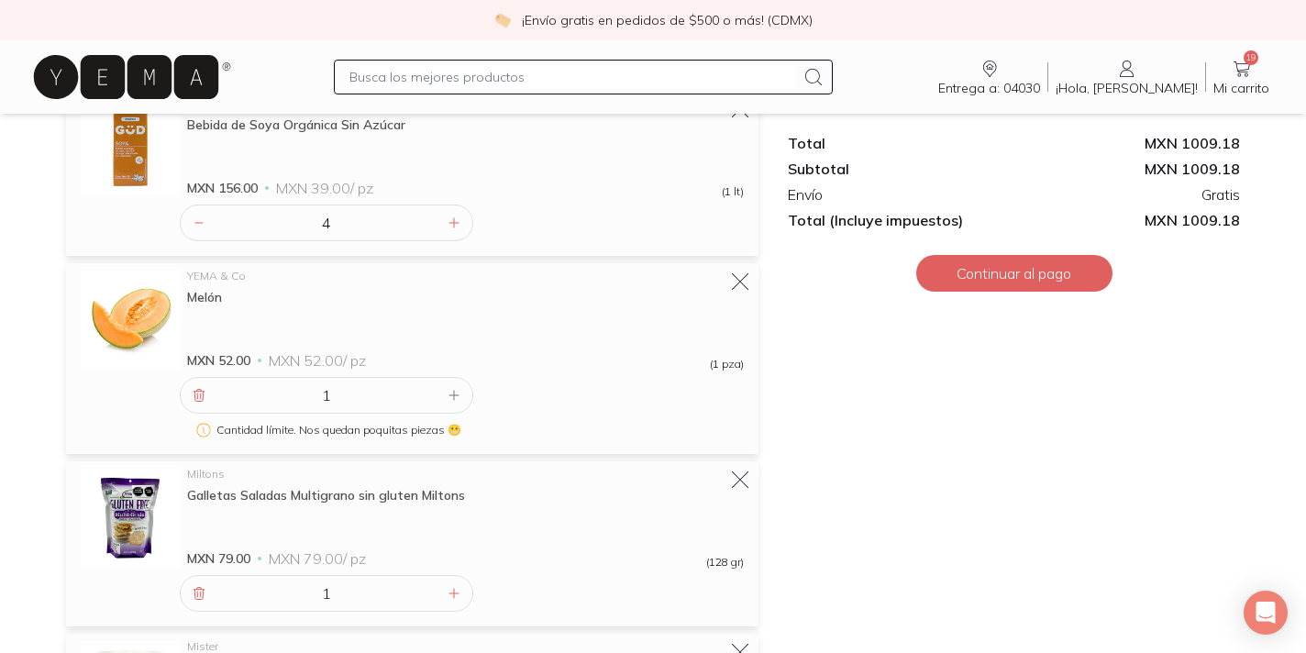
scroll to position [1659, 0]
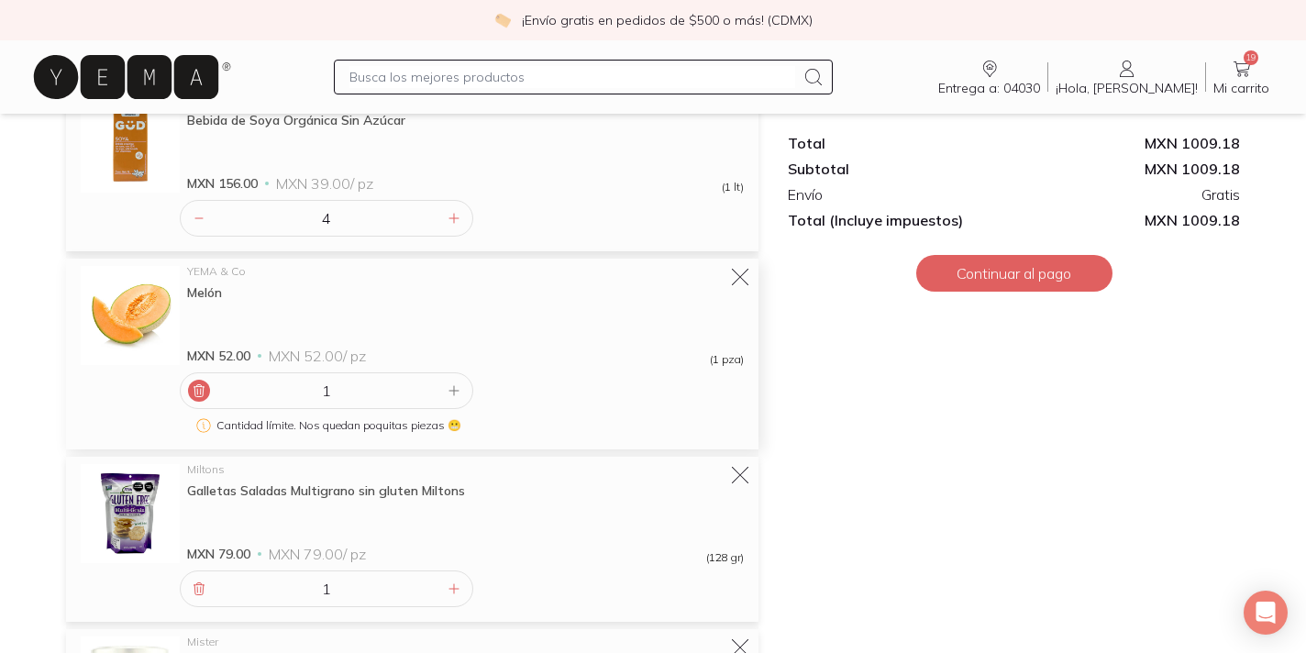
click at [200, 393] on icon at bounding box center [199, 391] width 10 height 12
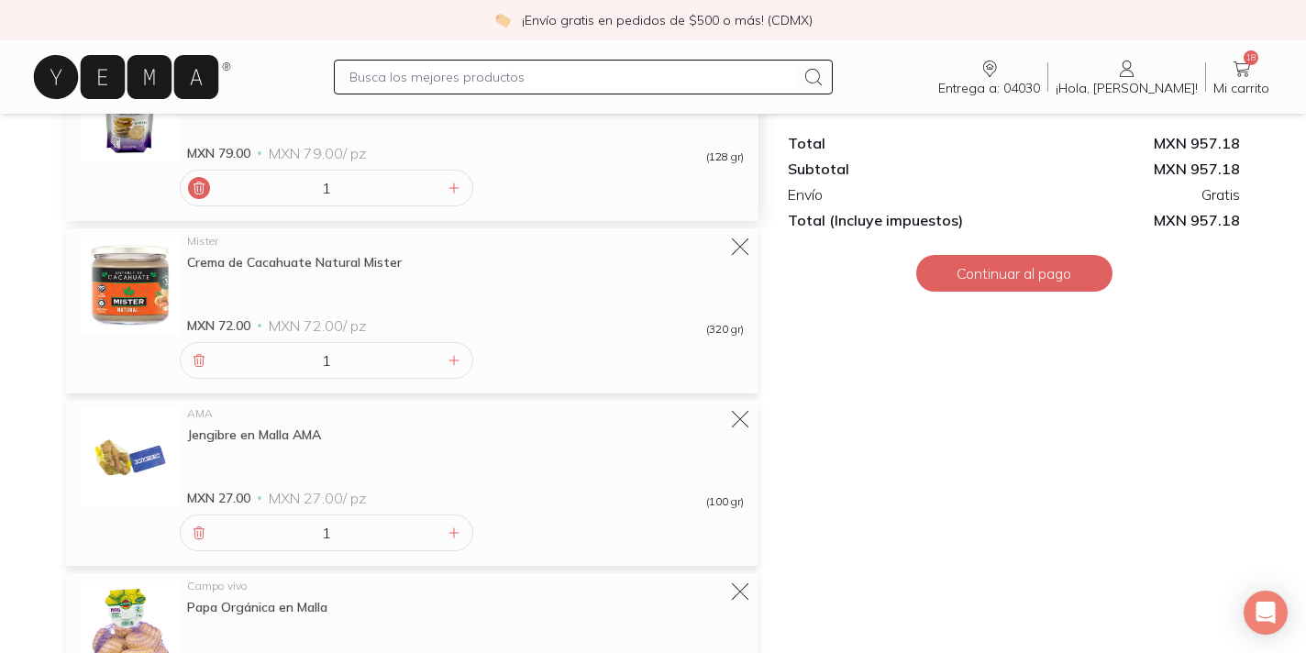
scroll to position [1858, 0]
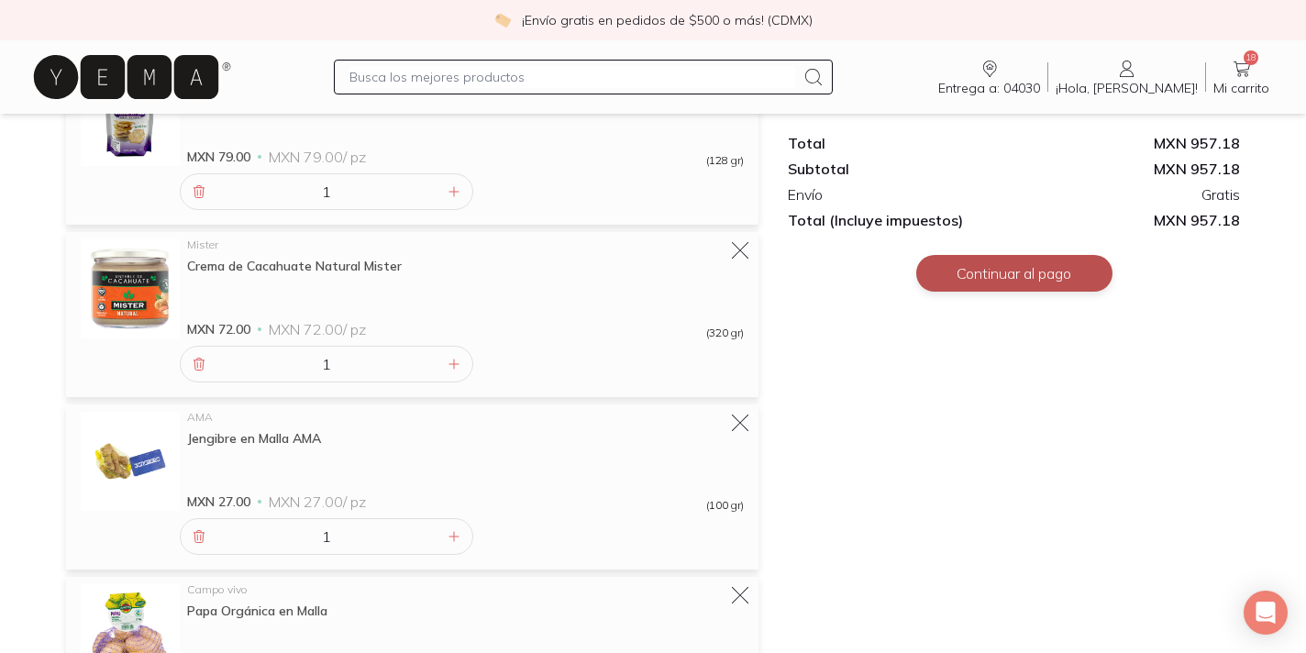
click at [1012, 278] on button "Continuar al pago" at bounding box center [1014, 273] width 196 height 37
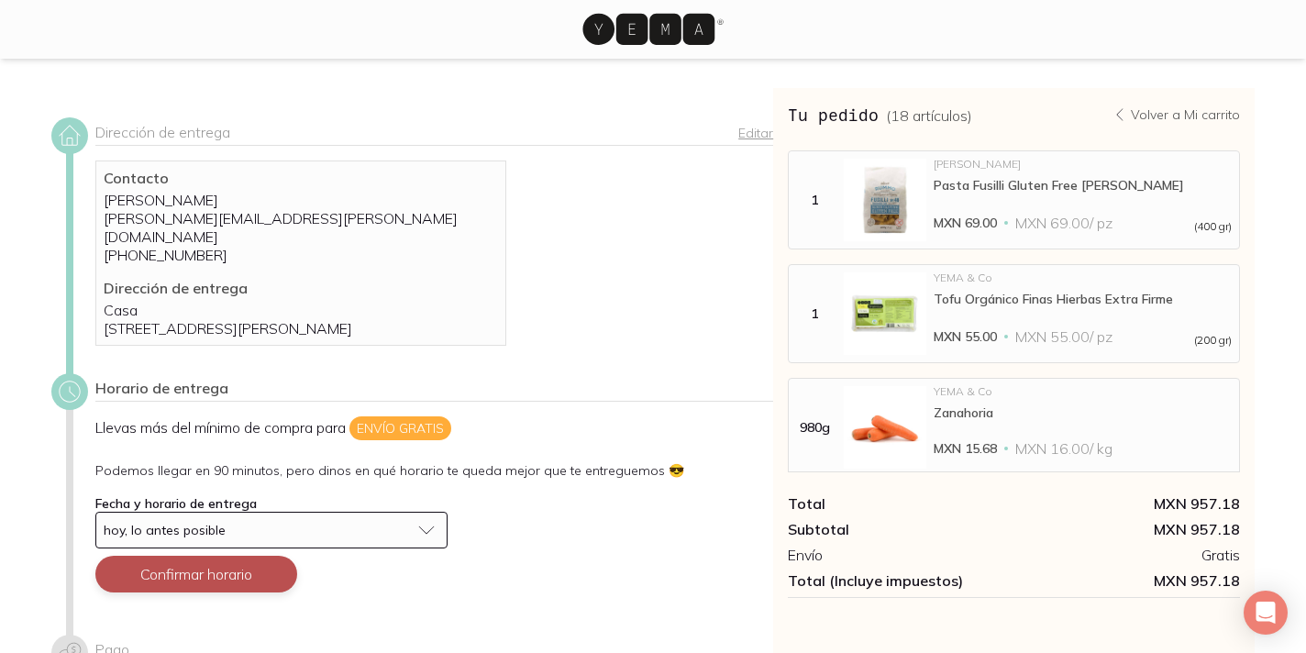
click at [234, 584] on button "Confirmar horario" at bounding box center [196, 574] width 202 height 37
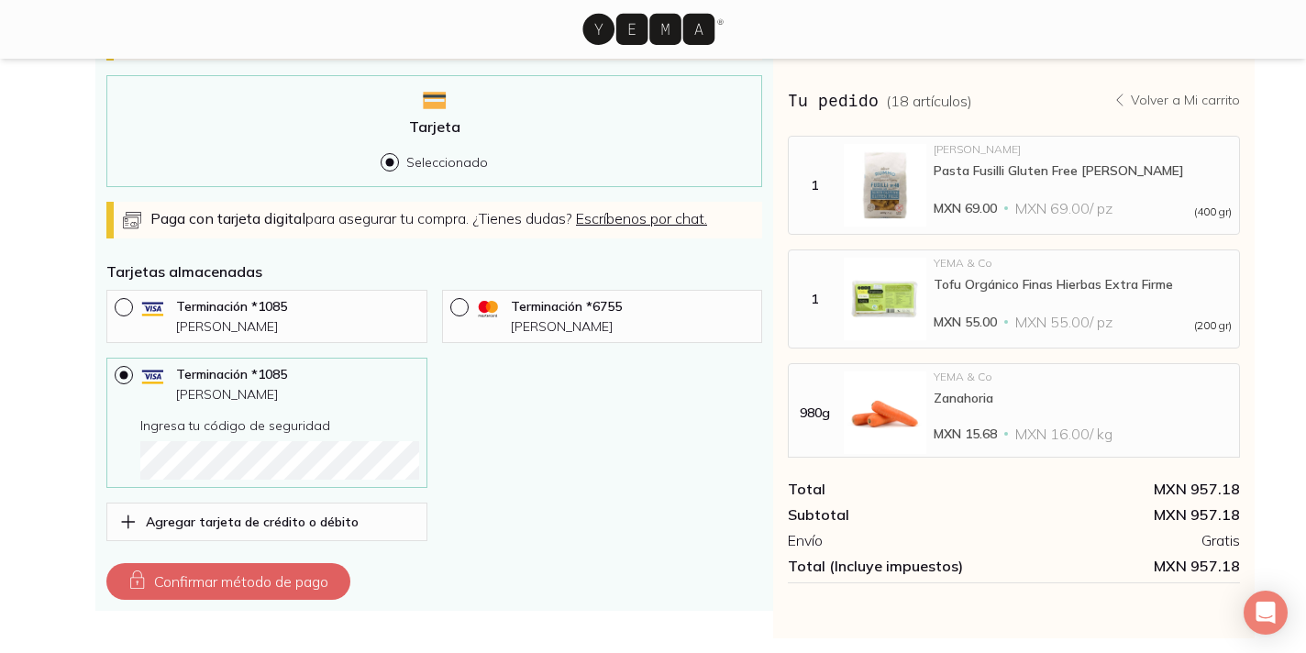
scroll to position [739, 0]
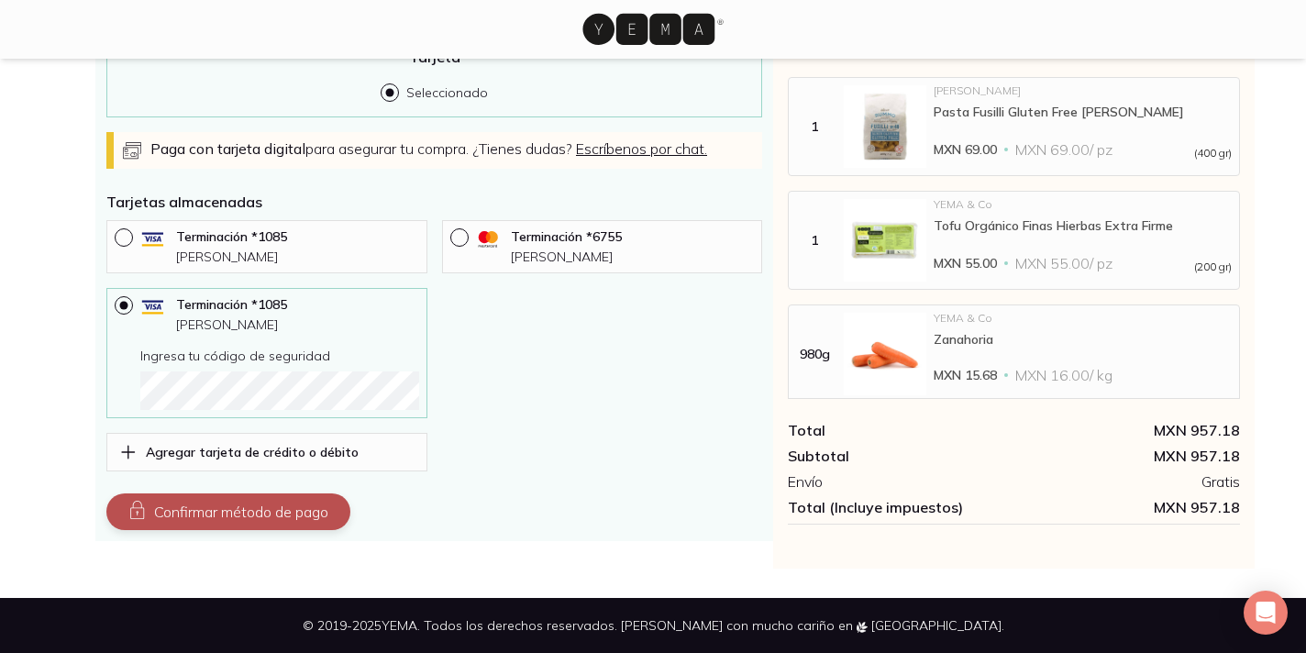
click at [235, 525] on button "Confirmar método de pago" at bounding box center [228, 512] width 244 height 37
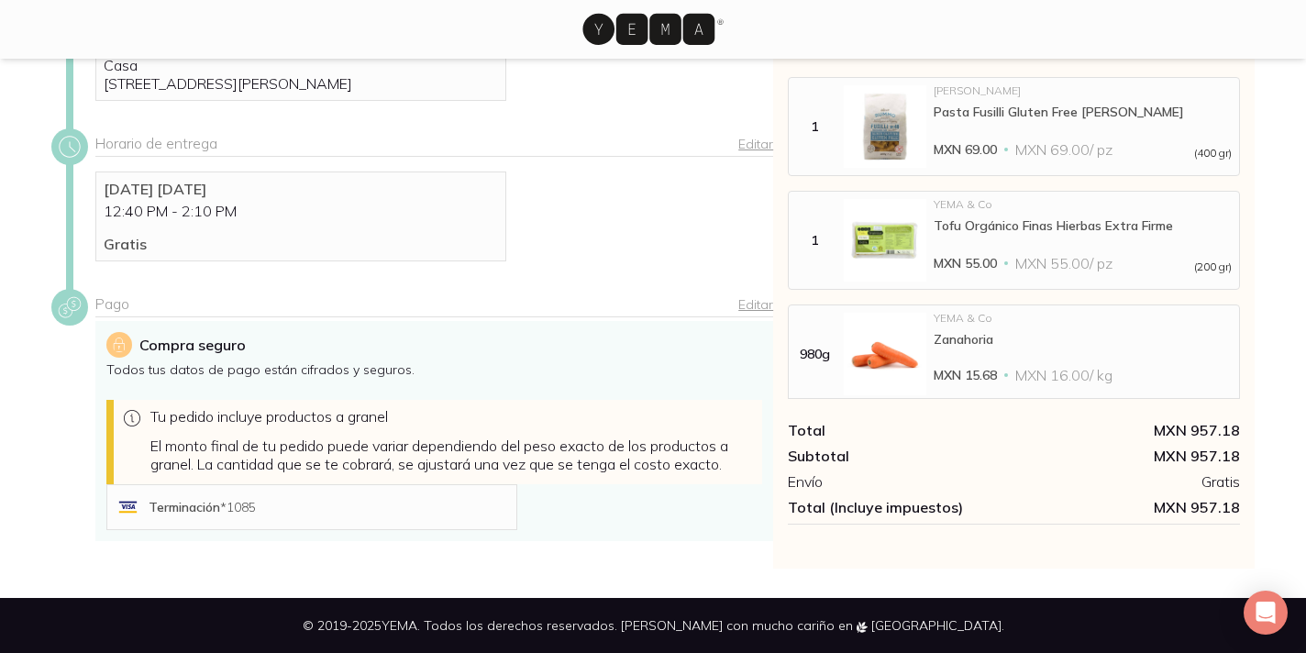
scroll to position [447, 0]
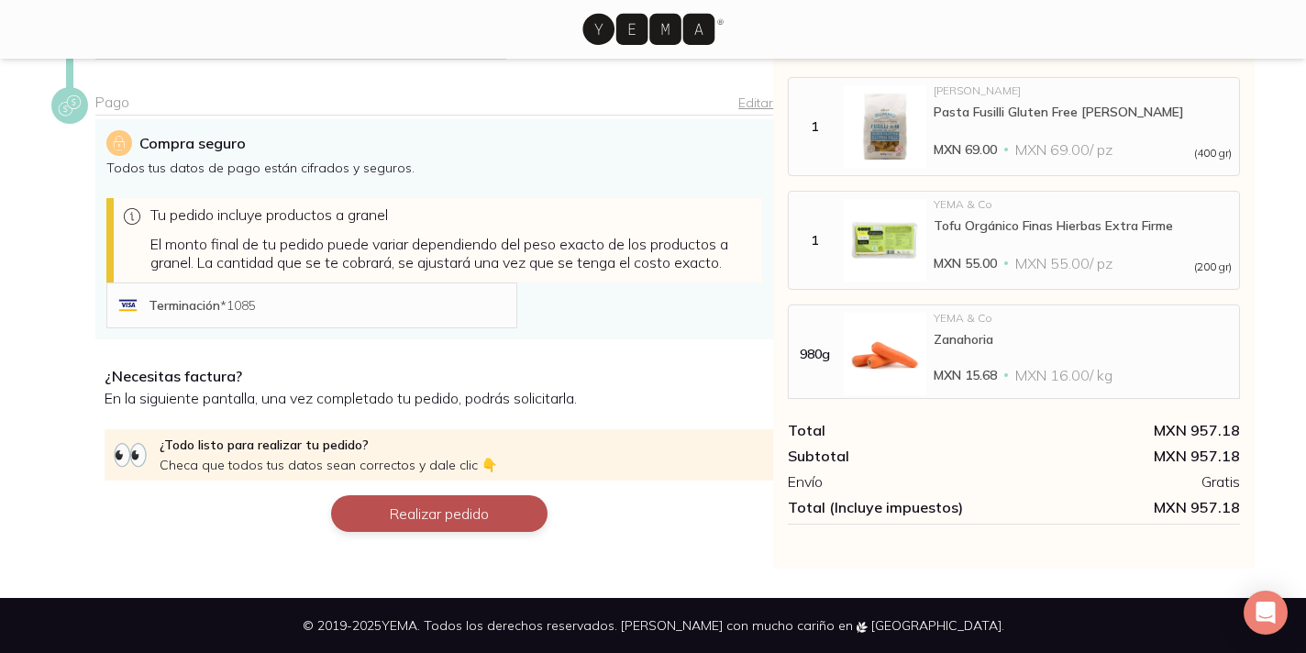
click at [400, 522] on button "Realizar pedido" at bounding box center [439, 513] width 217 height 37
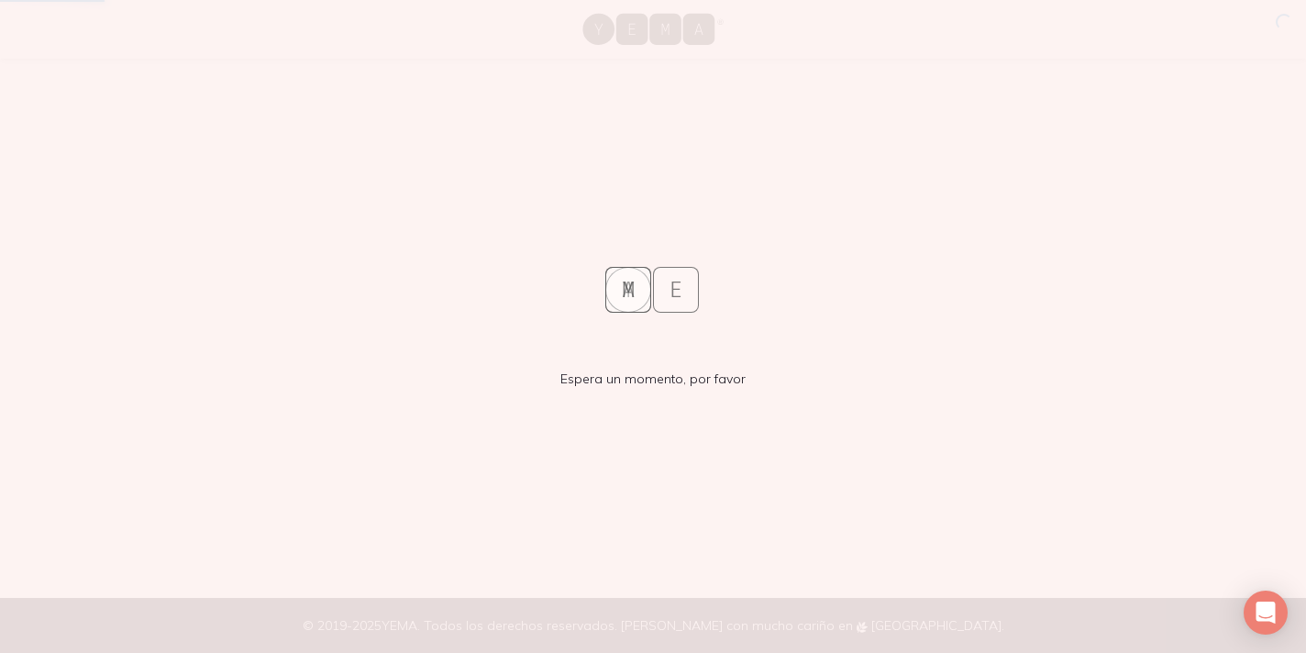
scroll to position [0, 0]
